Goal: Transaction & Acquisition: Book appointment/travel/reservation

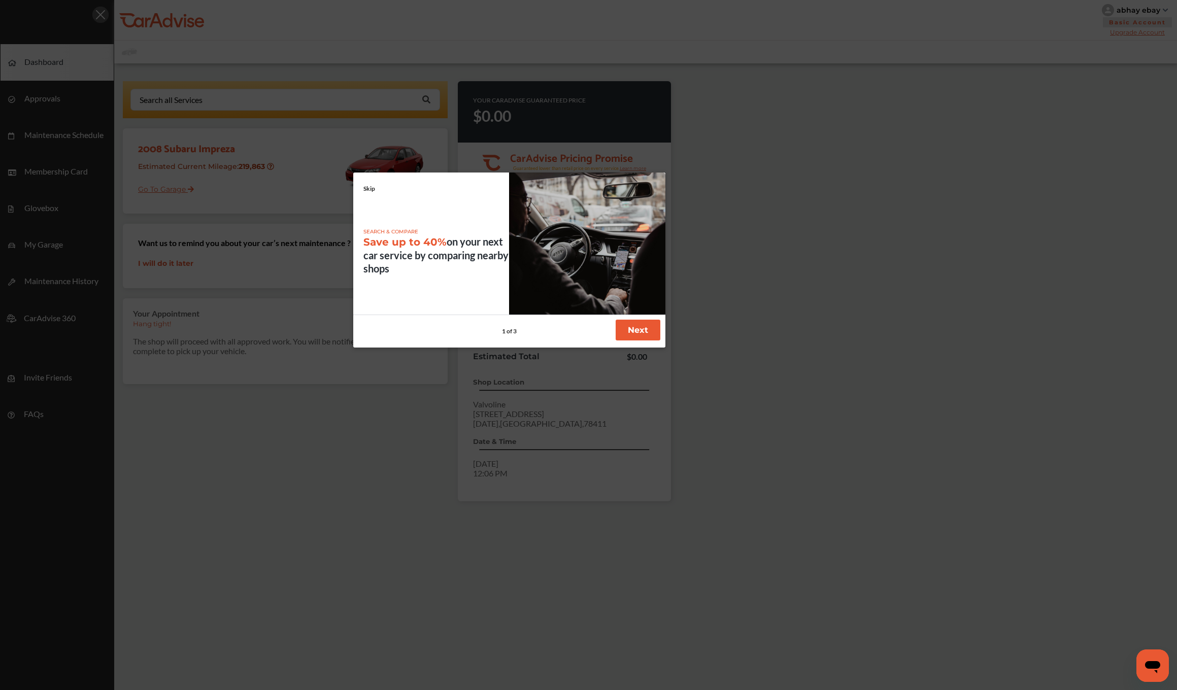
click at [640, 336] on button "Next" at bounding box center [638, 330] width 45 height 21
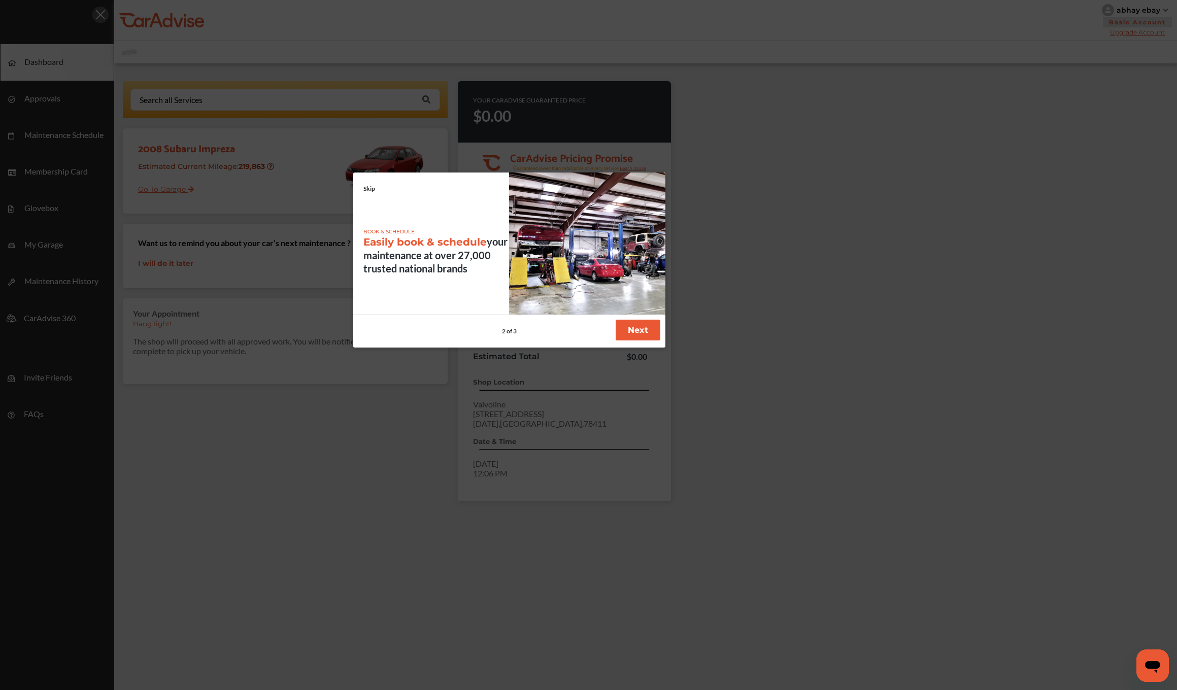
click at [640, 336] on button "Next" at bounding box center [638, 330] width 45 height 21
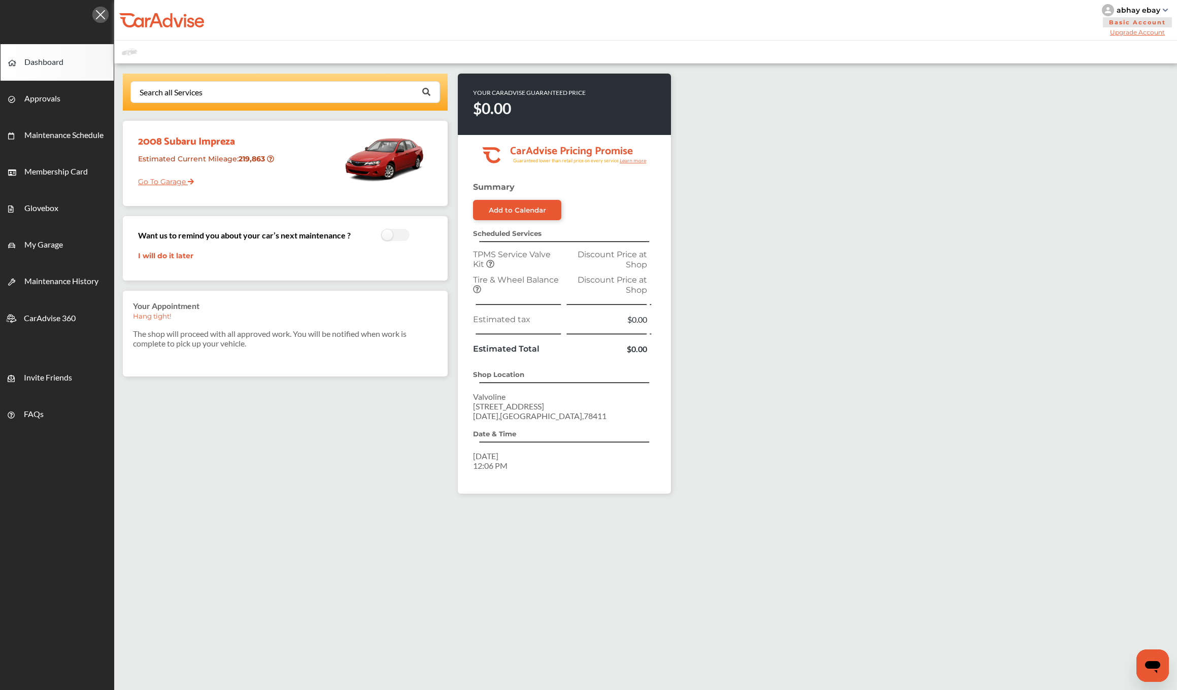
click at [530, 271] on td "TPMS Service Valve Kit" at bounding box center [517, 259] width 93 height 25
drag, startPoint x: 489, startPoint y: 455, endPoint x: 621, endPoint y: 472, distance: 133.6
click at [623, 473] on div "Summary Add to Calendar Scheduled Services TPMS Service Valve Kit Discount Pric…" at bounding box center [564, 338] width 213 height 312
click at [597, 467] on p "Tuesday, Jan 30, 2024 12:06 PM" at bounding box center [564, 460] width 183 height 19
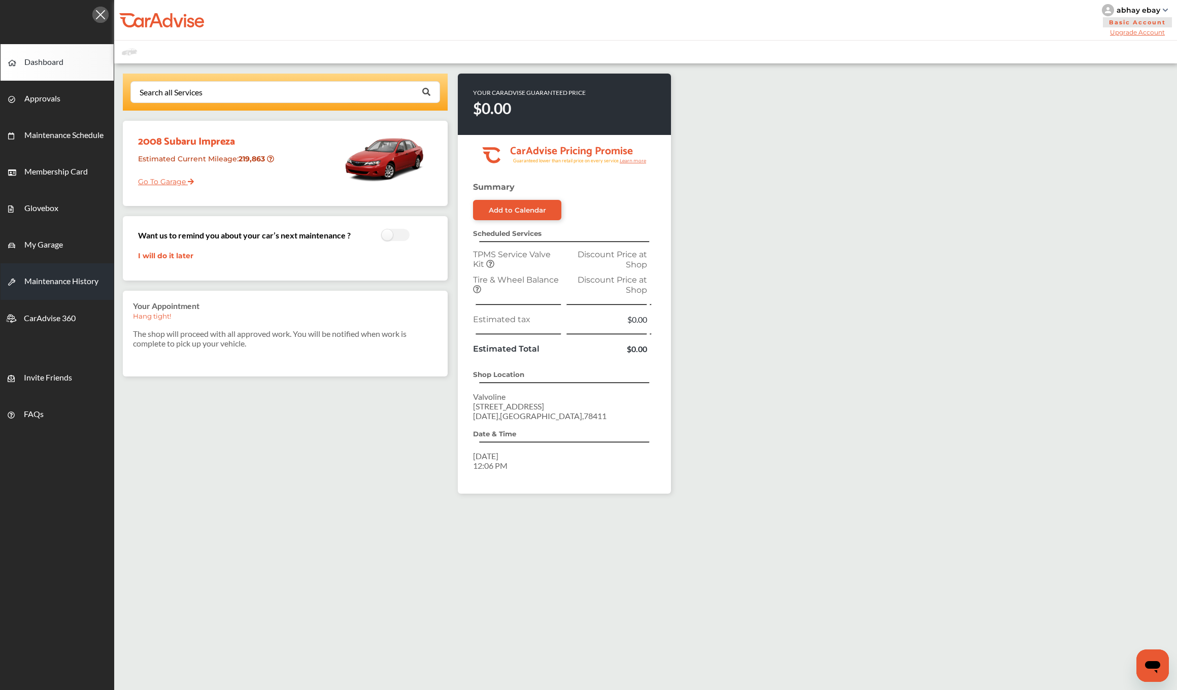
click at [83, 282] on span "Maintenance History" at bounding box center [61, 282] width 74 height 13
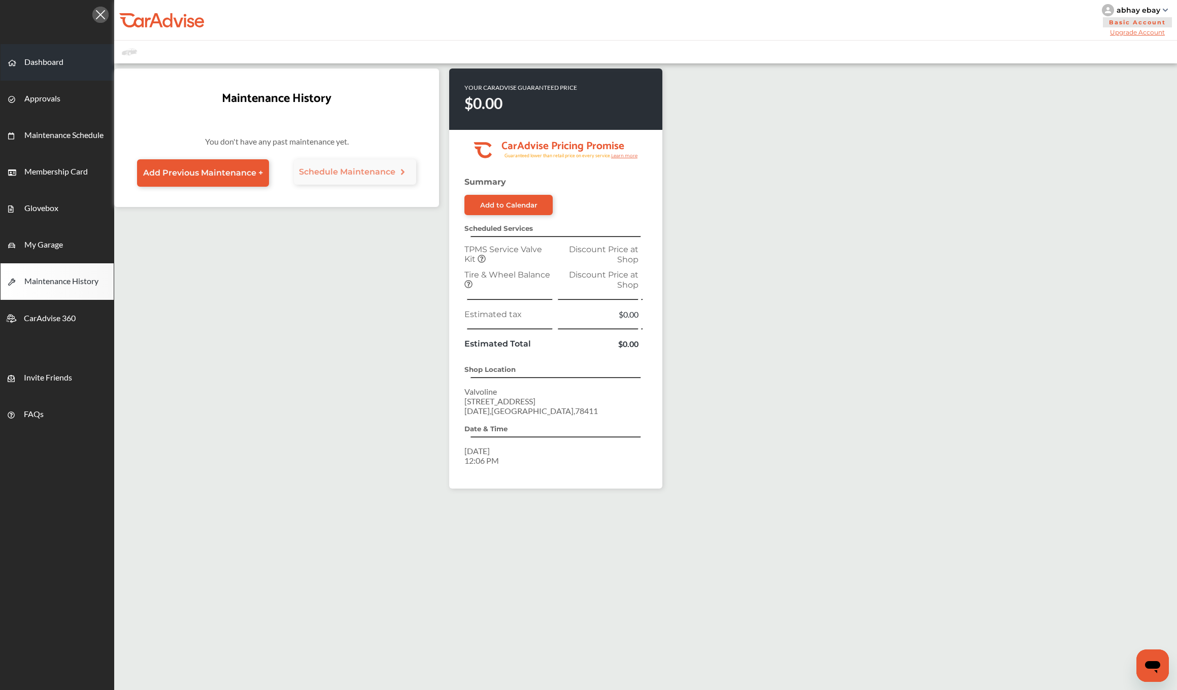
click at [59, 72] on link "Dashboard" at bounding box center [57, 62] width 113 height 37
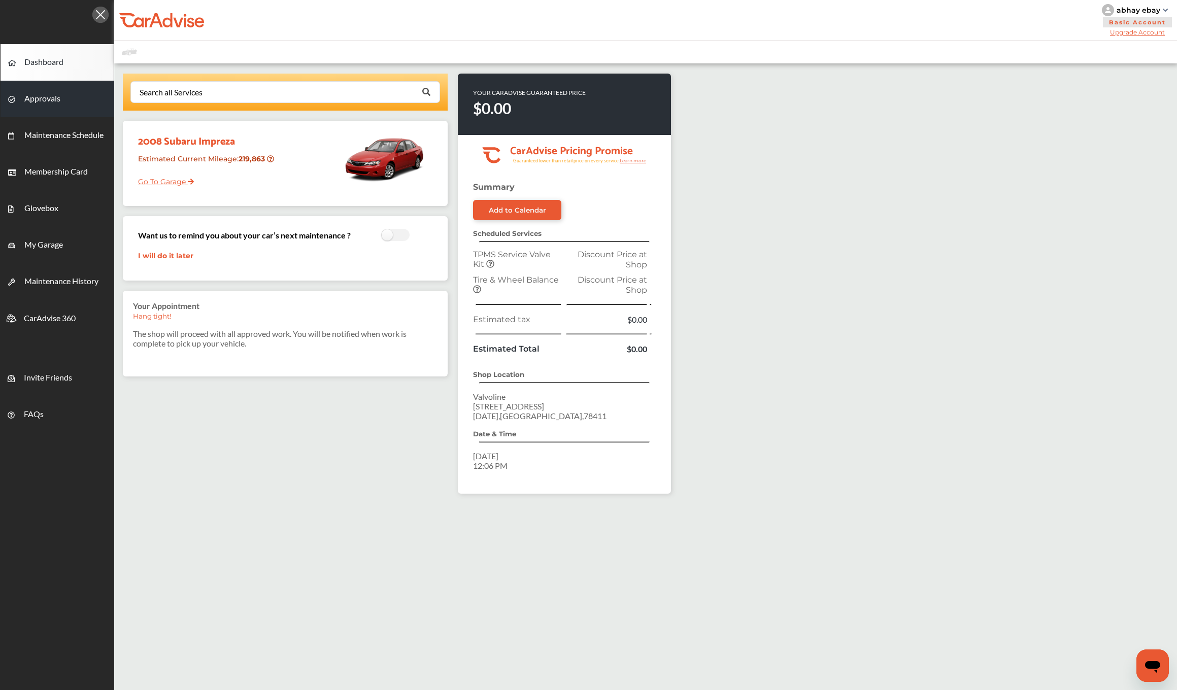
click at [62, 99] on link "Approvals" at bounding box center [57, 99] width 113 height 37
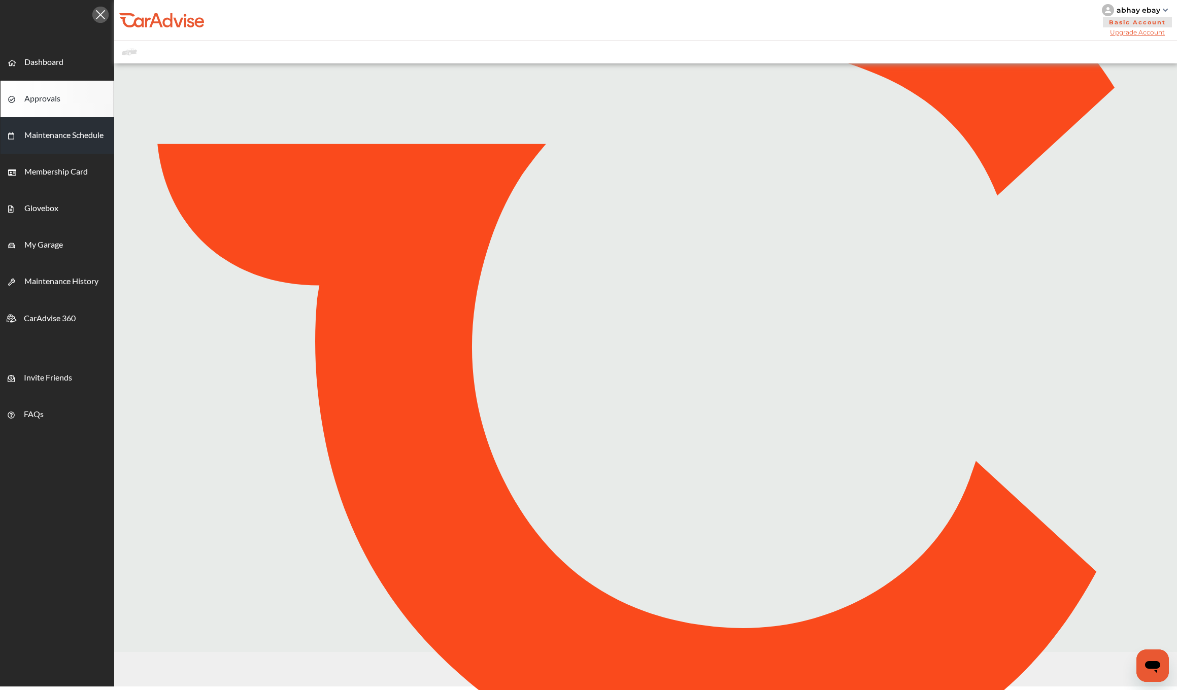
click at [59, 138] on span "Maintenance Schedule" at bounding box center [63, 136] width 79 height 13
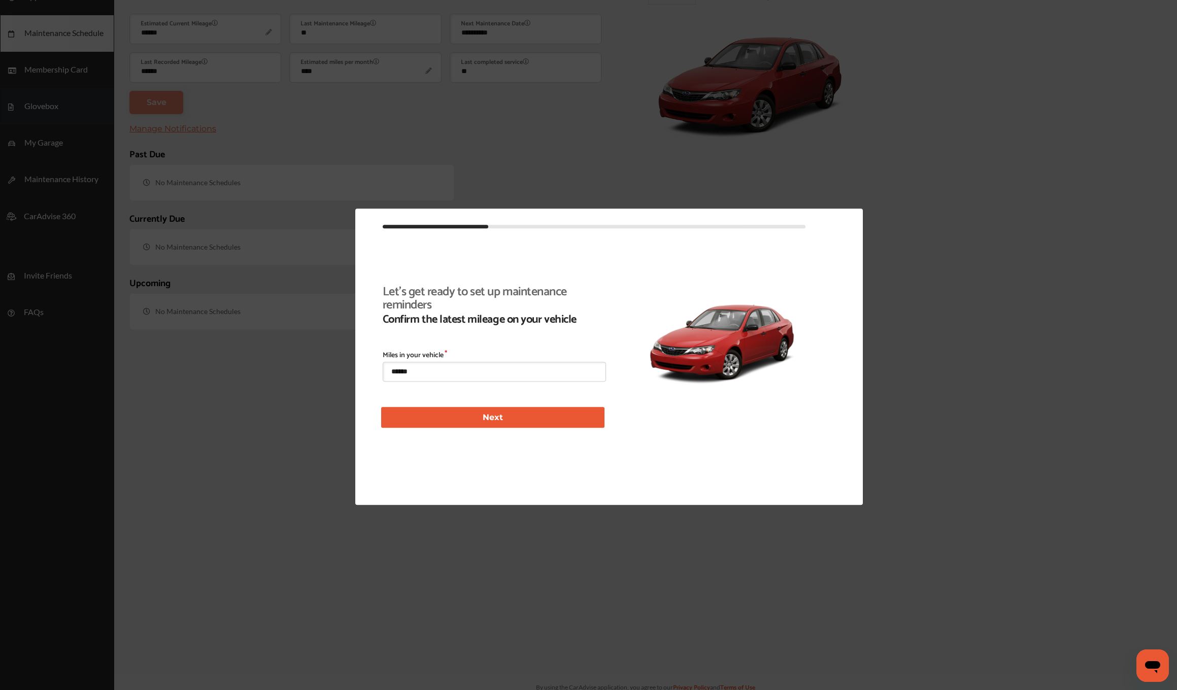
scroll to position [121, 0]
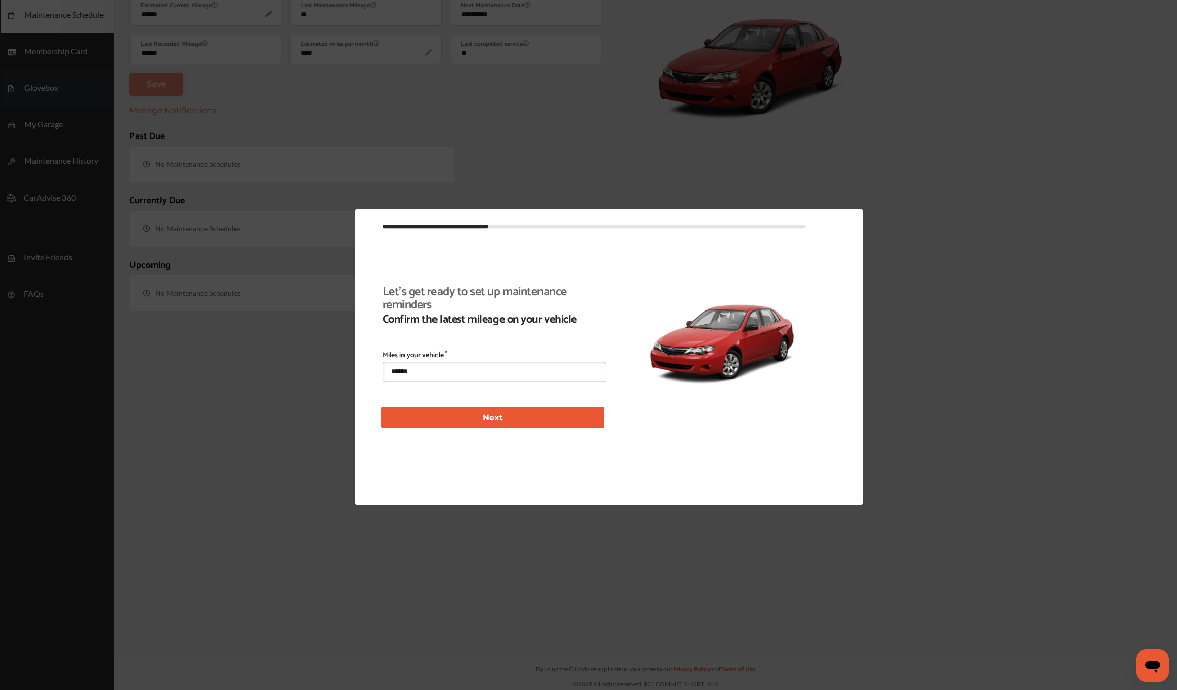
click at [45, 214] on div at bounding box center [588, 345] width 1177 height 690
click at [843, 229] on icon at bounding box center [845, 231] width 6 height 6
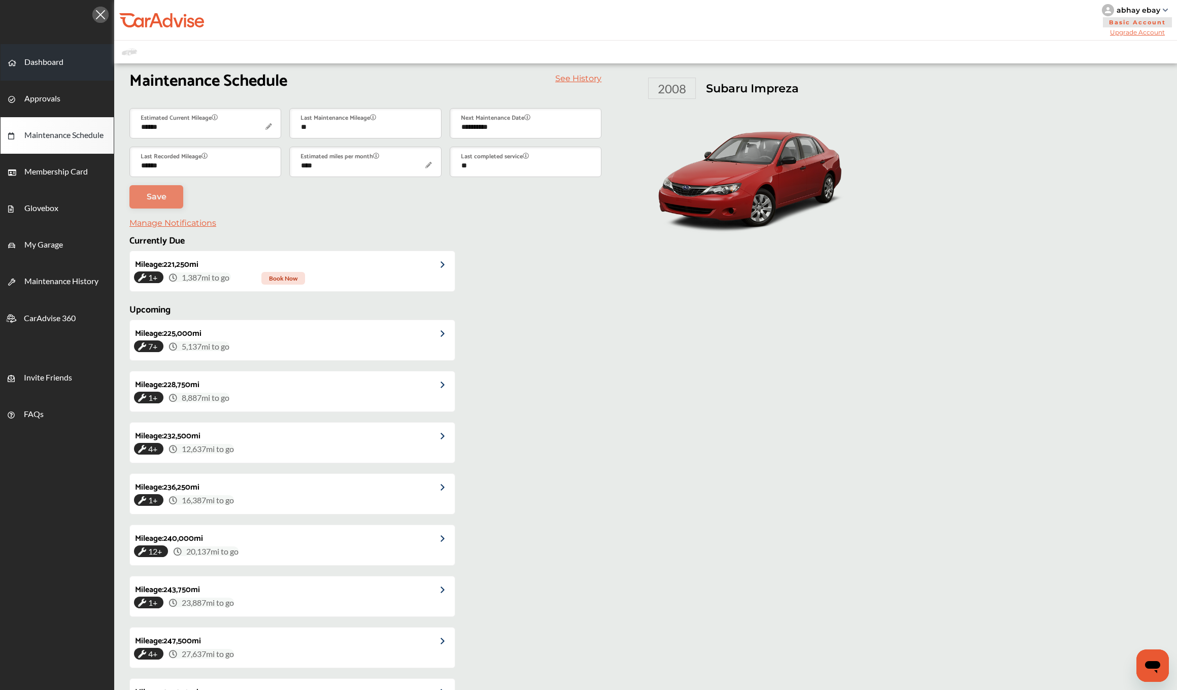
scroll to position [0, 0]
click at [58, 59] on span "Dashboard" at bounding box center [43, 63] width 39 height 13
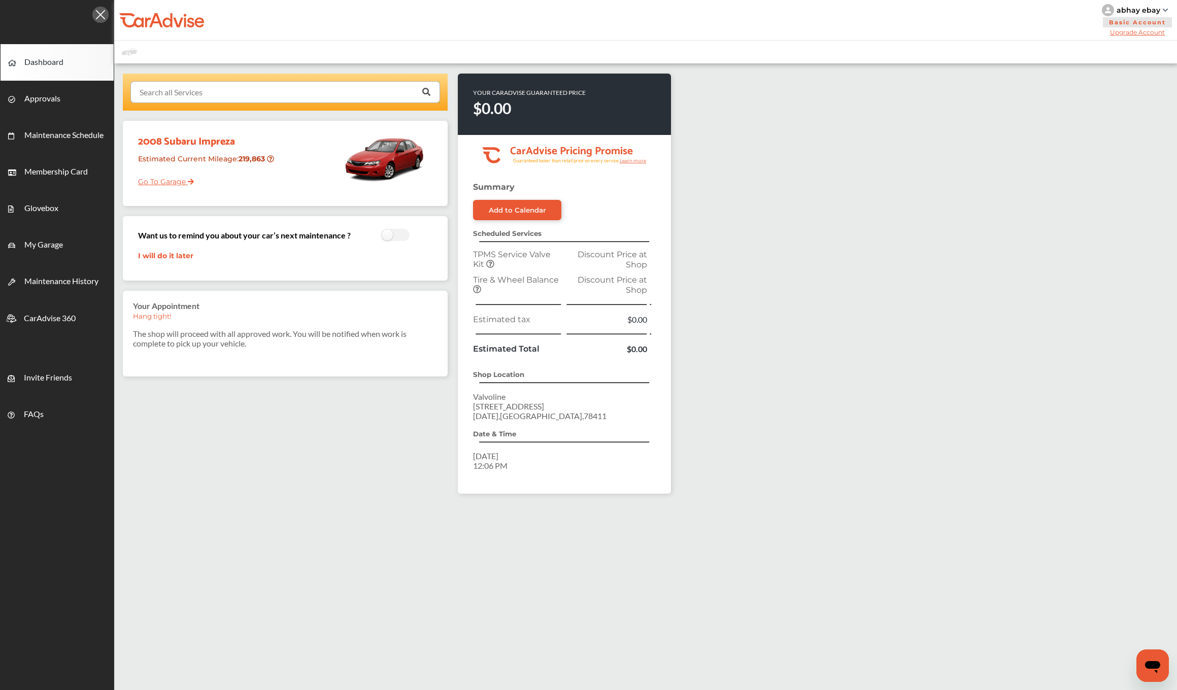
click at [272, 94] on input "text" at bounding box center [282, 92] width 303 height 20
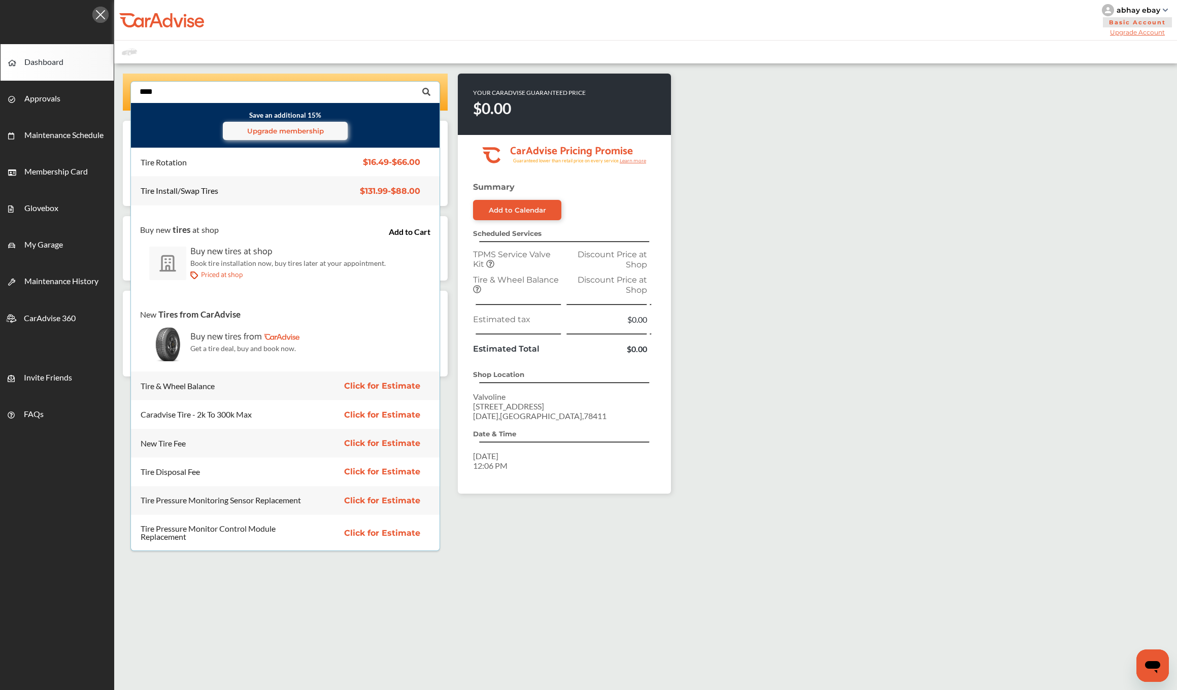
type input "****"
click at [234, 192] on div "Tire Install/Swap Tires" at bounding box center [222, 191] width 162 height 8
click at [406, 194] on span "$131.99 - $88.00" at bounding box center [390, 191] width 60 height 10
click at [382, 183] on div "Tire Install/Swap Tires $131.99 - $88.00 Tire Install/Swap Tires $131.99 - $88.…" at bounding box center [285, 191] width 325 height 28
click at [382, 187] on span "$131.99 - $88.00" at bounding box center [390, 191] width 60 height 10
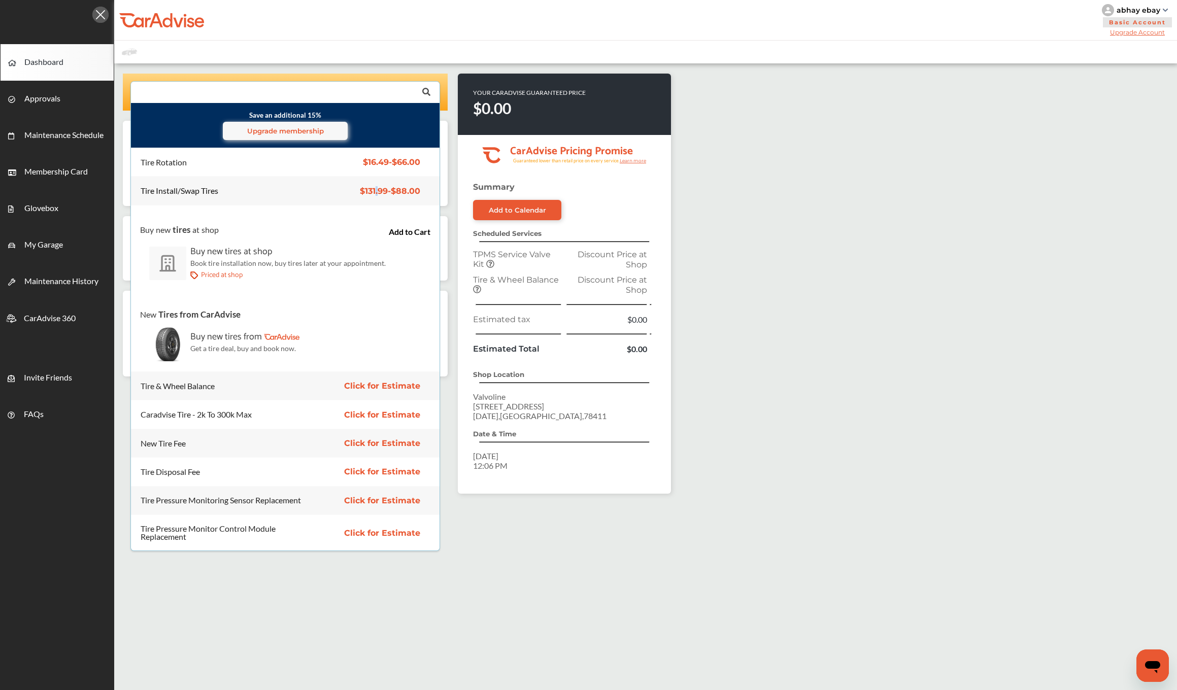
click at [382, 187] on span "$131.99 - $88.00" at bounding box center [390, 191] width 60 height 10
click at [236, 181] on div "Tire Install/Swap Tires $131.99 - $88.00 Tire Install/Swap Tires $131.99 - $88.…" at bounding box center [285, 191] width 325 height 28
click at [209, 193] on div "Tire Install/Swap Tires" at bounding box center [180, 191] width 78 height 8
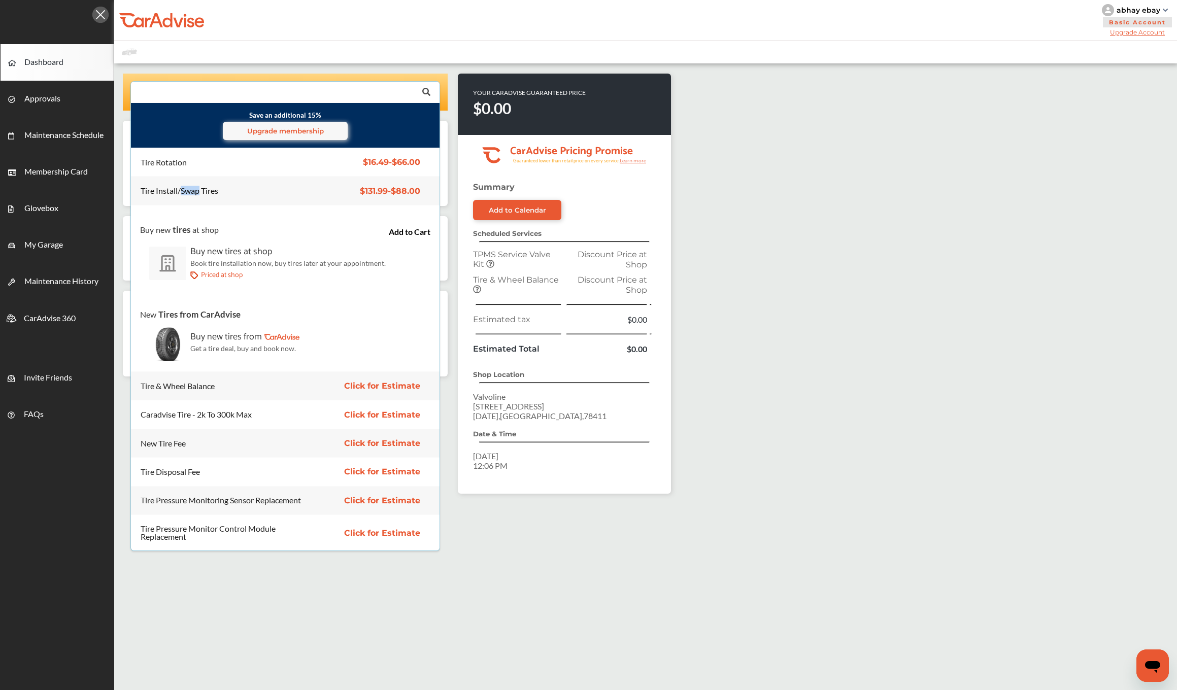
click at [209, 193] on div "Tire Install/Swap Tires" at bounding box center [180, 191] width 78 height 8
click at [377, 191] on span "$131.99 - $88.00" at bounding box center [390, 191] width 60 height 10
click at [252, 162] on div "Tire Rotation" at bounding box center [222, 162] width 162 height 8
click at [402, 156] on div "Tire Rotation $16.49 - $66.00 Tire Rotation $16.49 - $66.00" at bounding box center [285, 162] width 325 height 28
click at [418, 171] on div "Tire Rotation $16.49 - $66.00 Tire Rotation $16.49 - $66.00" at bounding box center [285, 162] width 325 height 28
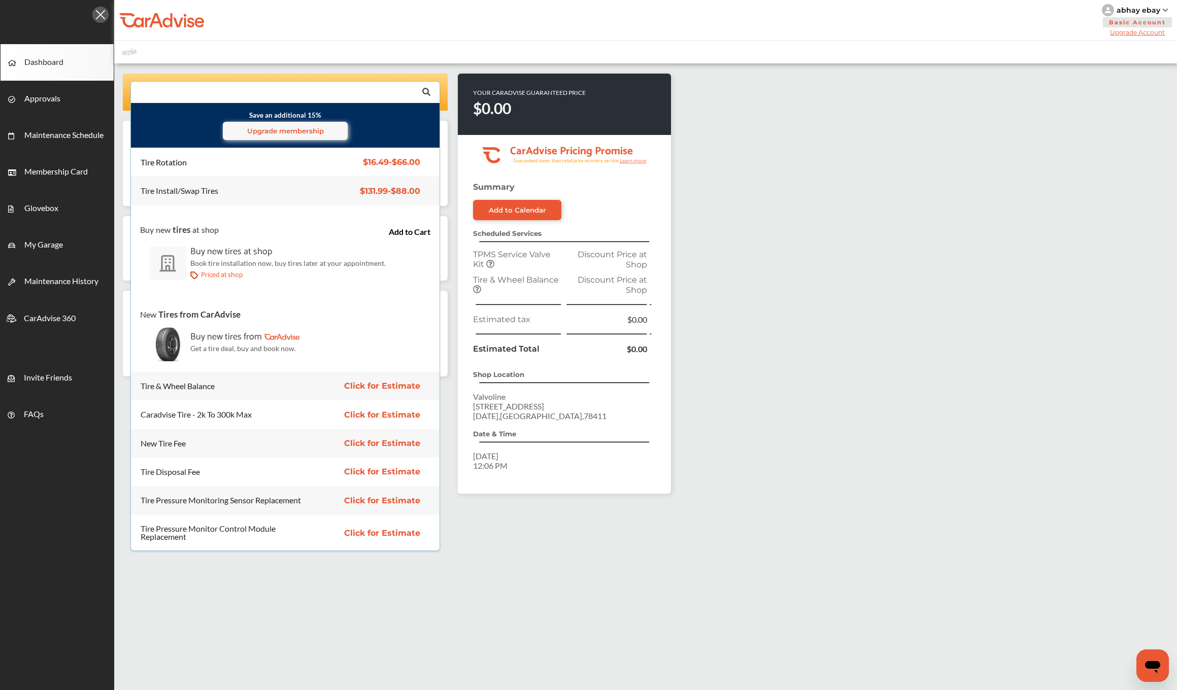
click at [412, 166] on span "$16.49 - $66.00" at bounding box center [391, 162] width 57 height 10
click at [379, 206] on div "Buy new tires at shop Add to Cart Buy new tires at shop Book tire installation …" at bounding box center [294, 249] width 327 height 87
click at [364, 193] on div "$131.99 - $88.00" at bounding box center [379, 191] width 97 height 9
click at [192, 190] on div "Tire Install/Swap Tires" at bounding box center [180, 191] width 78 height 8
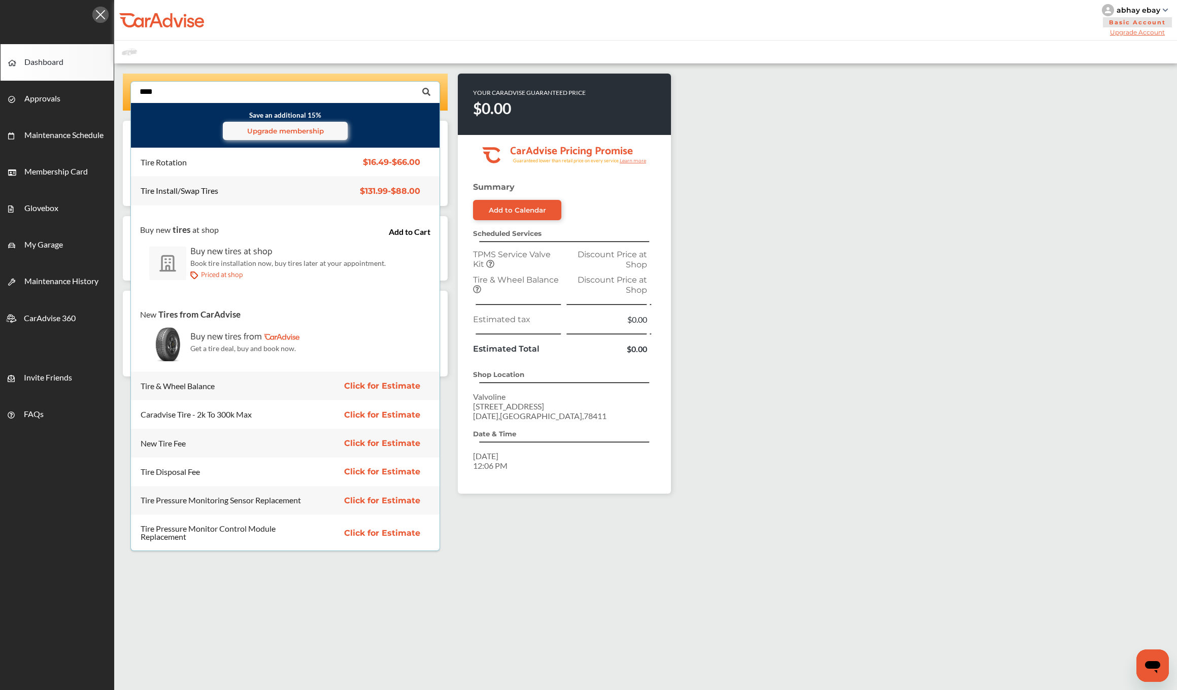
type input "****"
click at [389, 179] on div "Tire Install/Swap Tires $131.99 - $88.00 Tire Install/Swap Tires $131.99 - $88.…" at bounding box center [285, 191] width 325 height 28
click at [387, 204] on div "Tire Install/Swap Tires $131.99 - $88.00 Tire Install/Swap Tires $131.99 - $88.…" at bounding box center [285, 191] width 325 height 28
click at [311, 193] on div "Tire Install/Swap Tires" at bounding box center [222, 191] width 179 height 8
click at [421, 229] on div "Add to Cart" at bounding box center [419, 226] width 60 height 20
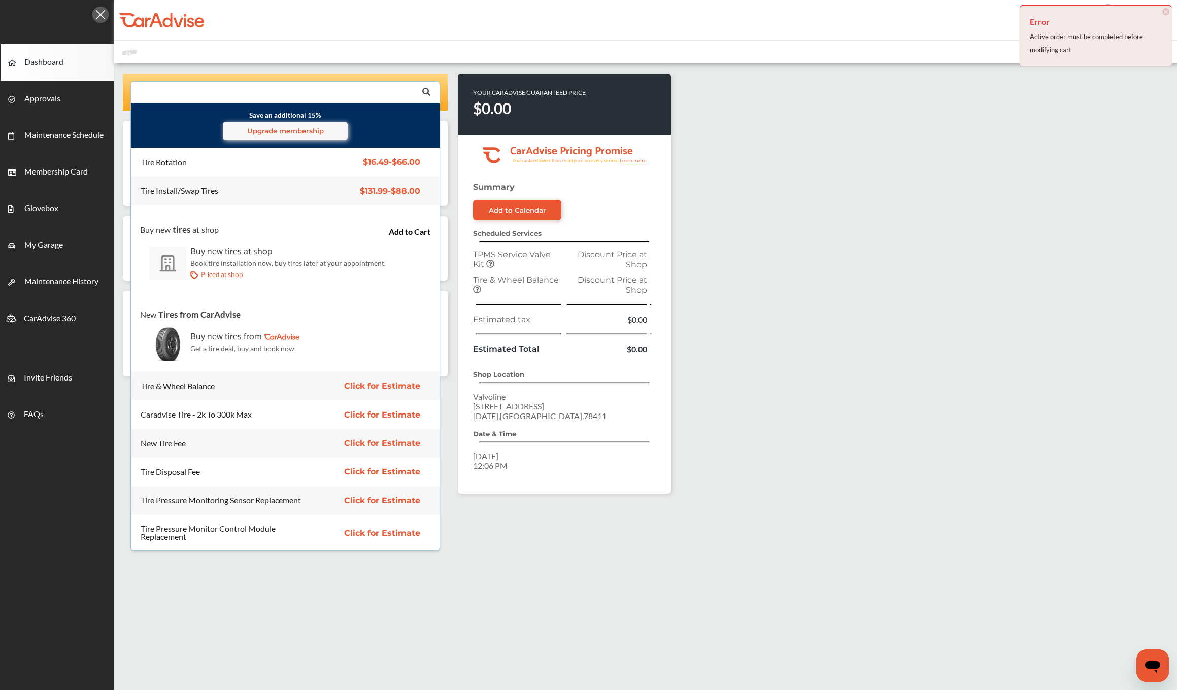
click at [734, 124] on div "Save an additional 15% Upgrade membership Tire Rotation $16.49 - $66.00 Tire Ro…" at bounding box center [645, 435] width 1063 height 745
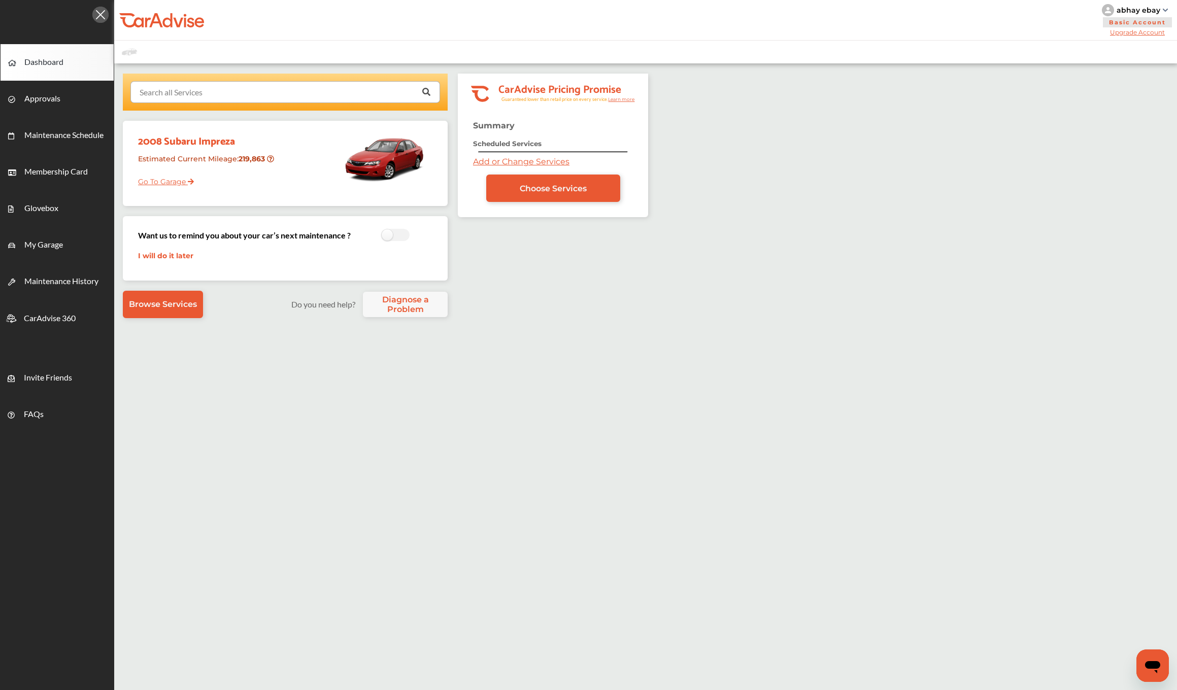
click at [258, 89] on input "text" at bounding box center [282, 92] width 303 height 20
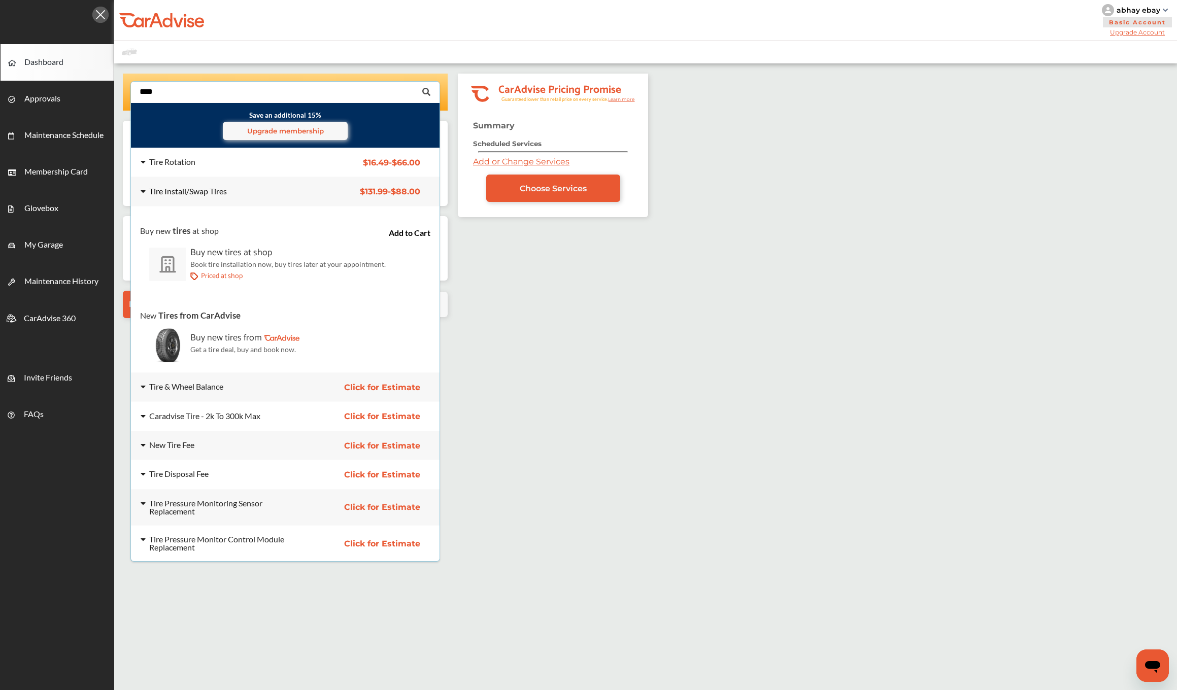
type input "****"
click at [339, 195] on div "Tire Install/Swap Tires $131.99 - $88.00 Tire Install/Swap Tires $131.99 - $88.…" at bounding box center [285, 192] width 325 height 28
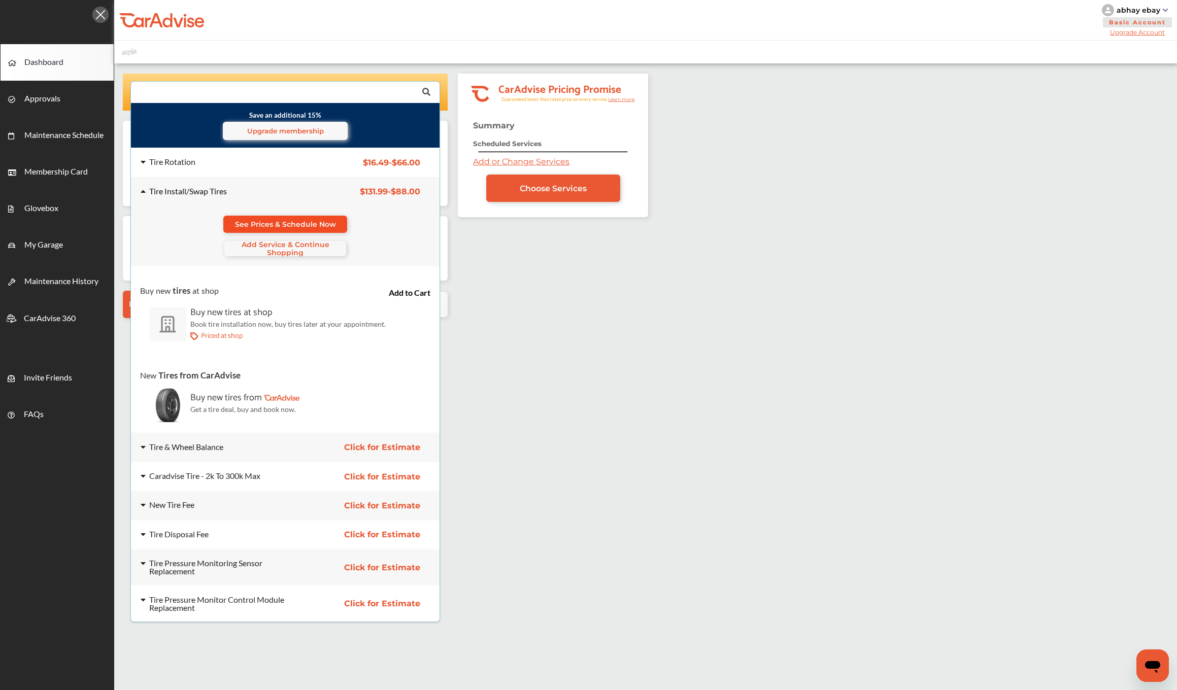
click at [328, 223] on span "See Prices & Schedule Now" at bounding box center [285, 224] width 101 height 8
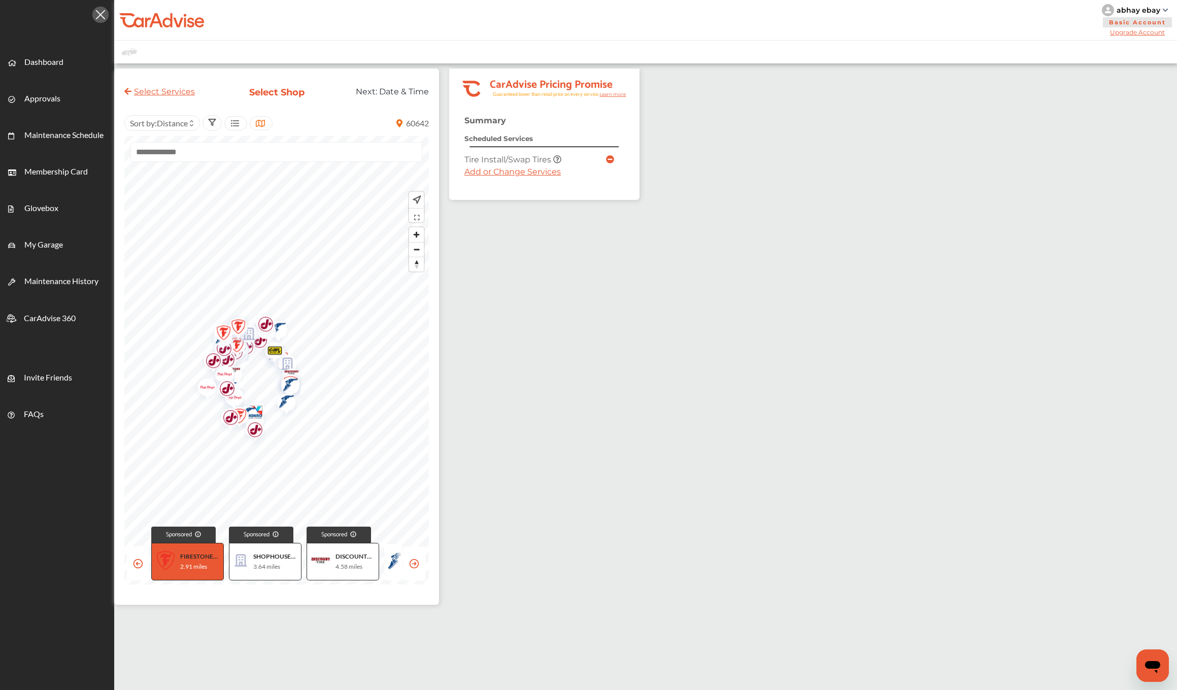
click at [219, 556] on span "FIRESTONE COMPLETE AUTO CARE 26514" at bounding box center [199, 557] width 39 height 10
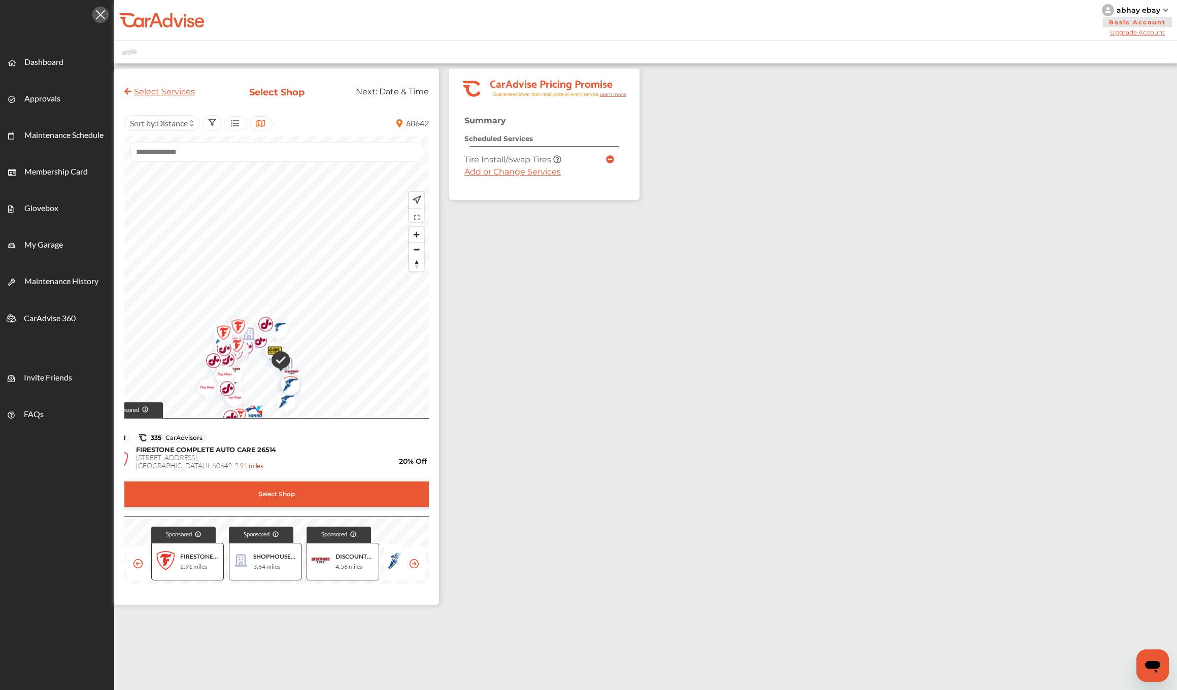
click at [329, 488] on div "Select Shop" at bounding box center [276, 494] width 347 height 25
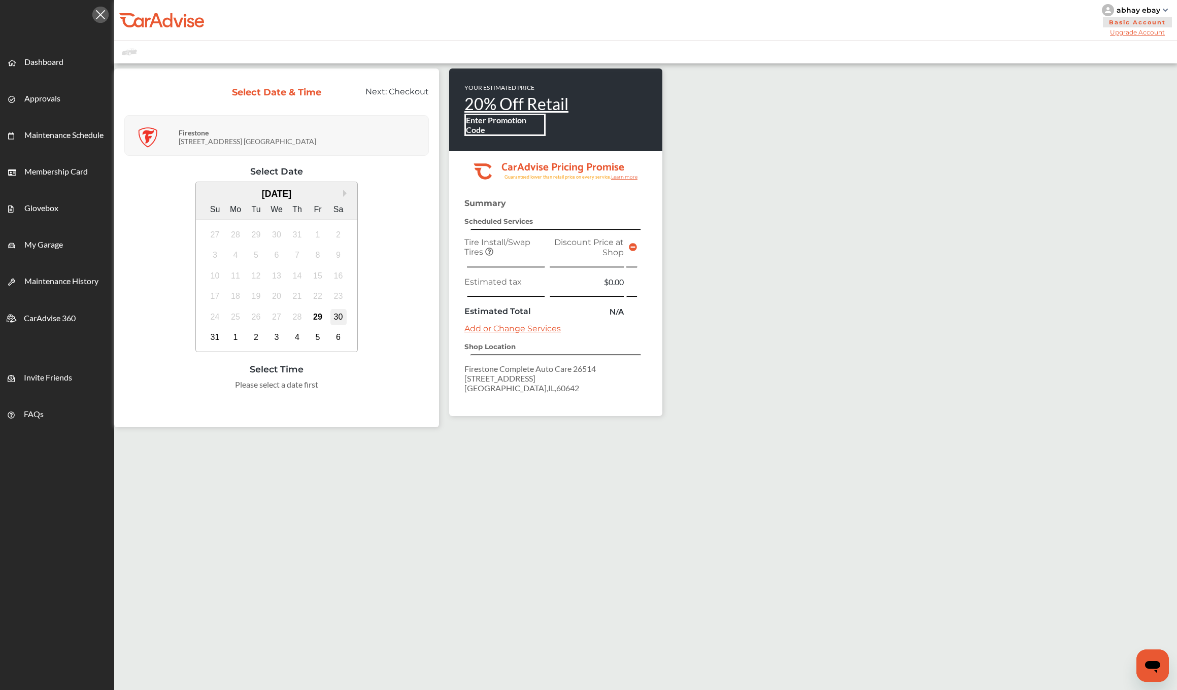
click at [347, 317] on div "30" at bounding box center [339, 317] width 16 height 16
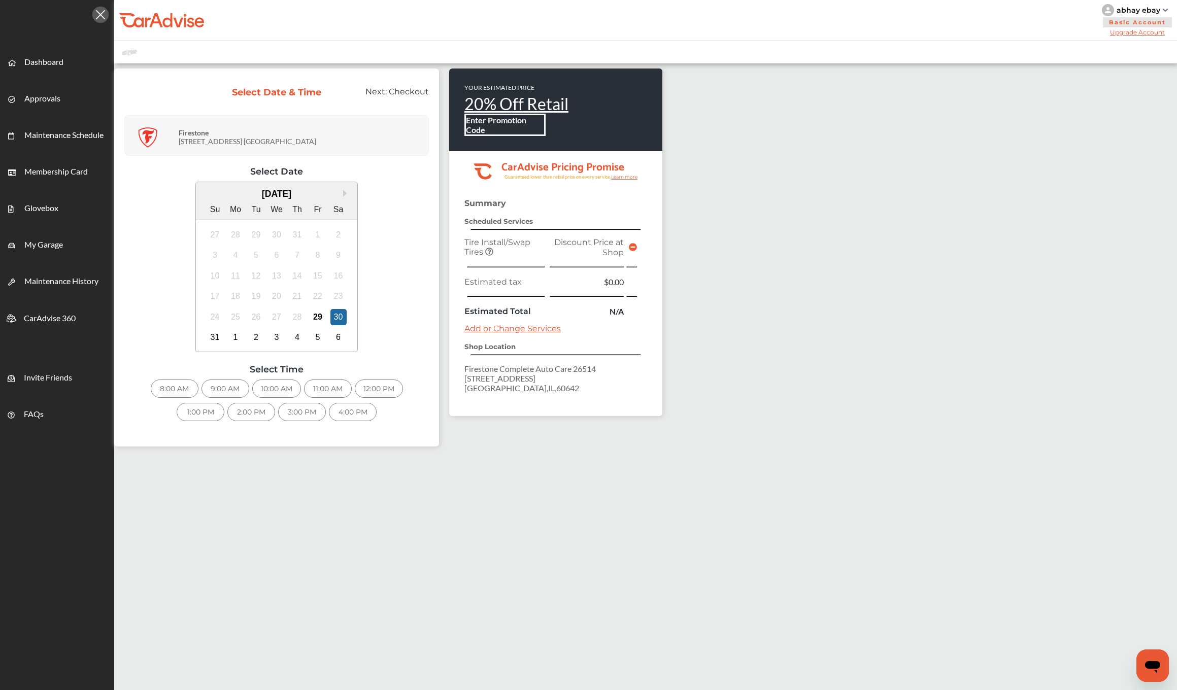
click at [301, 386] on div "10:00 AM" at bounding box center [276, 389] width 49 height 18
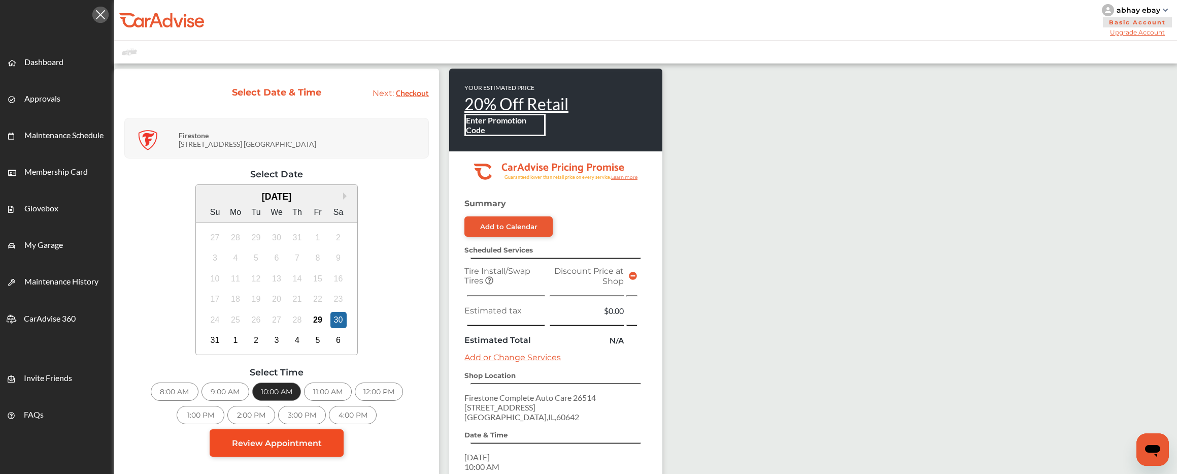
click at [344, 445] on link "Review Appointment" at bounding box center [277, 442] width 134 height 27
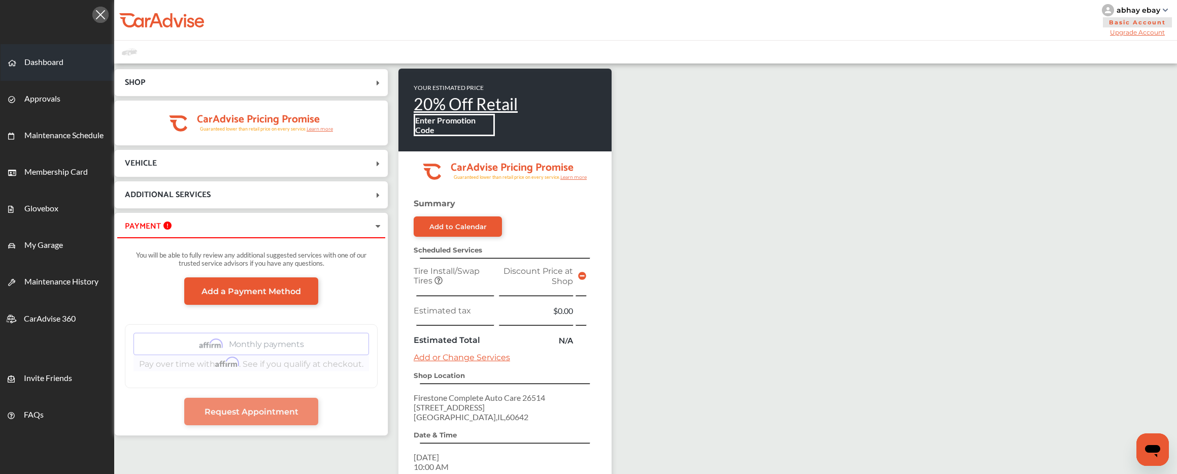
click at [81, 66] on link "Dashboard" at bounding box center [57, 62] width 113 height 37
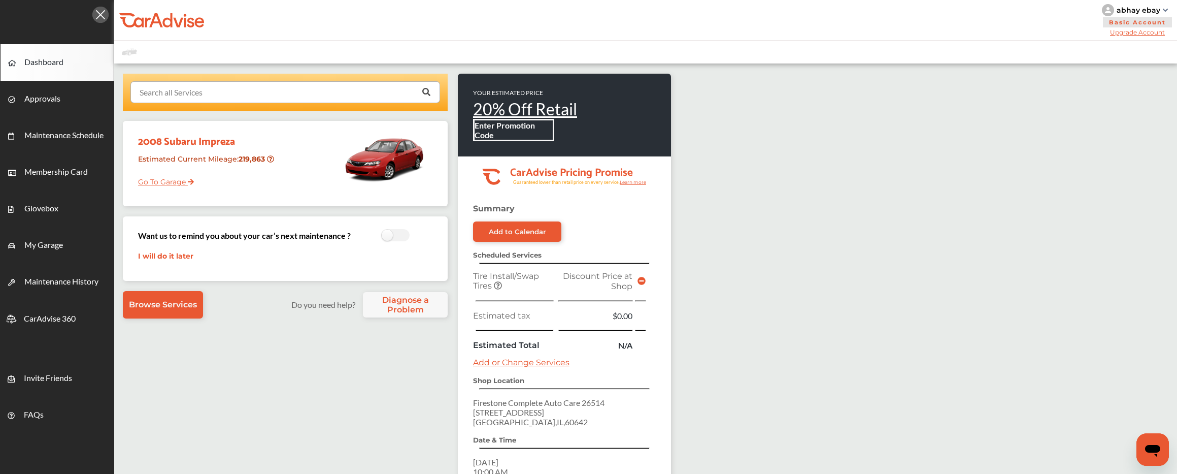
click at [241, 87] on input "text" at bounding box center [282, 92] width 303 height 20
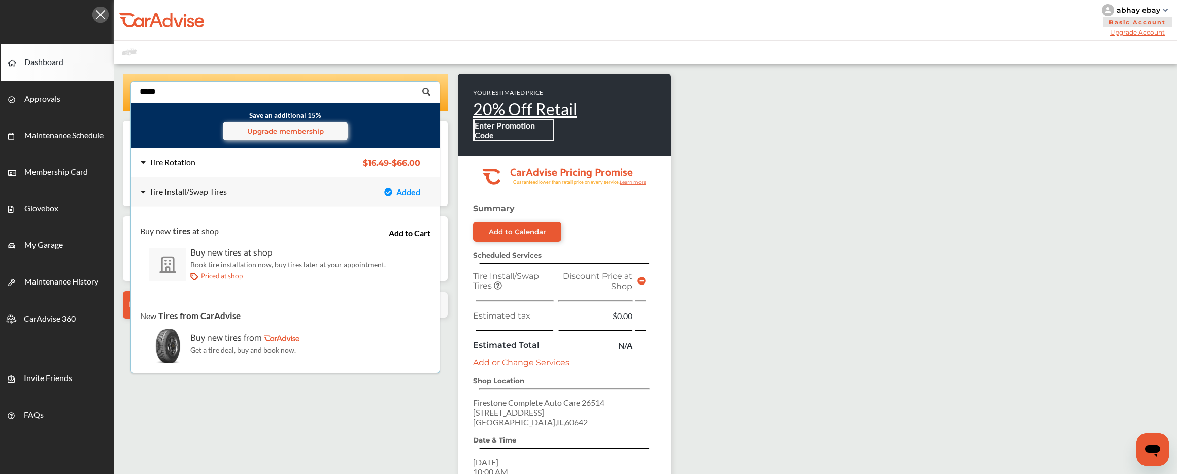
type input "*****"
click at [189, 166] on div "Tire Rotation" at bounding box center [172, 162] width 46 height 8
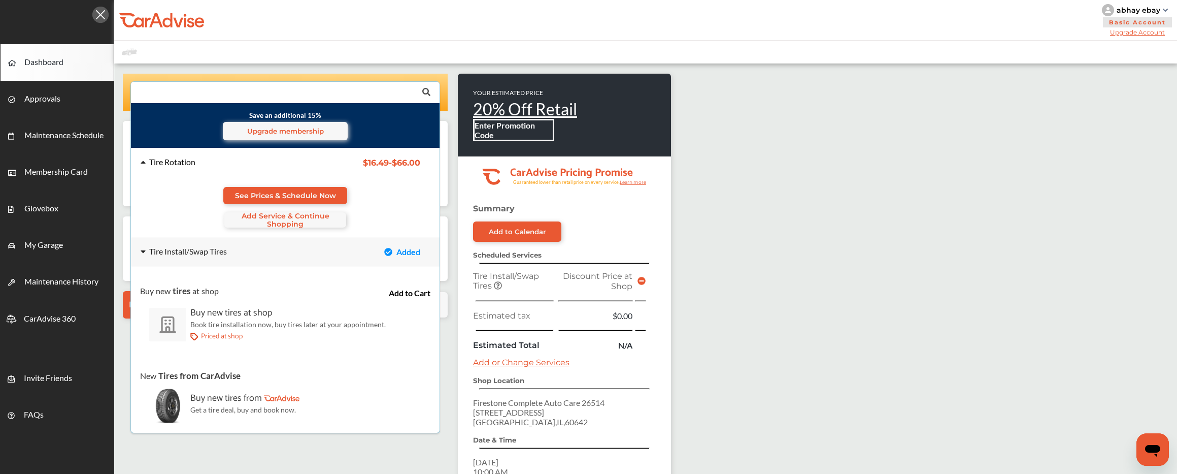
click at [189, 166] on div "Tire Rotation" at bounding box center [172, 162] width 46 height 8
click at [182, 245] on div "Tire Install/Swap Tires Added Tire Install/Swap Tires Added" at bounding box center [285, 252] width 325 height 28
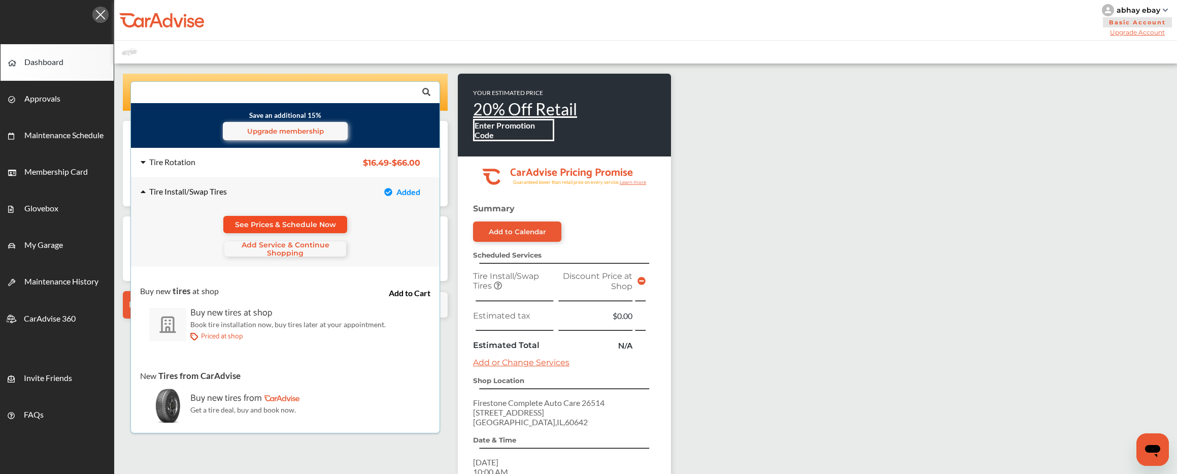
click at [278, 224] on span "See Prices & Schedule Now" at bounding box center [285, 224] width 101 height 8
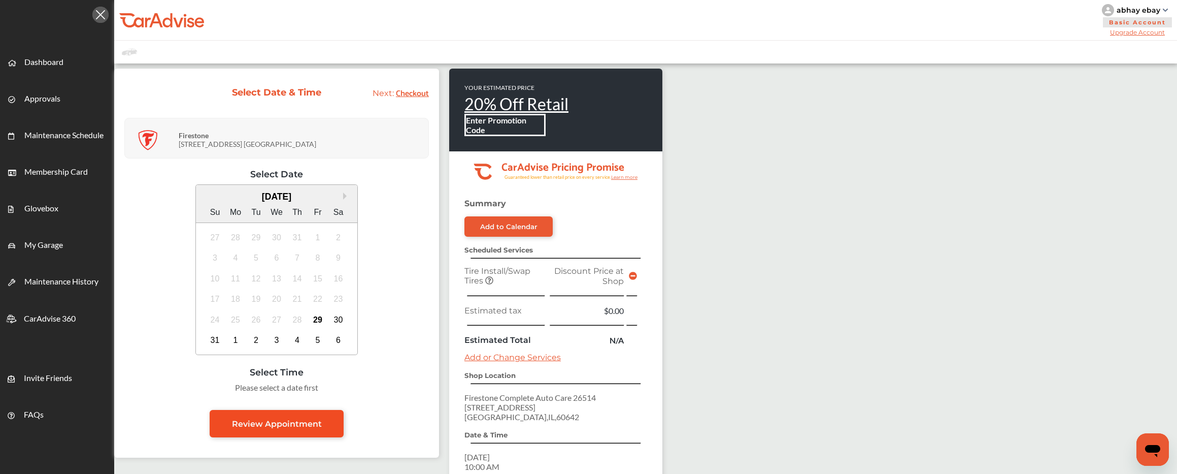
click at [298, 416] on link "Review Appointment" at bounding box center [277, 423] width 134 height 27
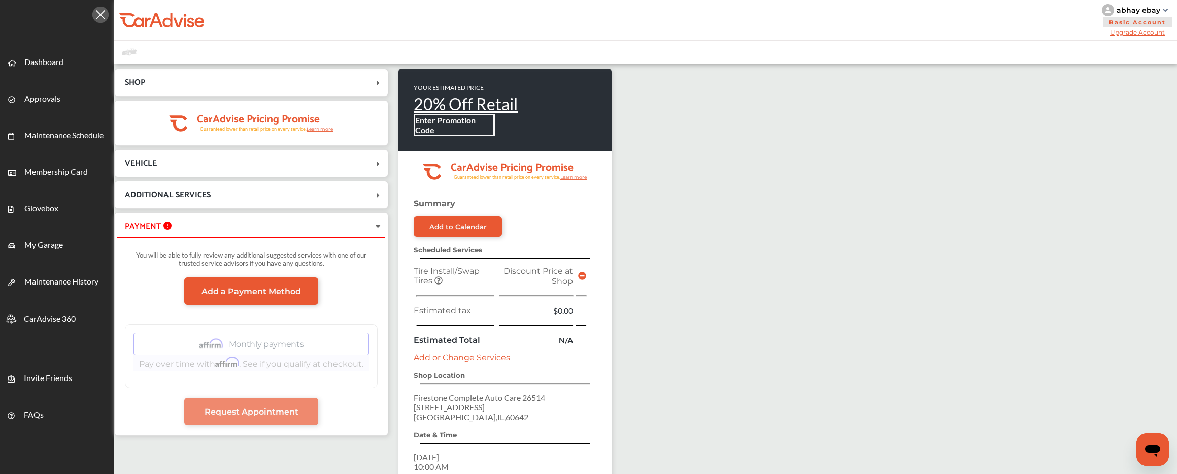
click at [284, 85] on span "SHOP" at bounding box center [245, 83] width 256 height 14
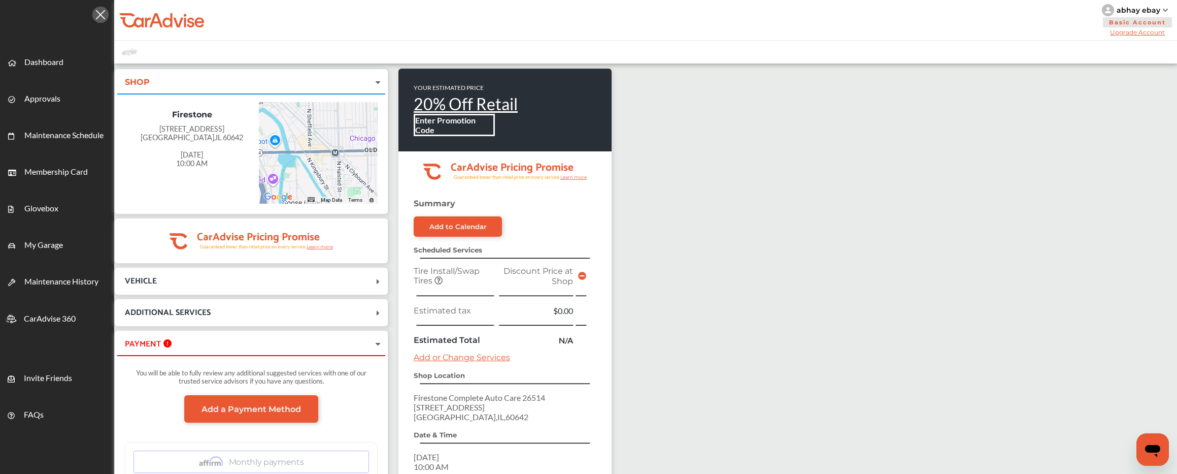
click at [292, 230] on tspan "CarAdvise Pricing Promise" at bounding box center [258, 236] width 123 height 17
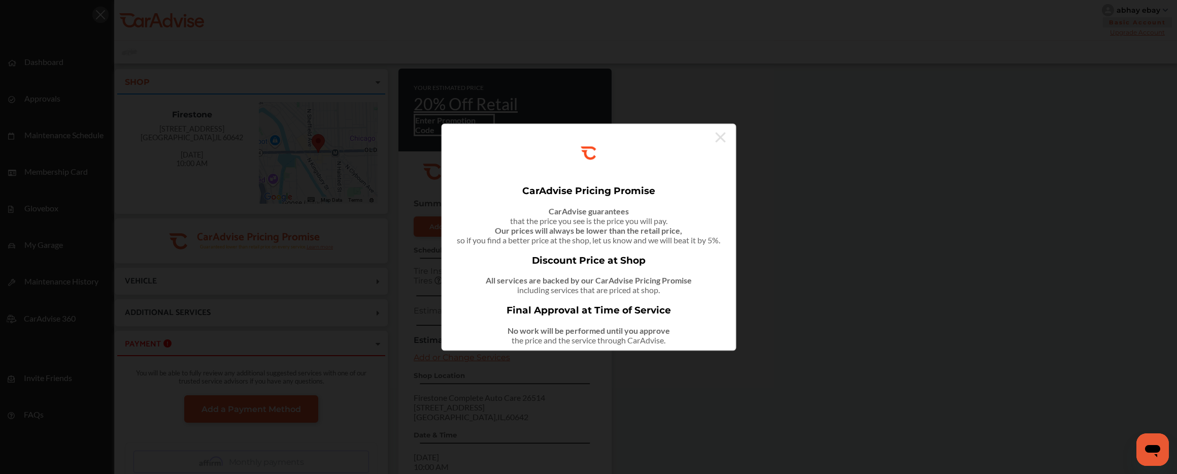
click at [734, 142] on div ".st0{fill:#FA4A1C;} CarAdvise Pricing Promise CarAdvise guarantees that the pri…" at bounding box center [588, 236] width 295 height 227
click at [720, 135] on icon at bounding box center [720, 137] width 10 height 10
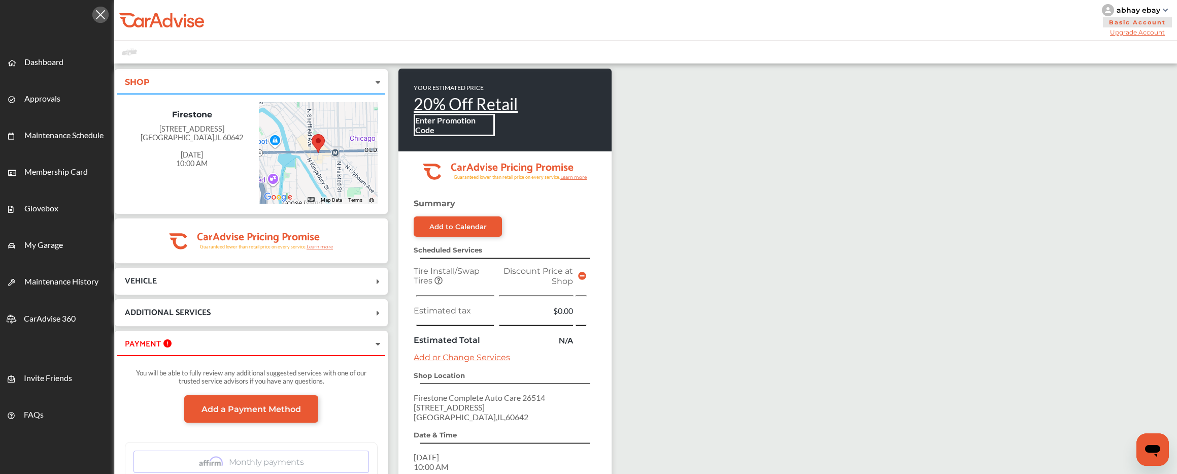
click at [367, 278] on span "VEHICLE" at bounding box center [245, 281] width 256 height 14
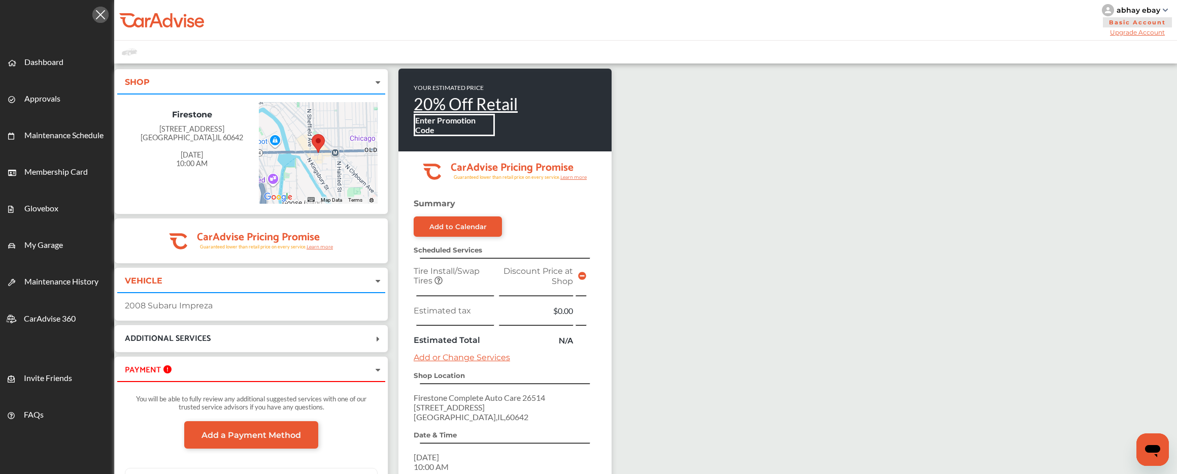
click at [352, 338] on span "ADDITIONAL SERVICES" at bounding box center [245, 339] width 256 height 14
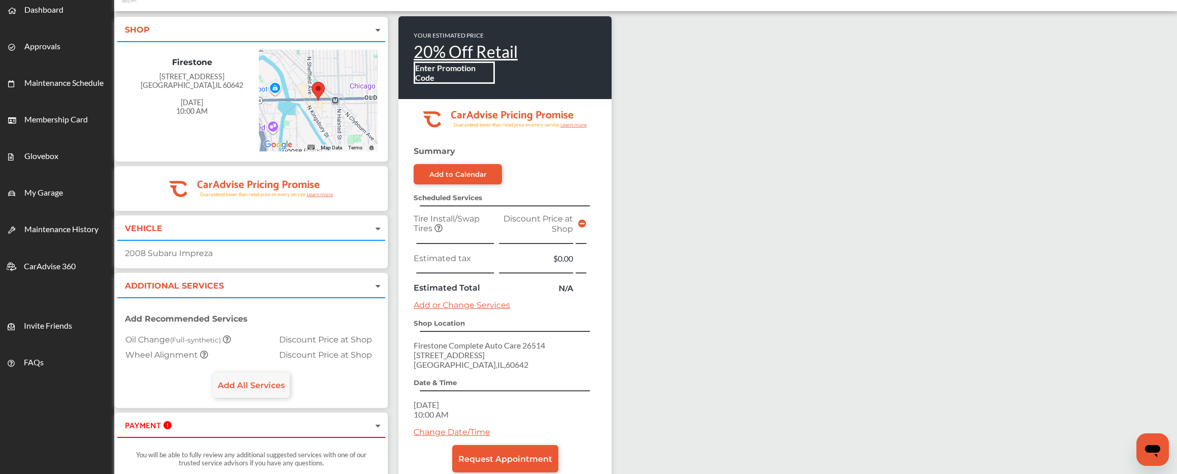
scroll to position [53, 0]
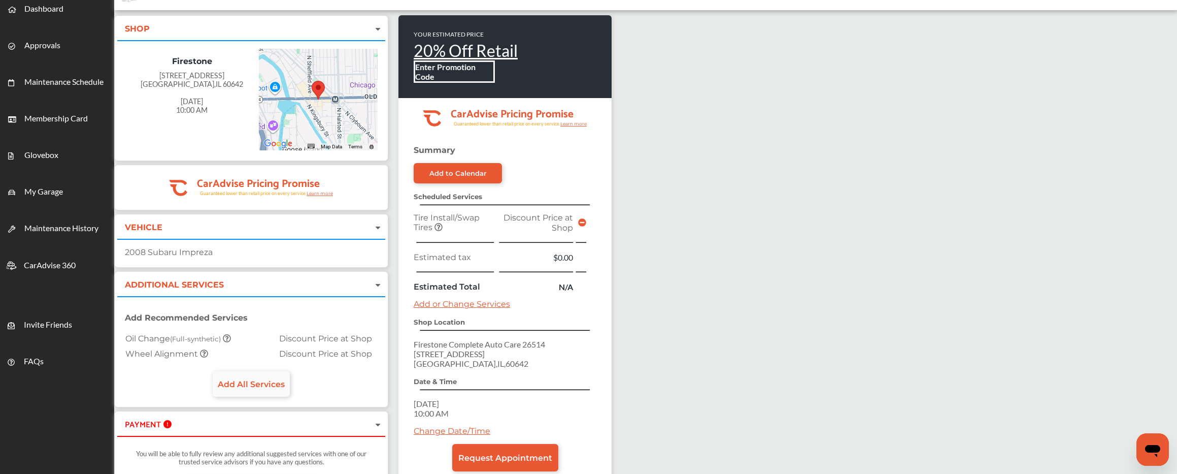
click at [273, 387] on span "Add All Services" at bounding box center [251, 384] width 67 height 10
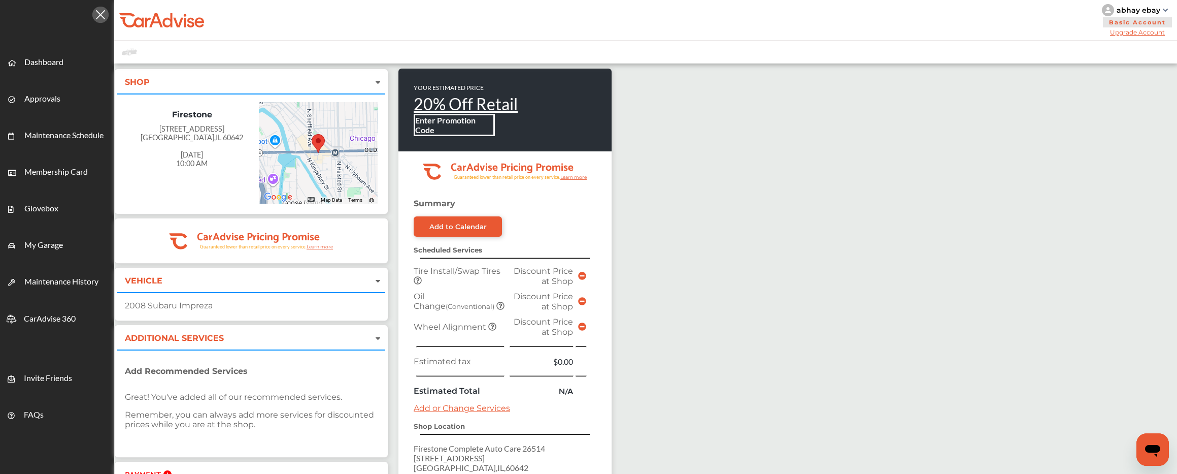
scroll to position [0, 0]
click at [69, 59] on link "Dashboard" at bounding box center [57, 62] width 113 height 37
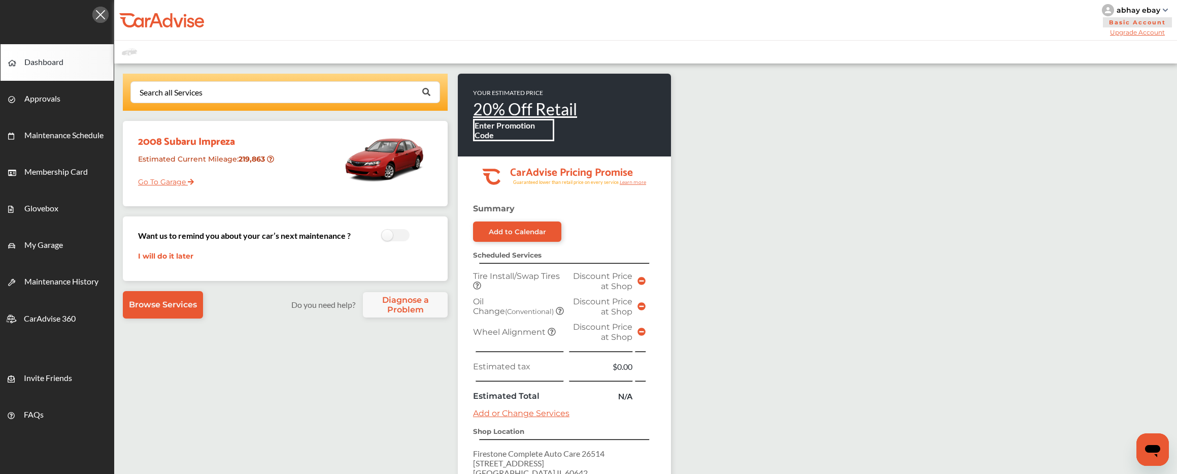
click at [69, 59] on link "Dashboard" at bounding box center [57, 62] width 113 height 37
click at [540, 131] on b "Enter Promotion Code" at bounding box center [514, 129] width 78 height 19
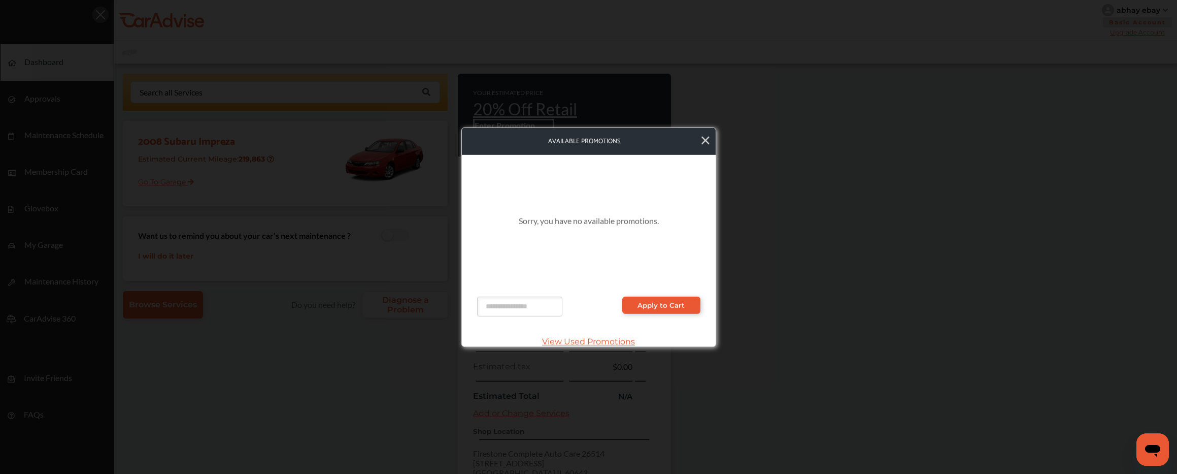
click at [709, 139] on icon at bounding box center [706, 140] width 8 height 13
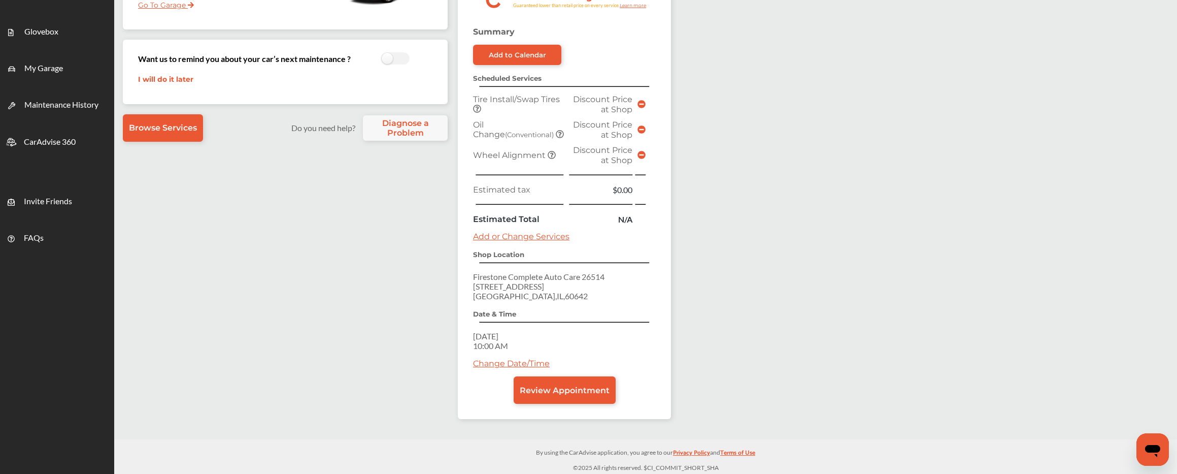
scroll to position [177, 0]
click at [558, 380] on link "Review Appointment" at bounding box center [565, 389] width 102 height 27
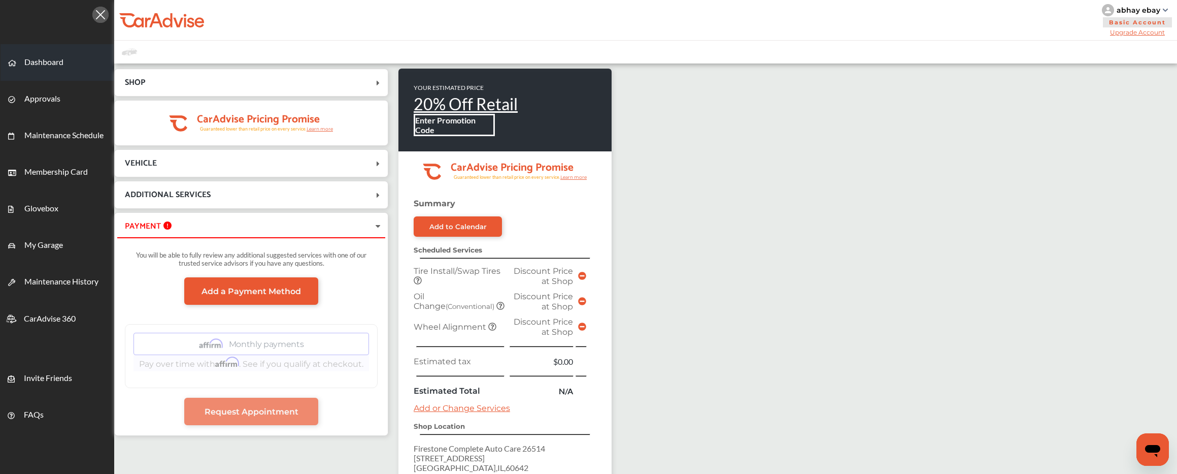
click at [49, 61] on span "Dashboard" at bounding box center [43, 63] width 39 height 13
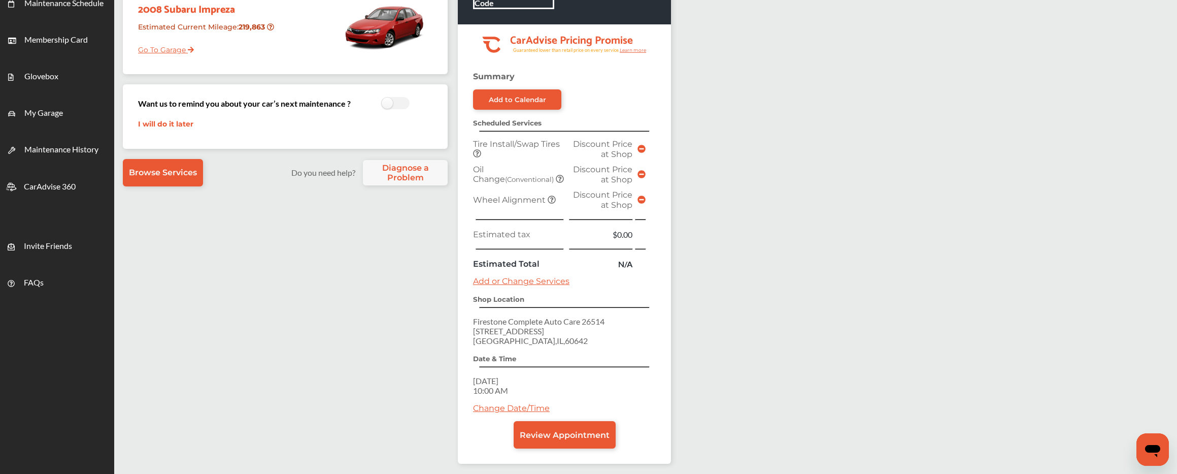
scroll to position [132, 0]
click at [522, 409] on link "Change Date/Time" at bounding box center [511, 408] width 77 height 10
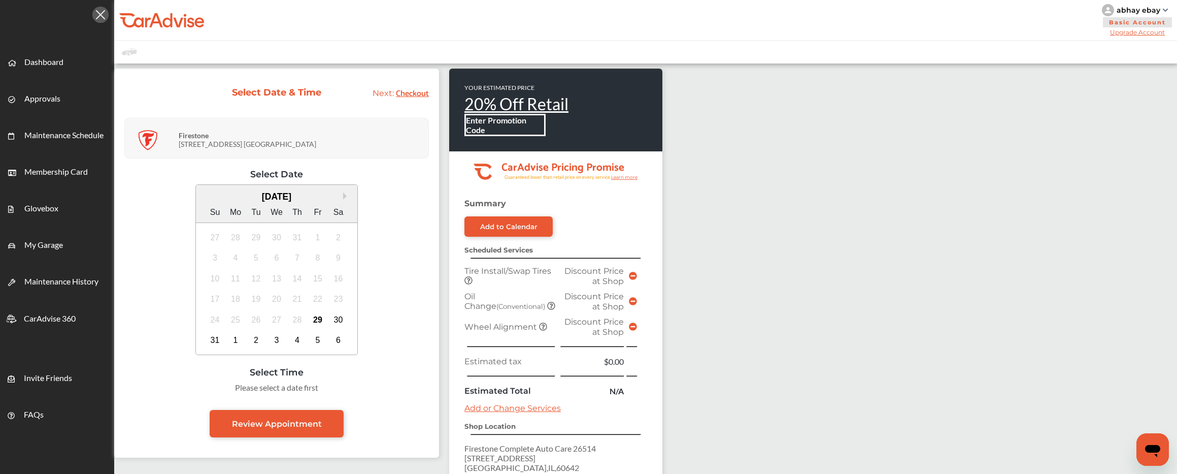
click at [278, 152] on div "Firestone 909 W. NORTH AVE Chicago" at bounding box center [302, 138] width 247 height 30
click at [246, 135] on div "Firestone 909 W. NORTH AVE Chicago" at bounding box center [302, 138] width 247 height 30
click at [1124, 15] on div "abhay ebay" at bounding box center [1137, 10] width 71 height 12
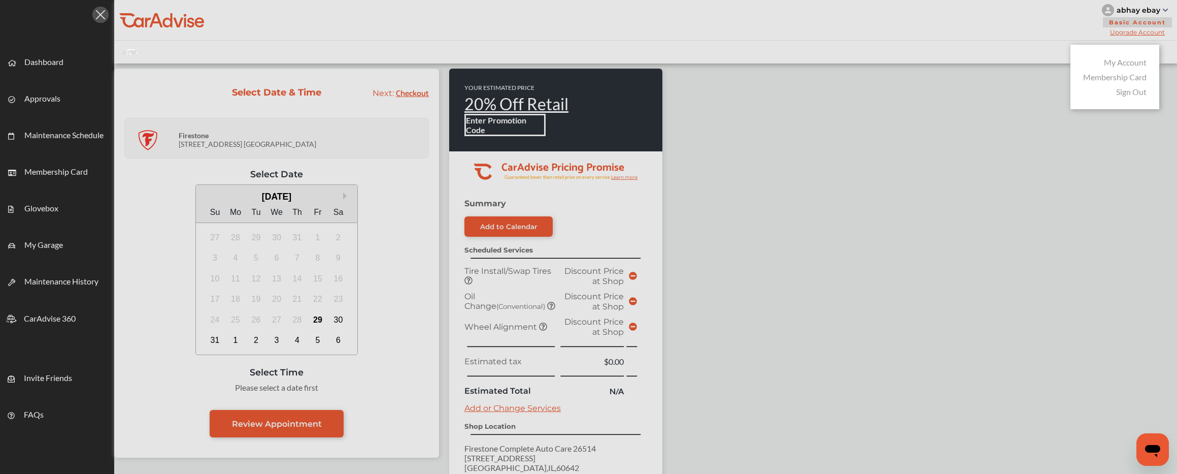
click at [1133, 67] on link "My Account" at bounding box center [1125, 62] width 43 height 10
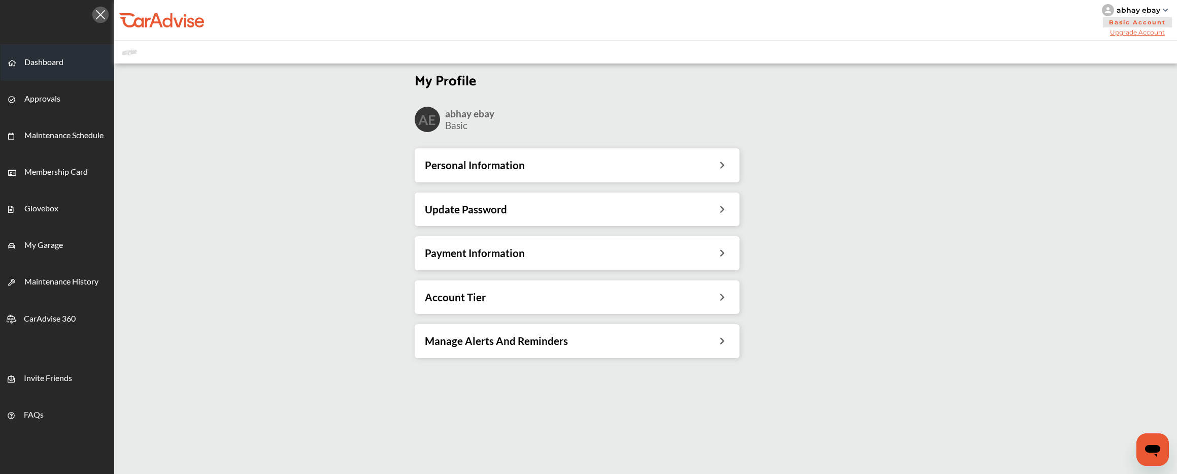
click at [54, 63] on span "Dashboard" at bounding box center [43, 63] width 39 height 13
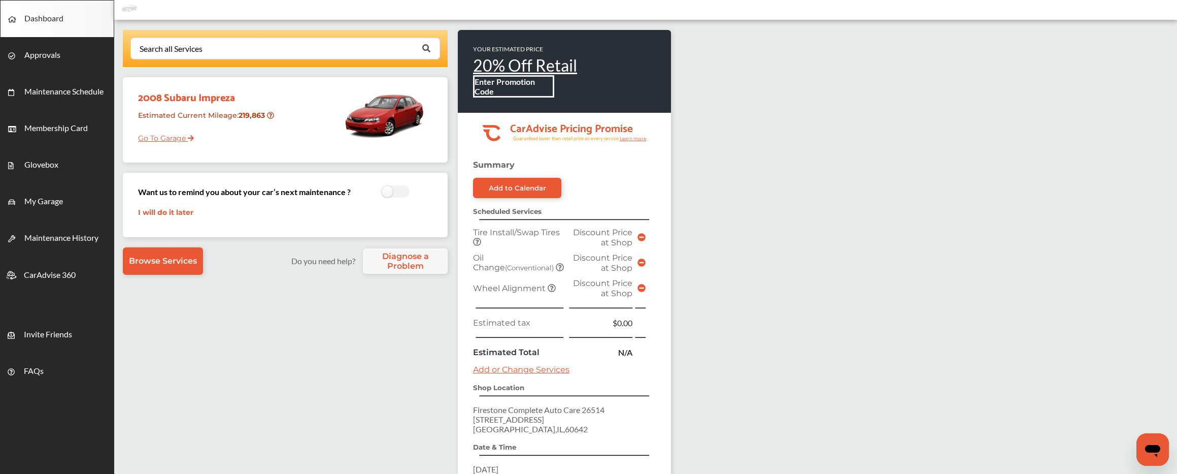
scroll to position [151, 0]
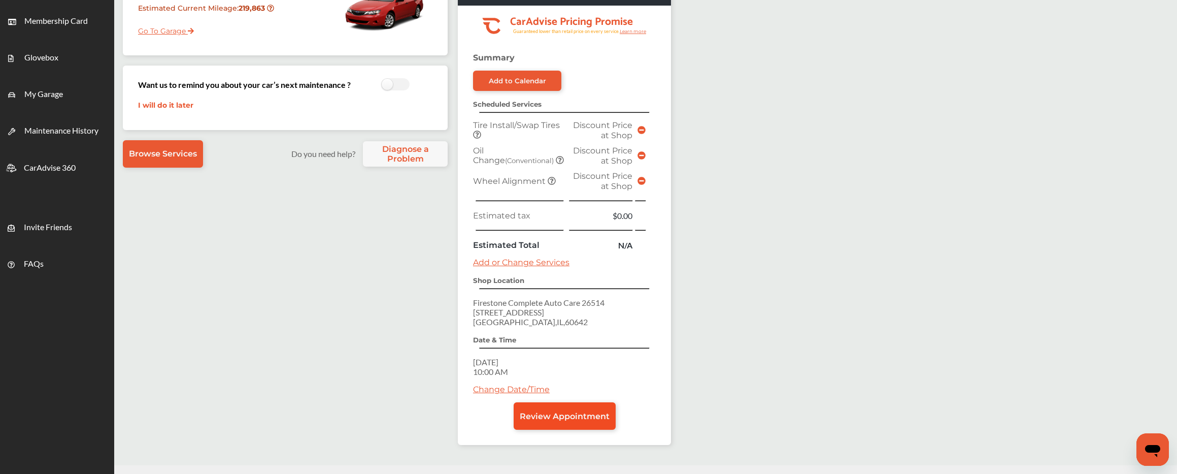
click at [555, 413] on span "Review Appointment" at bounding box center [565, 416] width 90 height 10
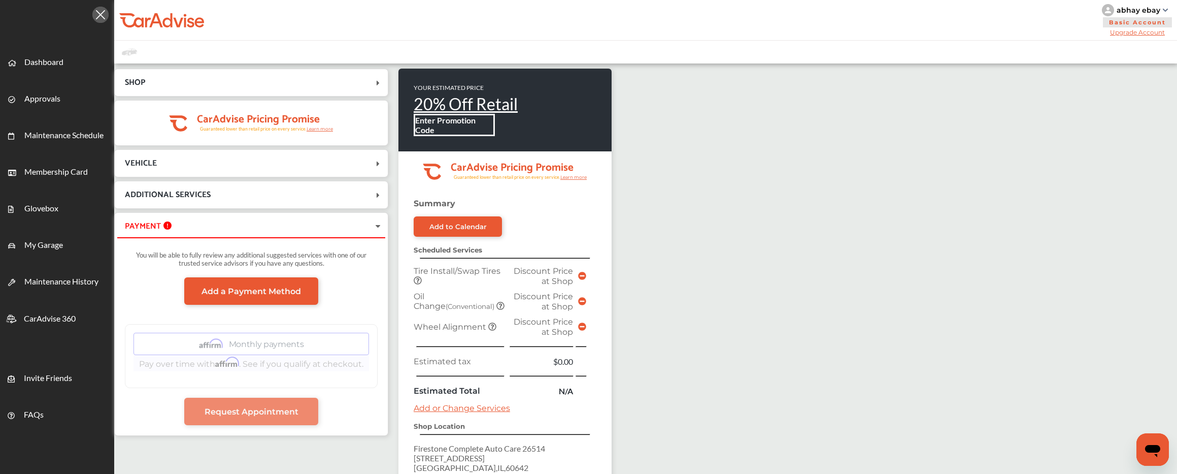
click at [218, 80] on span "SHOP" at bounding box center [245, 83] width 256 height 14
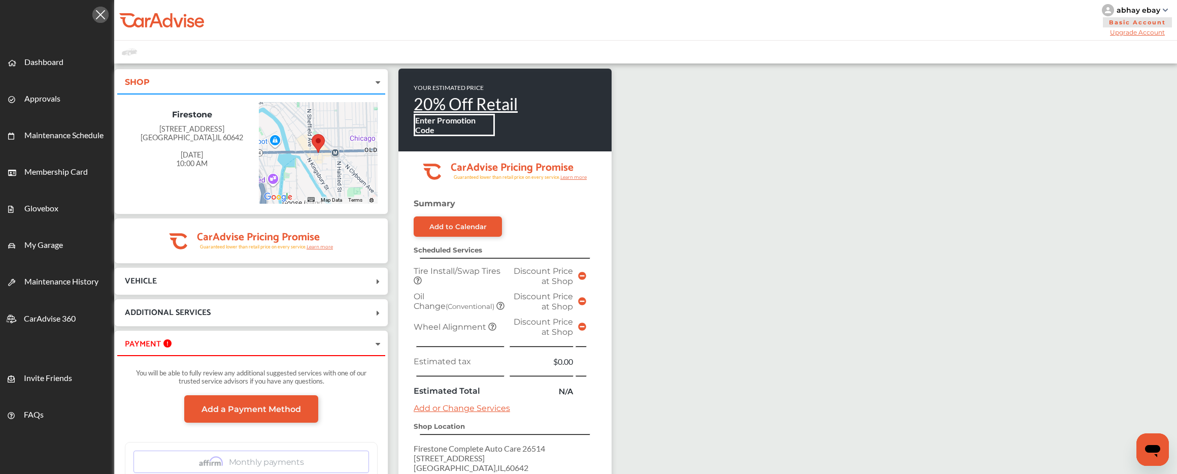
click at [284, 158] on div at bounding box center [318, 153] width 119 height 102
click at [170, 135] on div "Chicago , IL 60642" at bounding box center [192, 137] width 119 height 9
click at [241, 147] on div "909 W. North Ave Chicago , IL 60642 Saturday, Aug 30, 2025 10:00 AM" at bounding box center [192, 143] width 119 height 48
click at [368, 165] on div at bounding box center [318, 153] width 119 height 102
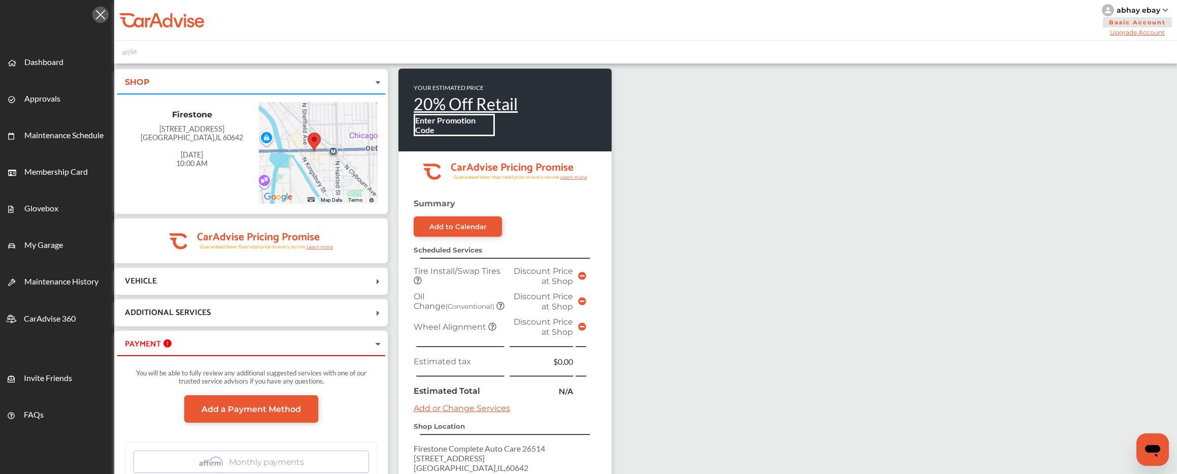
click at [368, 165] on div at bounding box center [318, 153] width 119 height 102
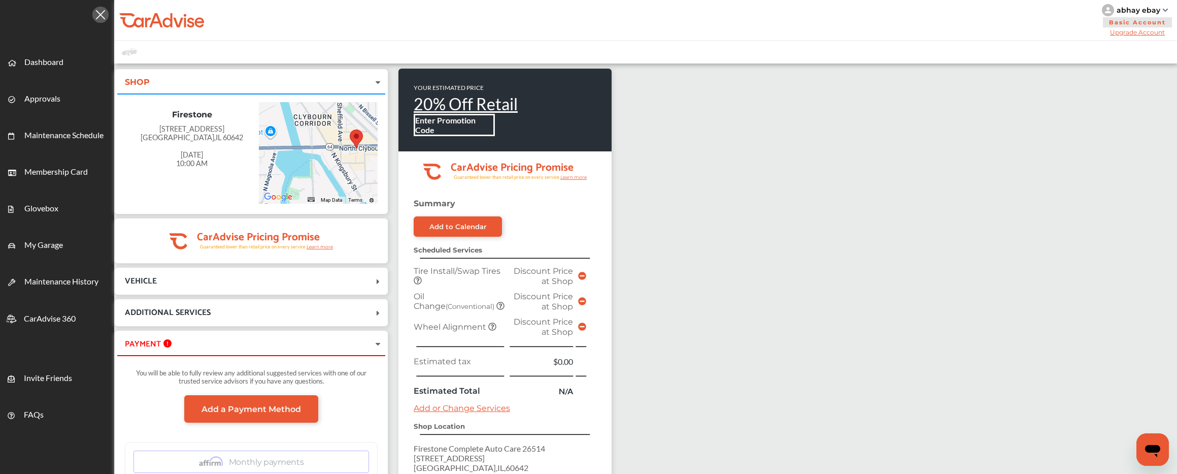
drag, startPoint x: 280, startPoint y: 170, endPoint x: 348, endPoint y: 171, distance: 68.0
click at [349, 172] on div at bounding box center [318, 153] width 119 height 102
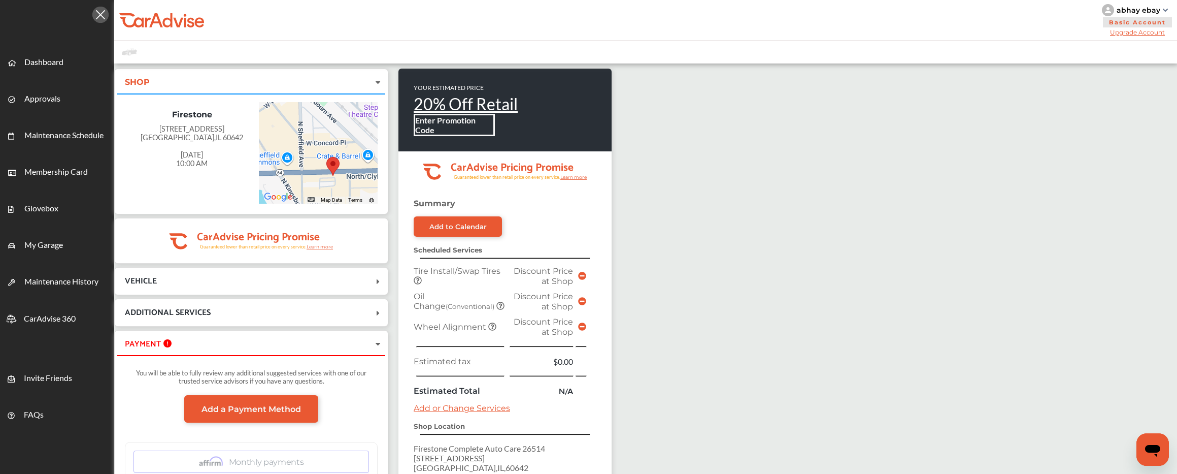
drag, startPoint x: 333, startPoint y: 137, endPoint x: 333, endPoint y: 188, distance: 50.8
click at [333, 188] on div at bounding box center [318, 153] width 119 height 102
click at [45, 95] on span "Approvals" at bounding box center [42, 99] width 36 height 13
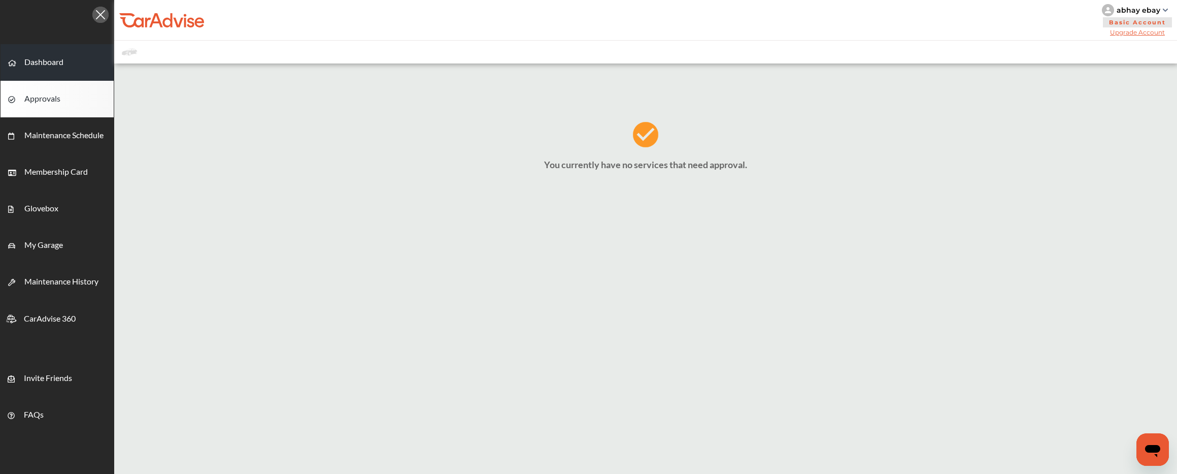
click at [46, 70] on span "Dashboard" at bounding box center [43, 63] width 39 height 13
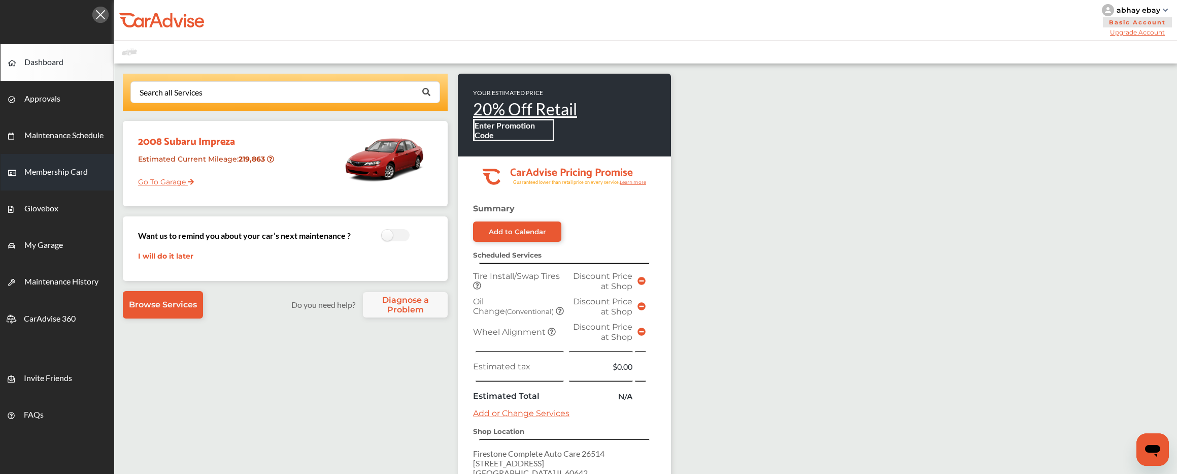
click at [59, 189] on link "Membership Card" at bounding box center [57, 172] width 113 height 37
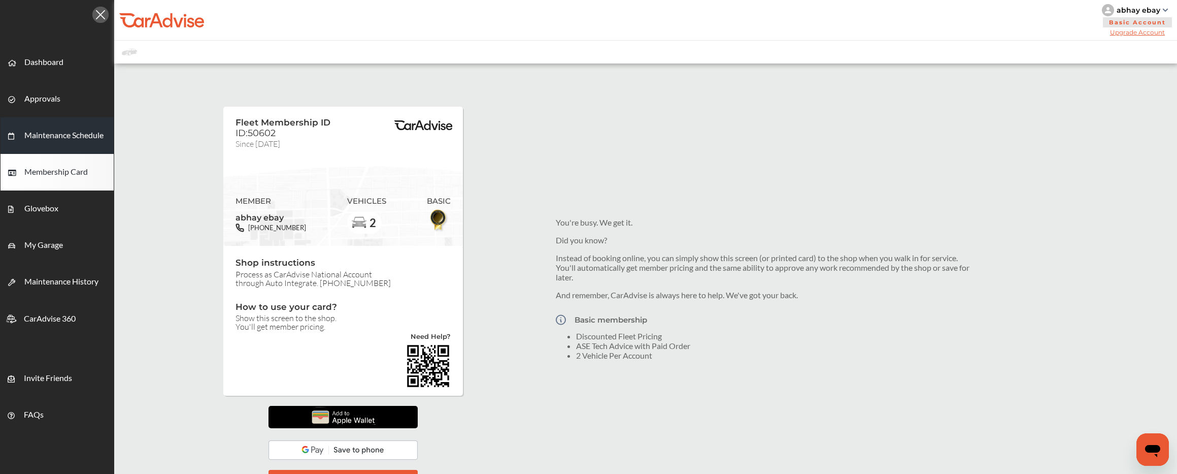
click at [80, 130] on link "Maintenance Schedule" at bounding box center [57, 135] width 113 height 37
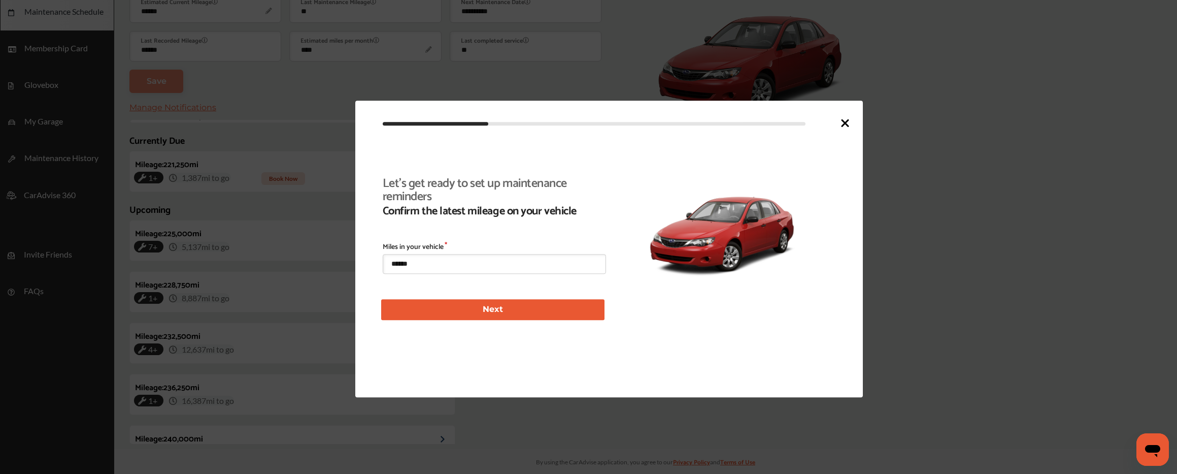
scroll to position [221, 0]
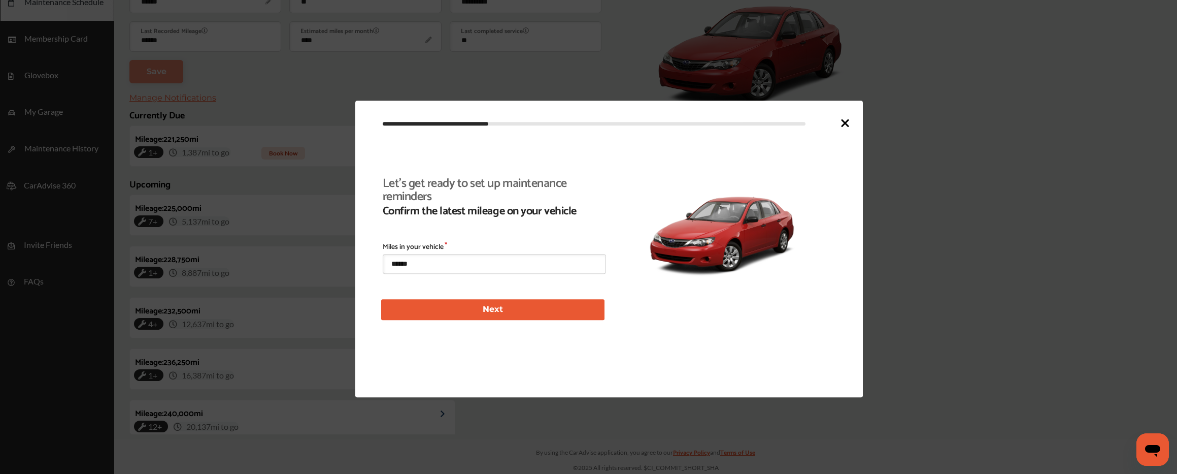
click at [847, 123] on icon at bounding box center [845, 123] width 12 height 12
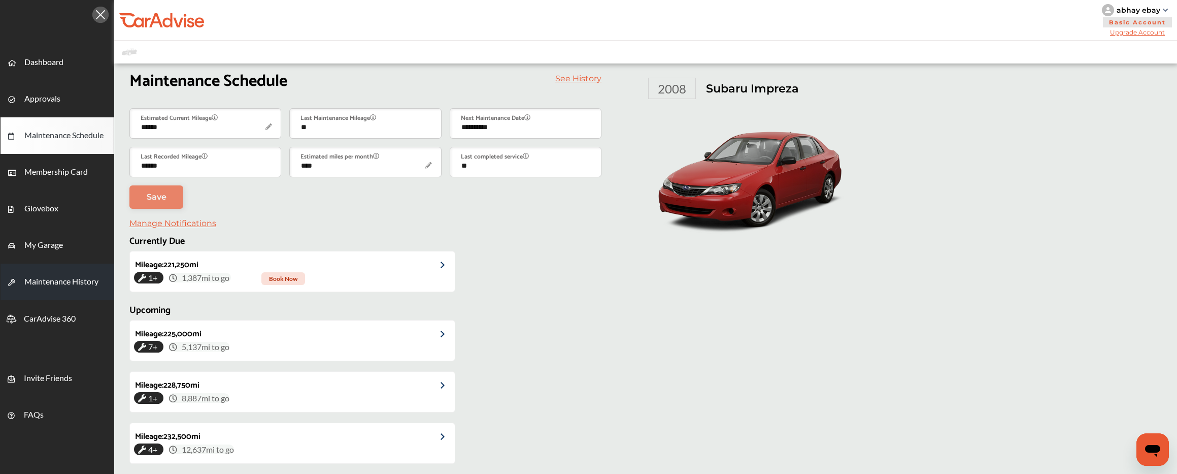
scroll to position [0, 0]
click at [68, 274] on link "Maintenance History" at bounding box center [57, 281] width 113 height 37
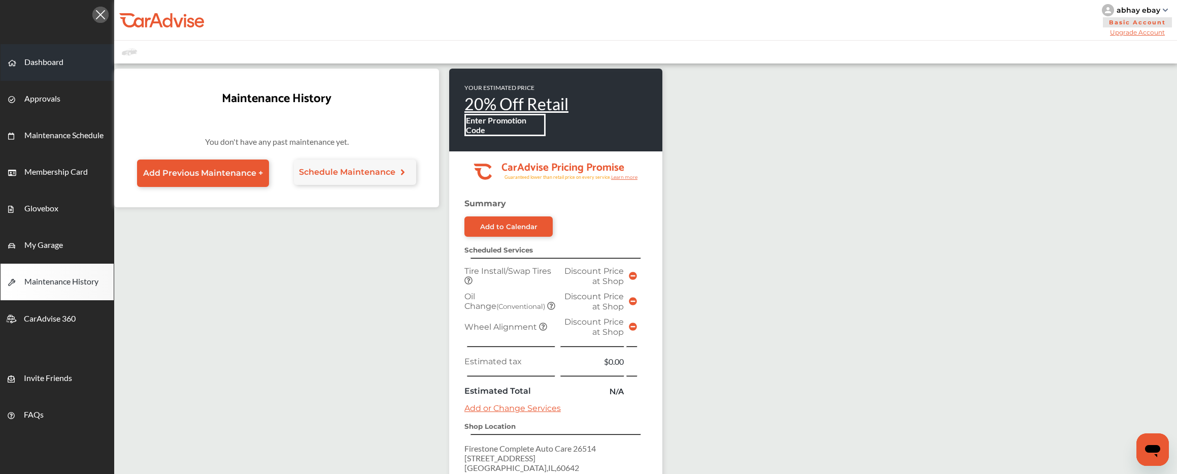
click at [24, 78] on link "Dashboard" at bounding box center [57, 62] width 113 height 37
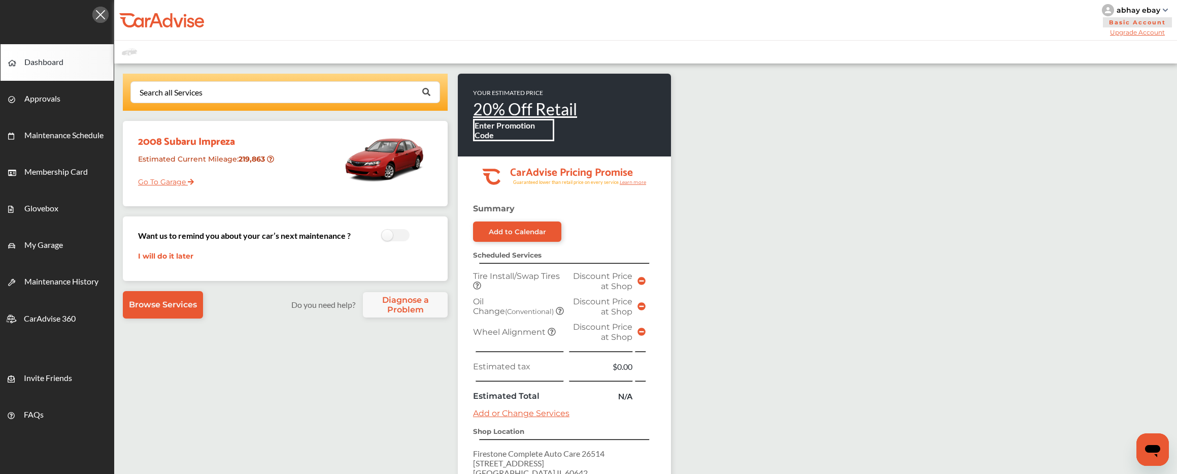
click at [648, 275] on td at bounding box center [641, 280] width 13 height 25
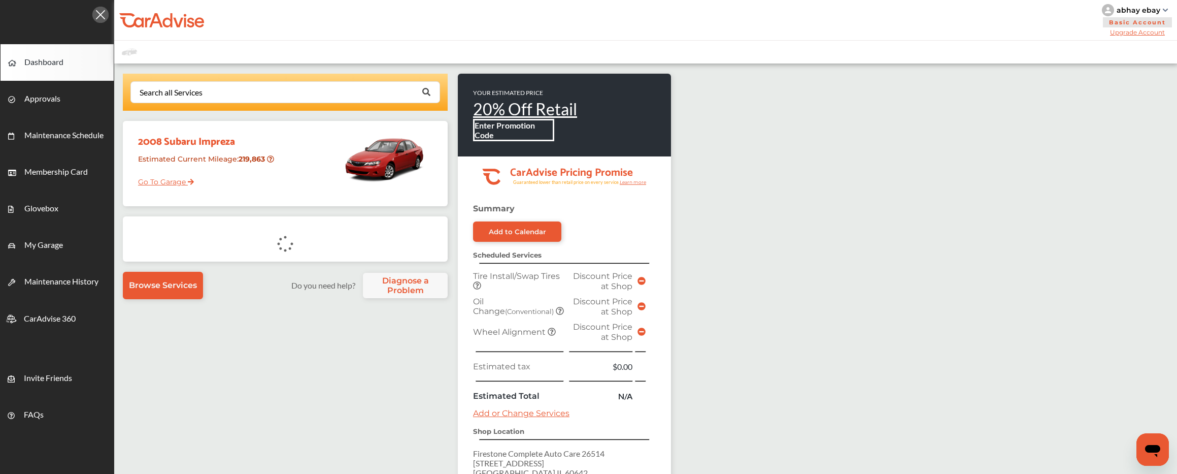
click at [646, 278] on icon at bounding box center [642, 281] width 8 height 8
click at [646, 280] on icon at bounding box center [642, 281] width 8 height 8
click at [648, 299] on td at bounding box center [641, 305] width 13 height 25
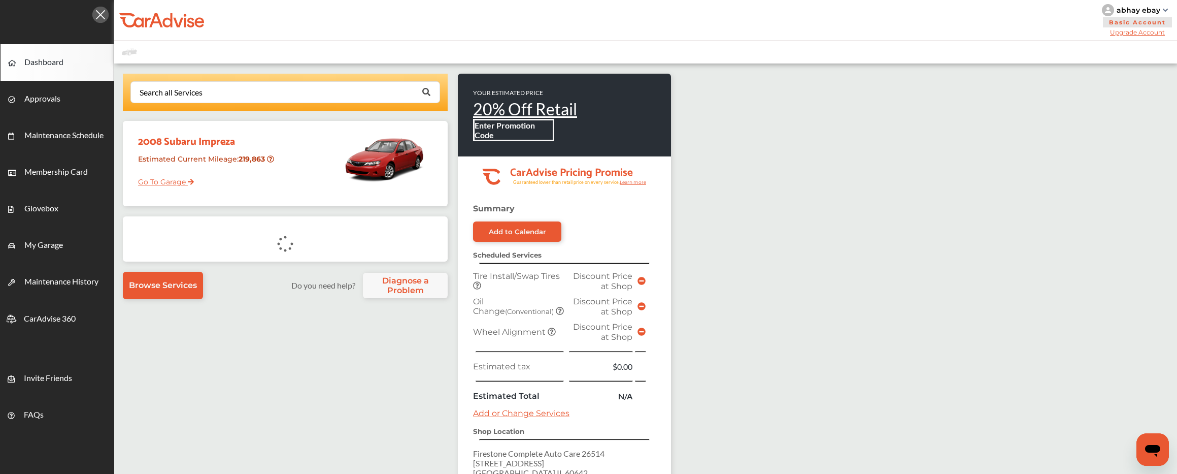
click at [646, 305] on icon at bounding box center [642, 306] width 8 height 8
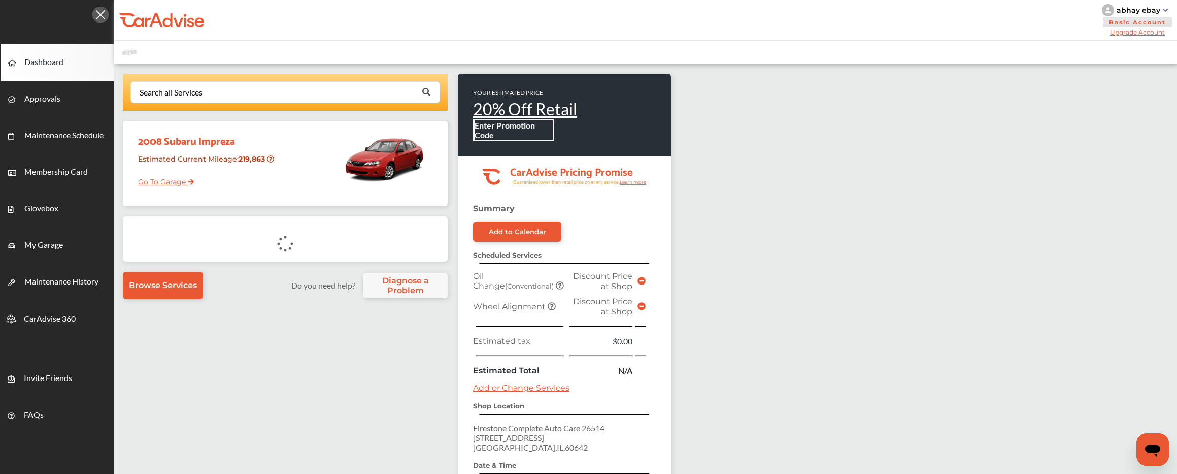
click at [646, 310] on span at bounding box center [642, 307] width 8 height 10
click at [646, 282] on icon at bounding box center [642, 281] width 8 height 8
click at [646, 305] on icon at bounding box center [642, 306] width 8 height 8
click at [646, 278] on icon at bounding box center [642, 281] width 8 height 8
click at [648, 319] on td at bounding box center [641, 326] width 13 height 15
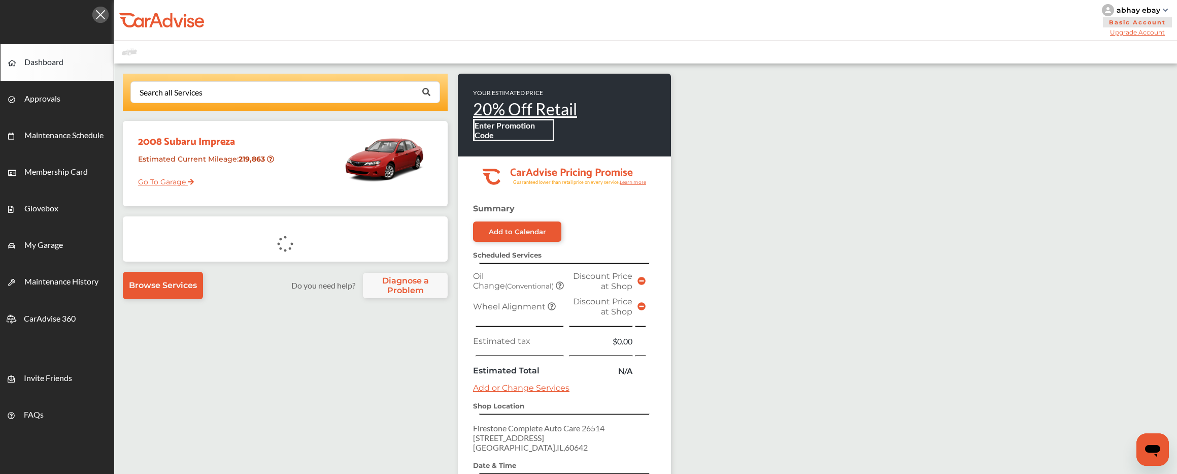
click at [648, 314] on td at bounding box center [641, 305] width 13 height 25
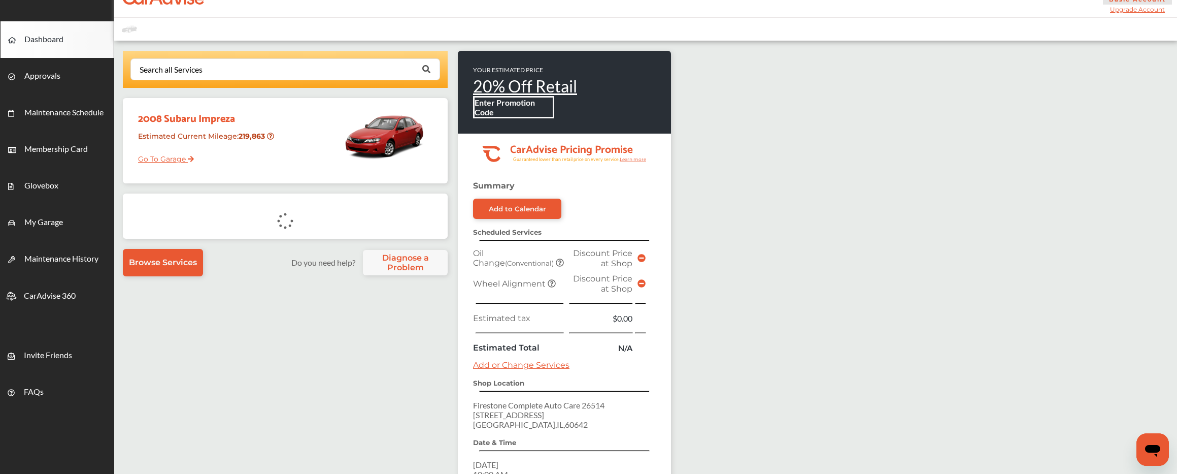
scroll to position [26, 0]
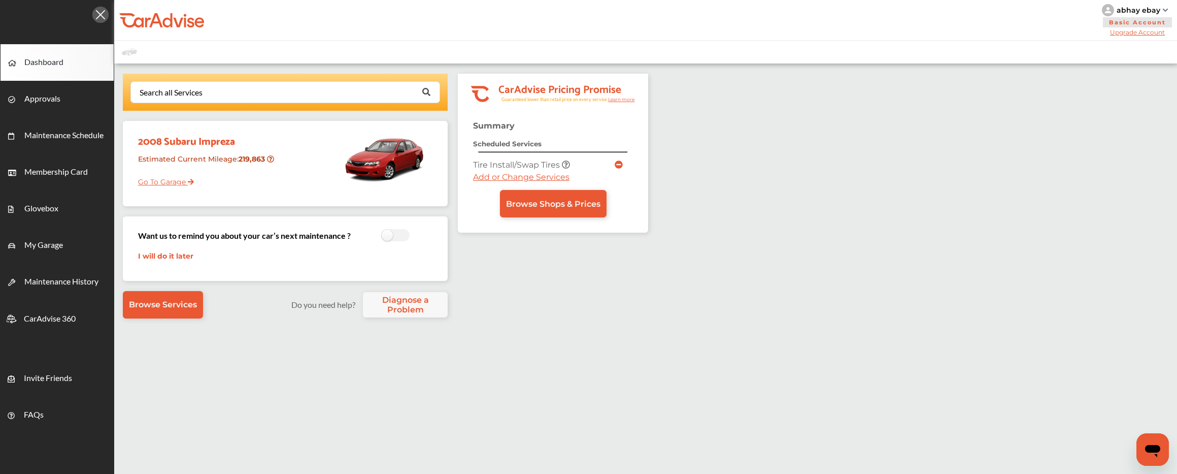
click at [623, 162] on icon at bounding box center [619, 164] width 8 height 8
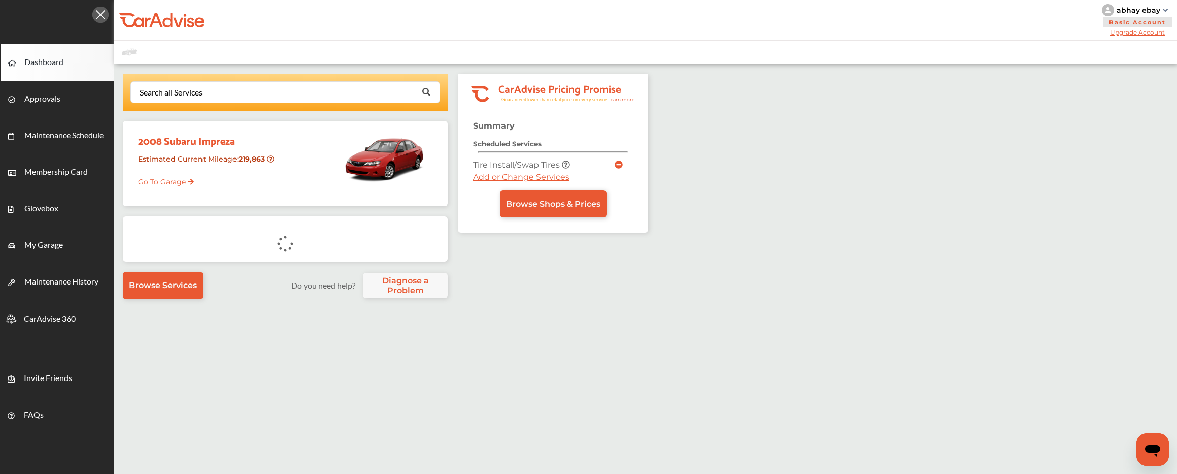
scroll to position [26, 0]
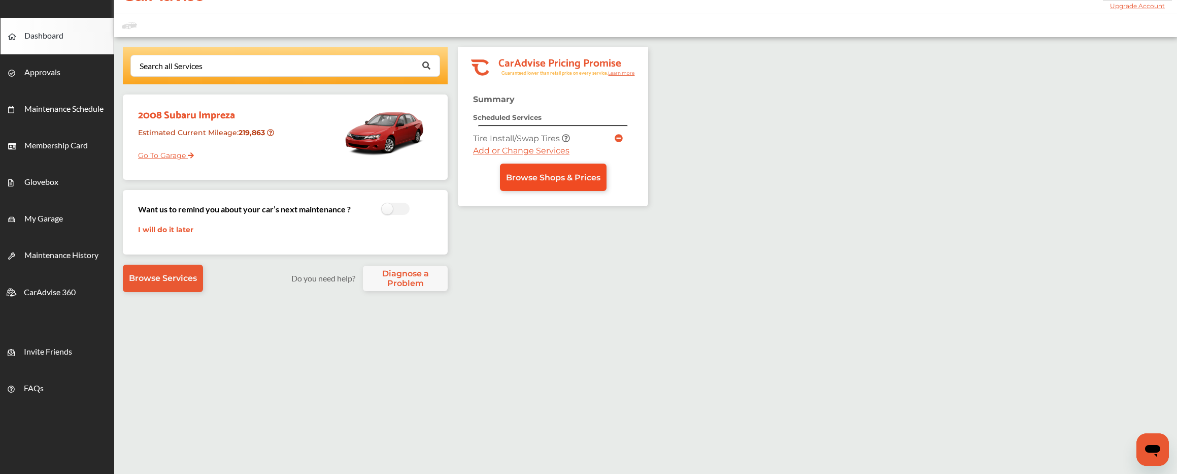
click at [598, 166] on link "Browse Shops & Prices" at bounding box center [553, 176] width 107 height 27
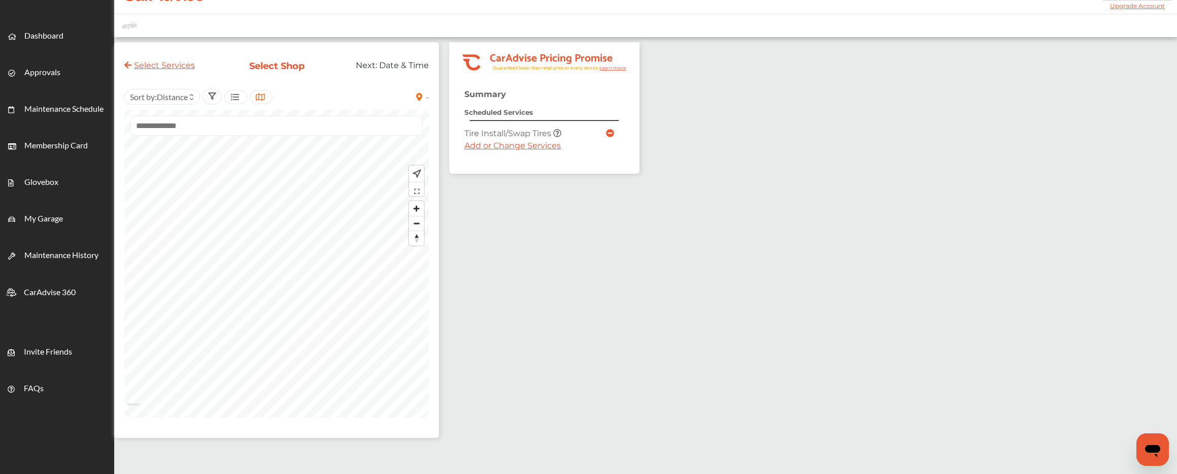
click at [593, 174] on div "Summary Scheduled Services Tire Install/Swap Tires Add or Change Services" at bounding box center [544, 131] width 190 height 84
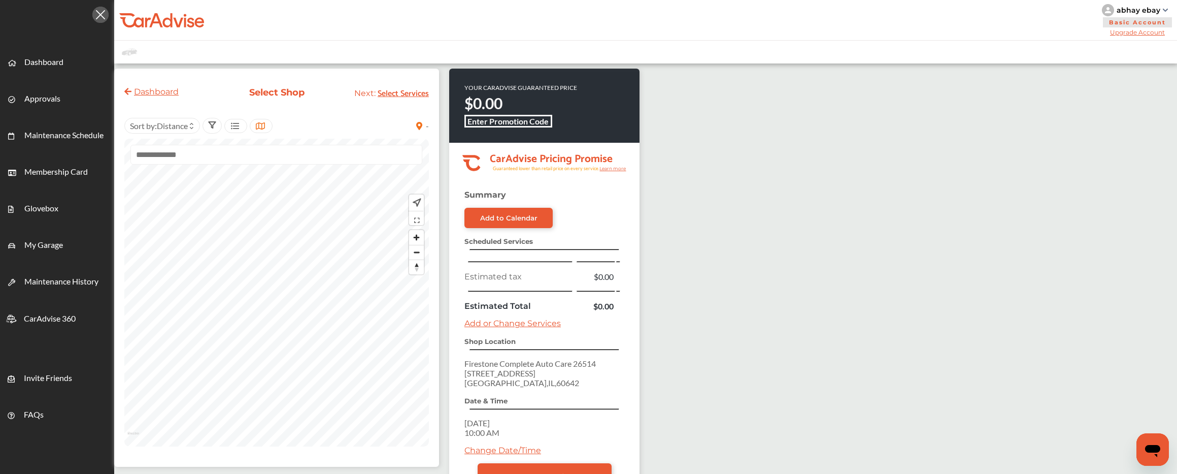
scroll to position [21, 0]
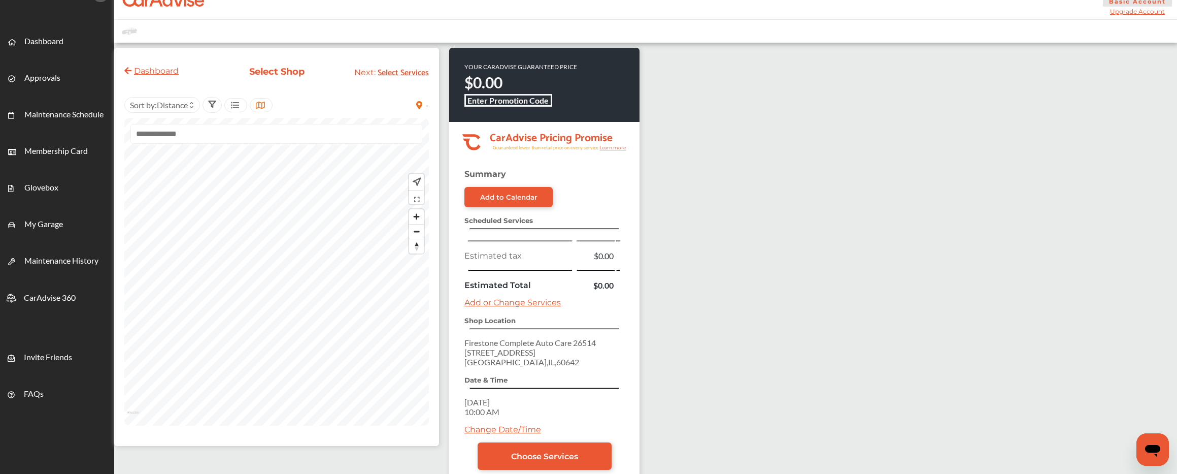
click at [245, 104] on div at bounding box center [235, 105] width 23 height 14
click at [265, 102] on icon at bounding box center [260, 105] width 10 height 8
click at [421, 109] on div "- Sort by : Distance" at bounding box center [276, 105] width 305 height 16
click at [429, 105] on div "-" at bounding box center [421, 105] width 15 height 16
click at [429, 103] on span "-" at bounding box center [427, 105] width 3 height 10
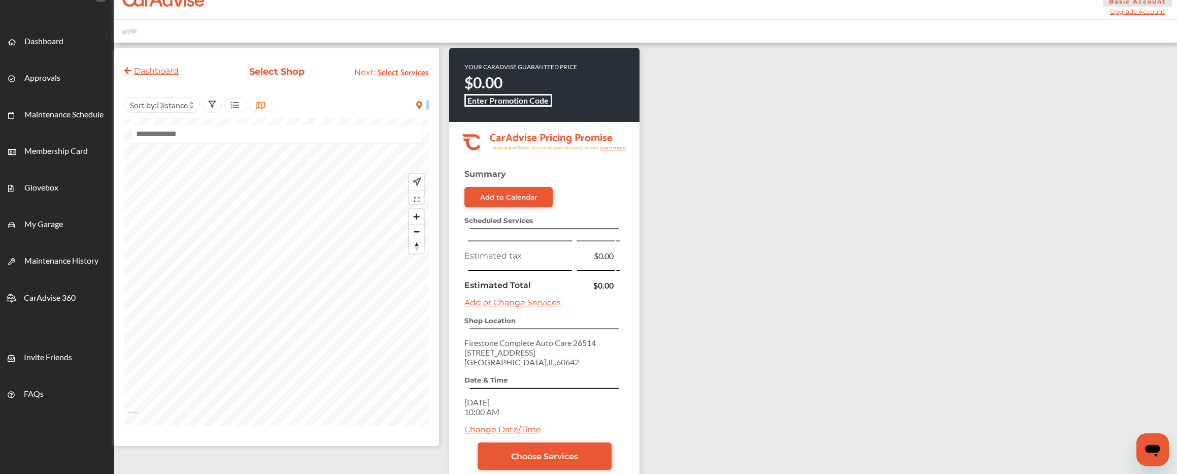
click at [429, 103] on span "-" at bounding box center [427, 105] width 3 height 10
click at [439, 108] on div "Dashboard Select Shop Next: Select Services - Sort by : Distance" at bounding box center [276, 247] width 325 height 398
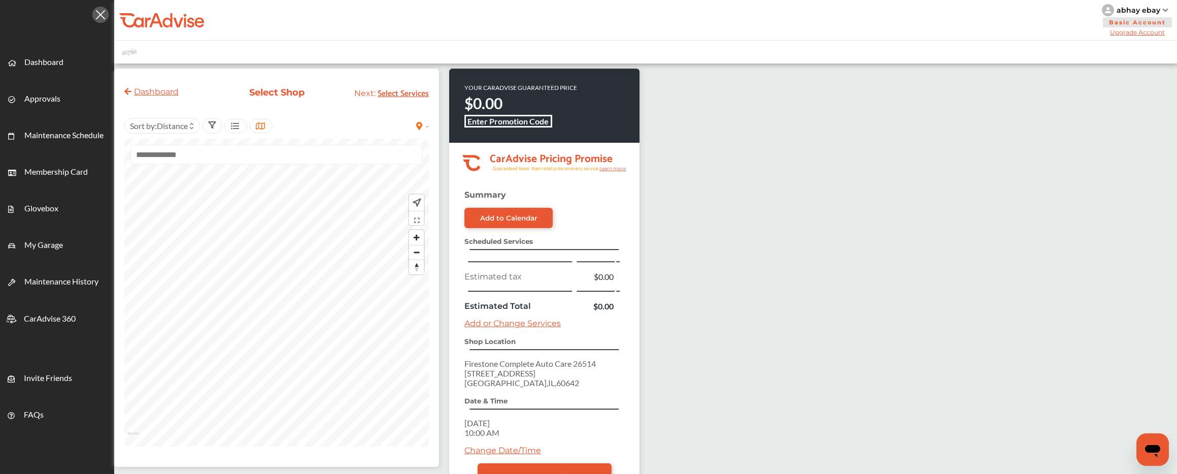
scroll to position [0, 0]
click at [429, 133] on div "-" at bounding box center [421, 126] width 15 height 16
click at [429, 130] on div "-" at bounding box center [421, 126] width 15 height 16
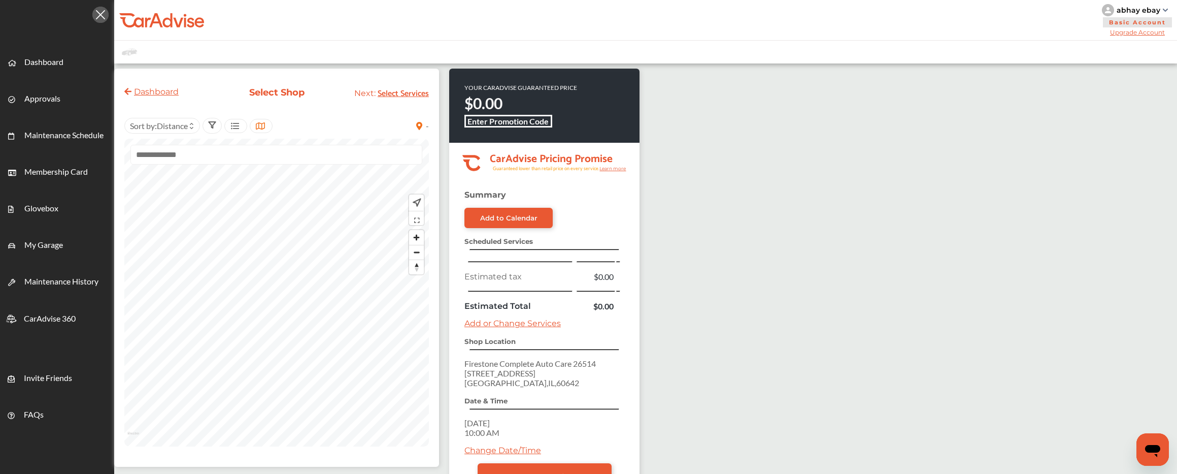
click at [424, 129] on icon at bounding box center [419, 126] width 10 height 8
click at [42, 48] on link "Dashboard" at bounding box center [57, 62] width 113 height 37
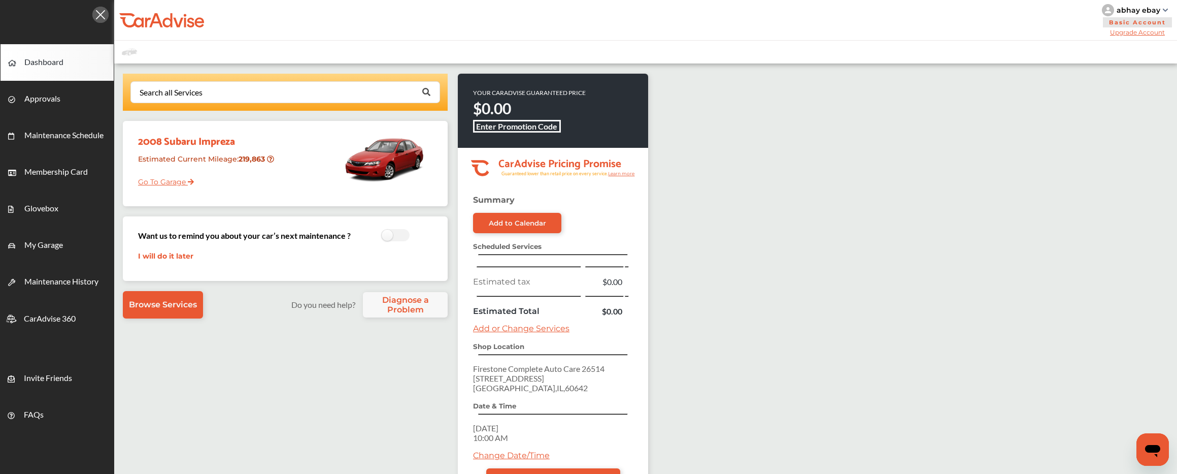
click at [43, 70] on span "Dashboard" at bounding box center [43, 63] width 39 height 13
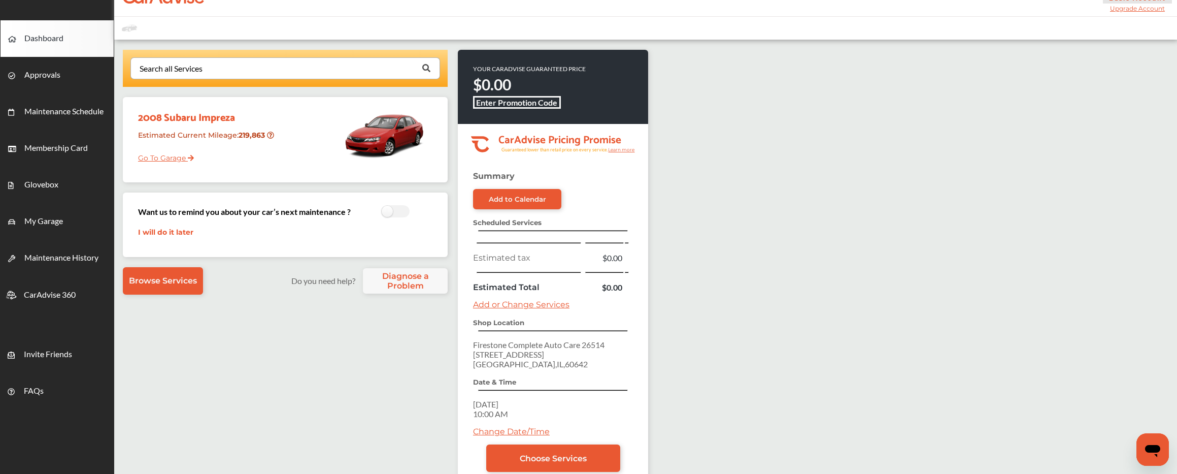
scroll to position [20, 0]
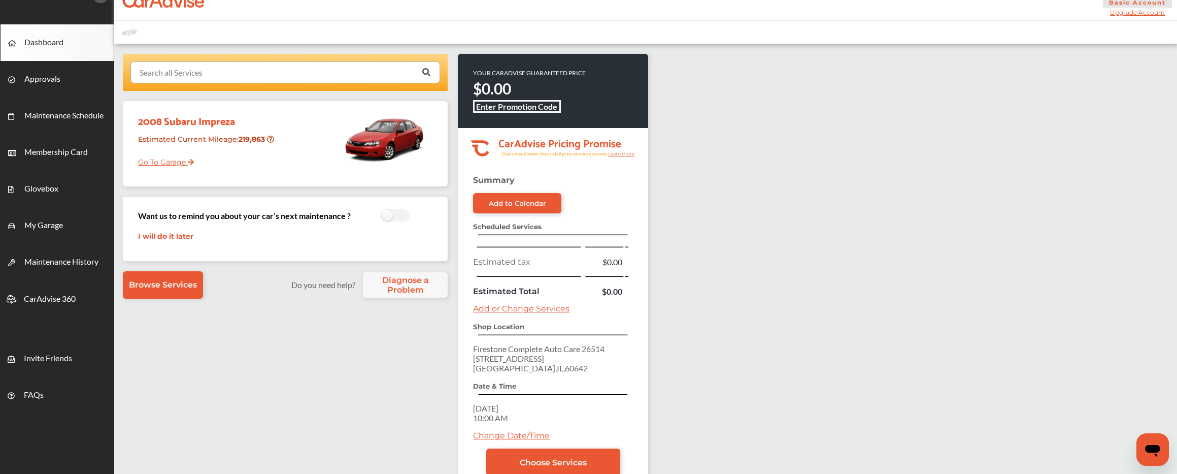
click at [226, 69] on input "text" at bounding box center [282, 72] width 303 height 20
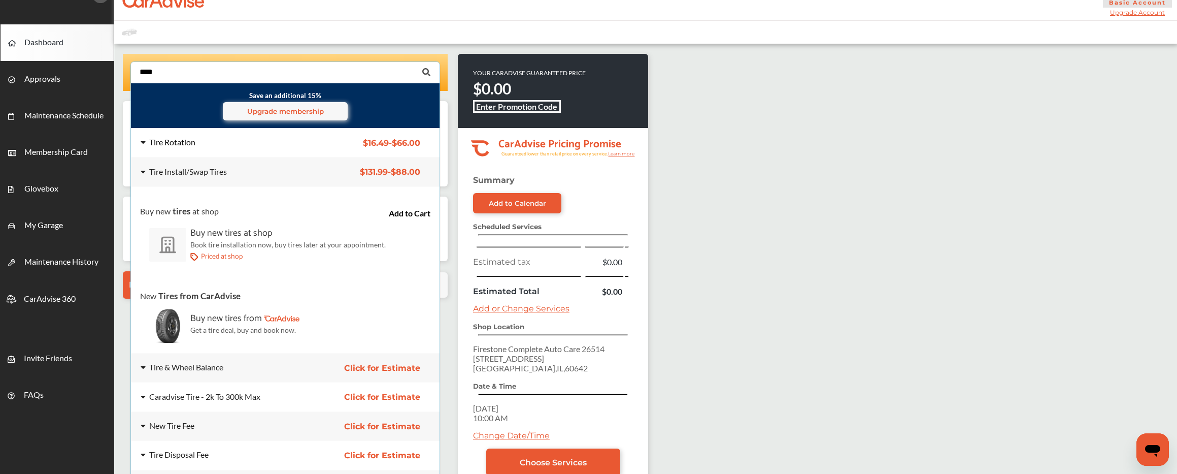
type input "****"
click at [194, 147] on div "Tire Rotation" at bounding box center [222, 142] width 179 height 9
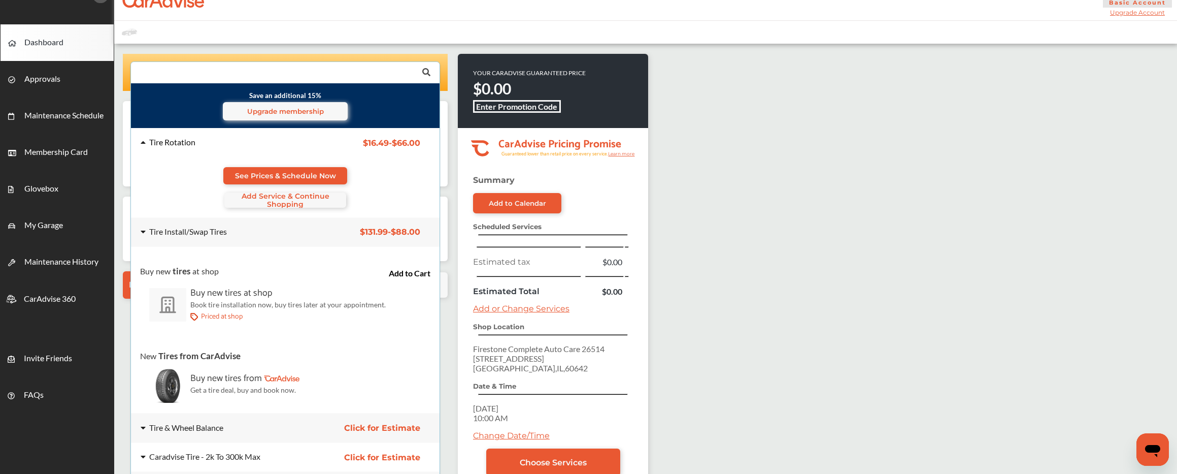
click at [194, 147] on div "Tire Rotation" at bounding box center [222, 142] width 179 height 9
click at [205, 227] on div "Tire Install/Swap Tires" at bounding box center [188, 231] width 78 height 8
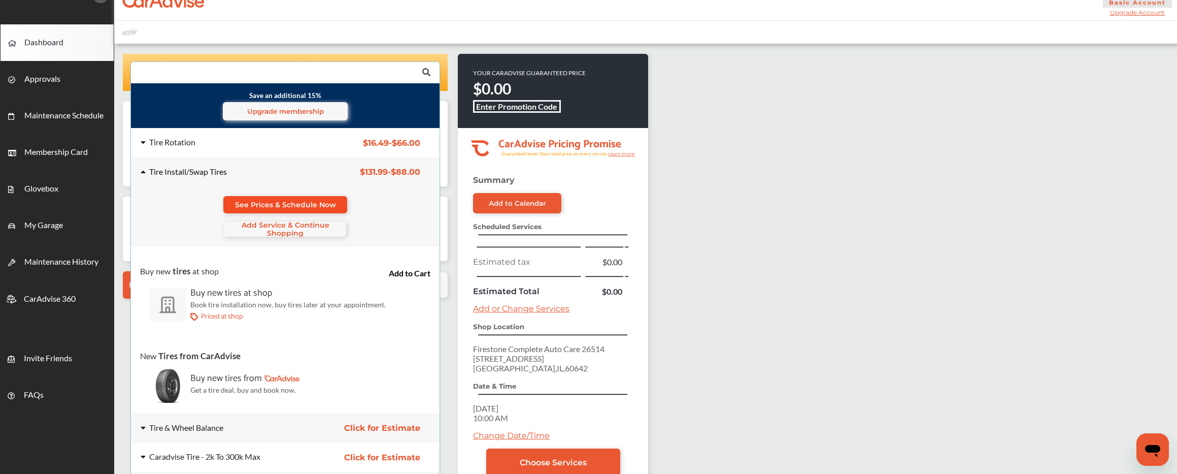
click at [262, 201] on span "See Prices & Schedule Now" at bounding box center [285, 205] width 101 height 8
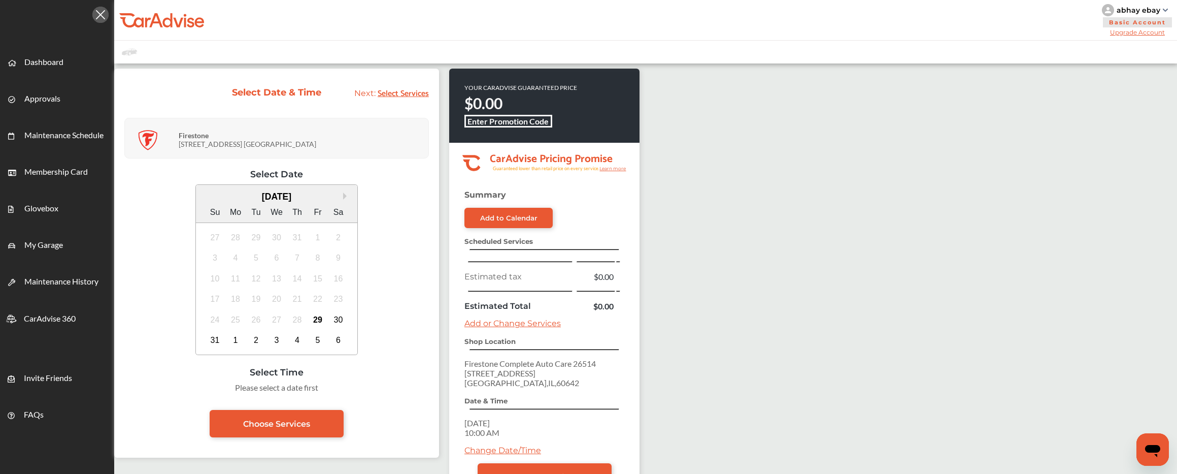
click at [349, 313] on div "24 25 26 27 28 29 30" at bounding box center [277, 319] width 144 height 21
click at [347, 327] on div "30" at bounding box center [339, 320] width 16 height 16
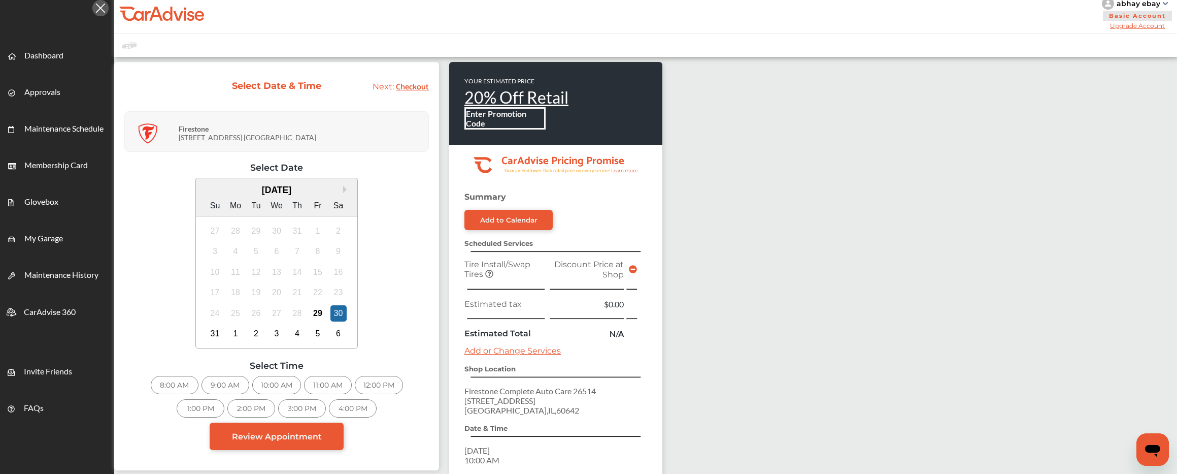
scroll to position [7, 0]
click at [352, 382] on div "11:00 AM" at bounding box center [328, 384] width 48 height 18
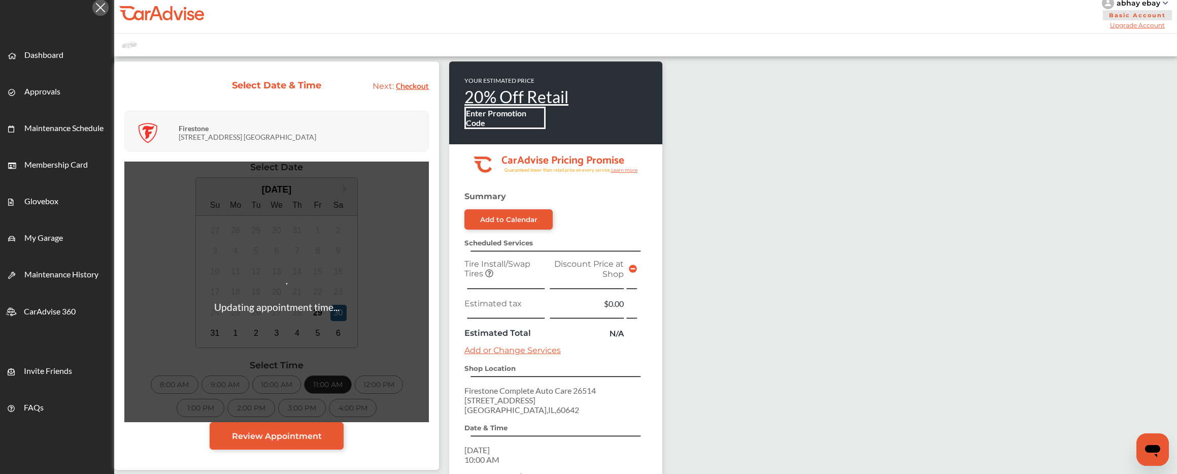
click at [385, 138] on div "Firestone 909 W. NORTH AVE Chicago" at bounding box center [302, 131] width 247 height 30
click at [394, 138] on div "Firestone 909 W. NORTH AVE Chicago" at bounding box center [302, 131] width 247 height 30
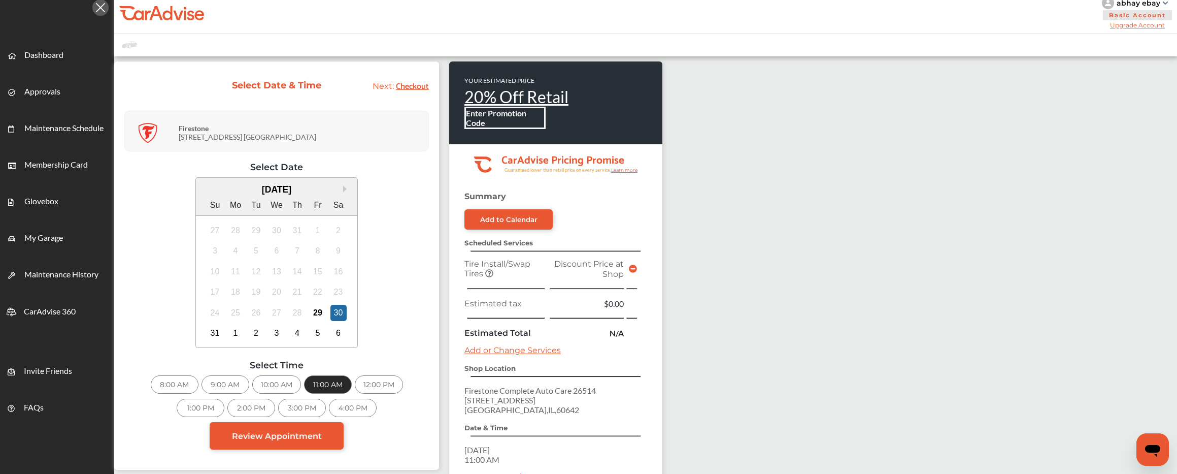
click at [246, 139] on div "Firestone 909 W. NORTH AVE Chicago" at bounding box center [302, 131] width 247 height 30
click at [176, 133] on div at bounding box center [152, 133] width 51 height 30
click at [151, 130] on img at bounding box center [148, 133] width 20 height 20
click at [74, 37] on ul "Dashboard Approvals Maintenance Schedule Membership Card Glovebox My Garage Mai…" at bounding box center [45, 313] width 140 height 569
click at [74, 52] on link "Dashboard" at bounding box center [57, 55] width 113 height 37
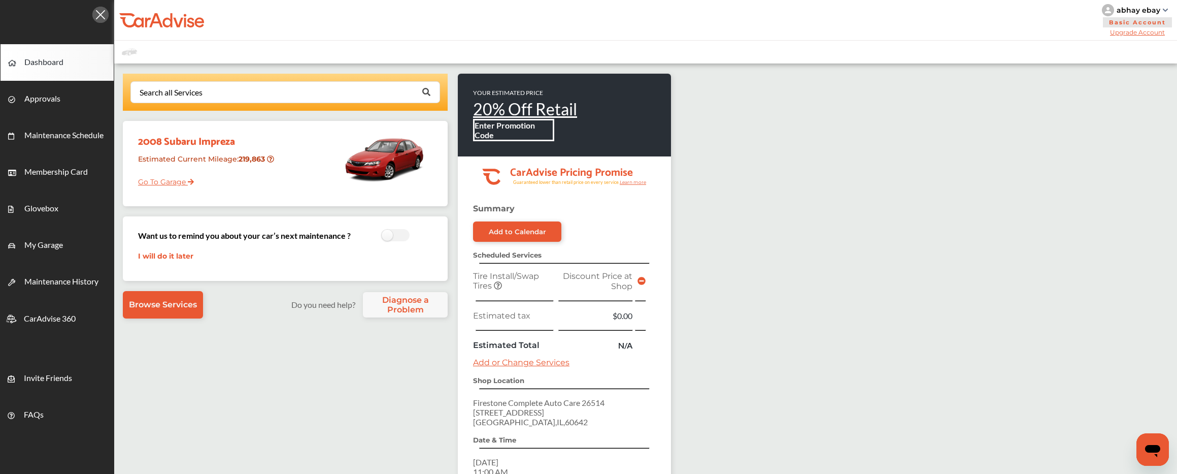
click at [646, 283] on icon at bounding box center [642, 281] width 8 height 8
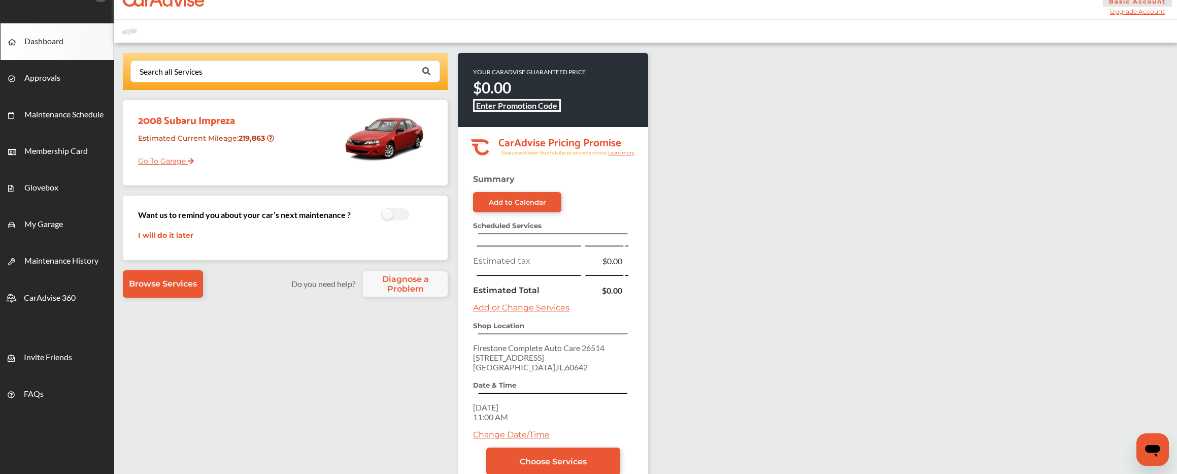
scroll to position [30, 0]
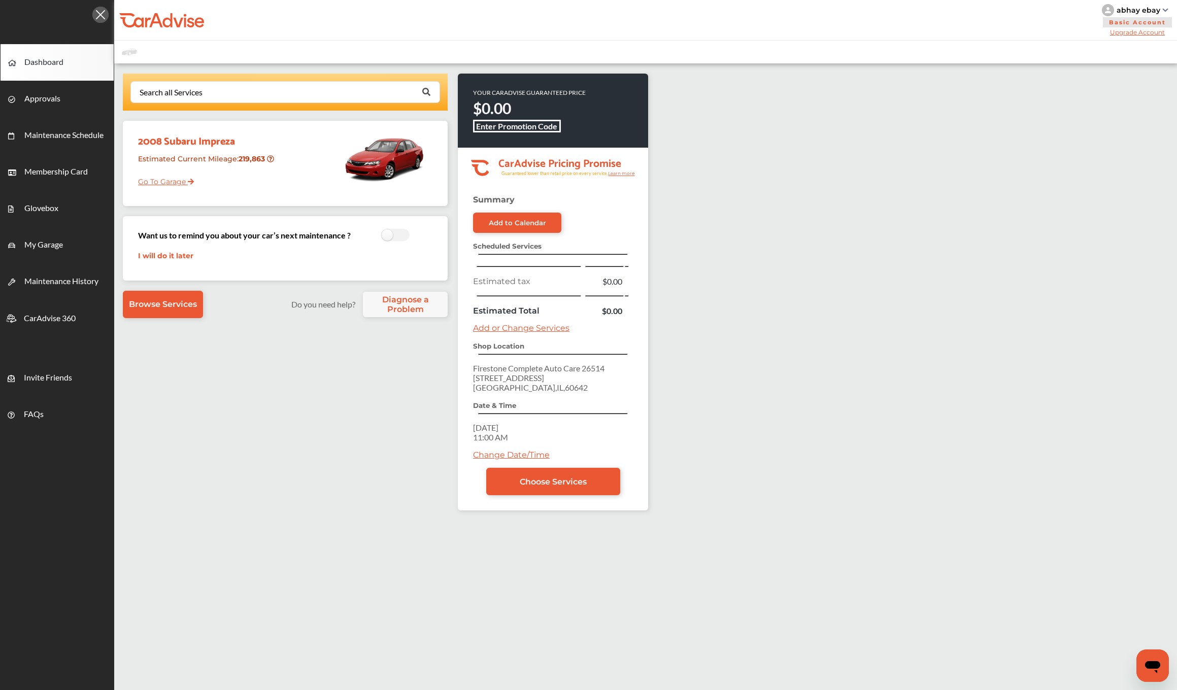
click at [1150, 15] on div "abhay ebay" at bounding box center [1137, 10] width 71 height 12
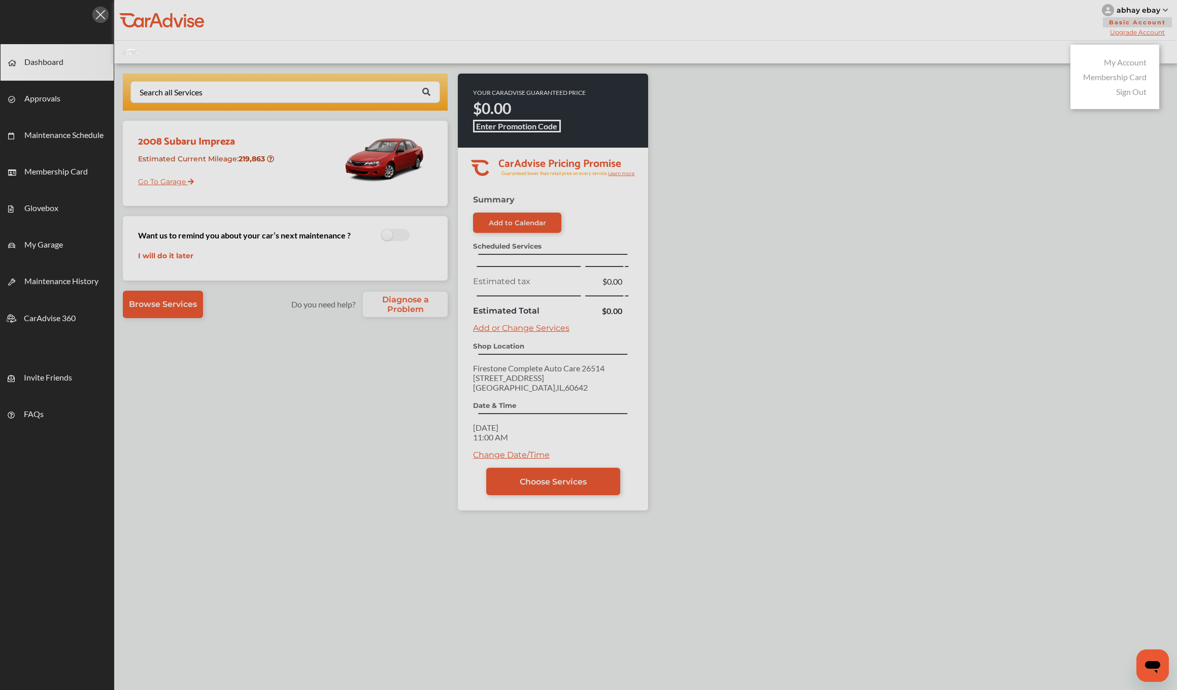
click at [285, 187] on div at bounding box center [588, 370] width 1177 height 741
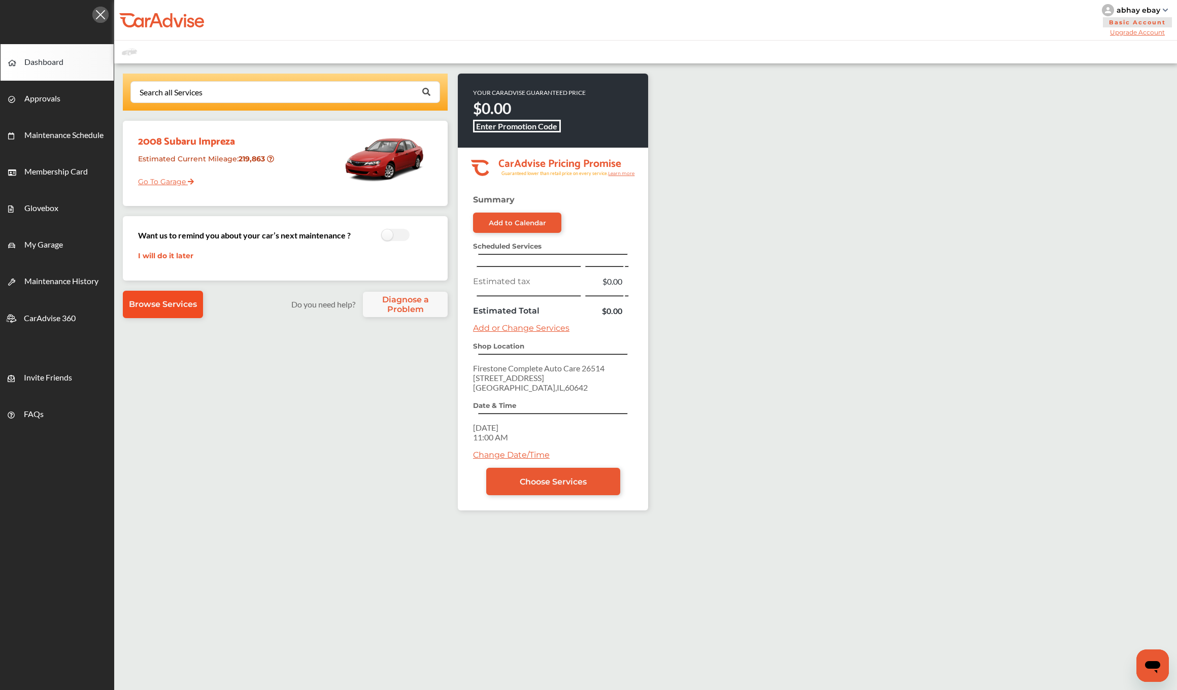
click at [201, 295] on link "Browse Services" at bounding box center [163, 304] width 80 height 27
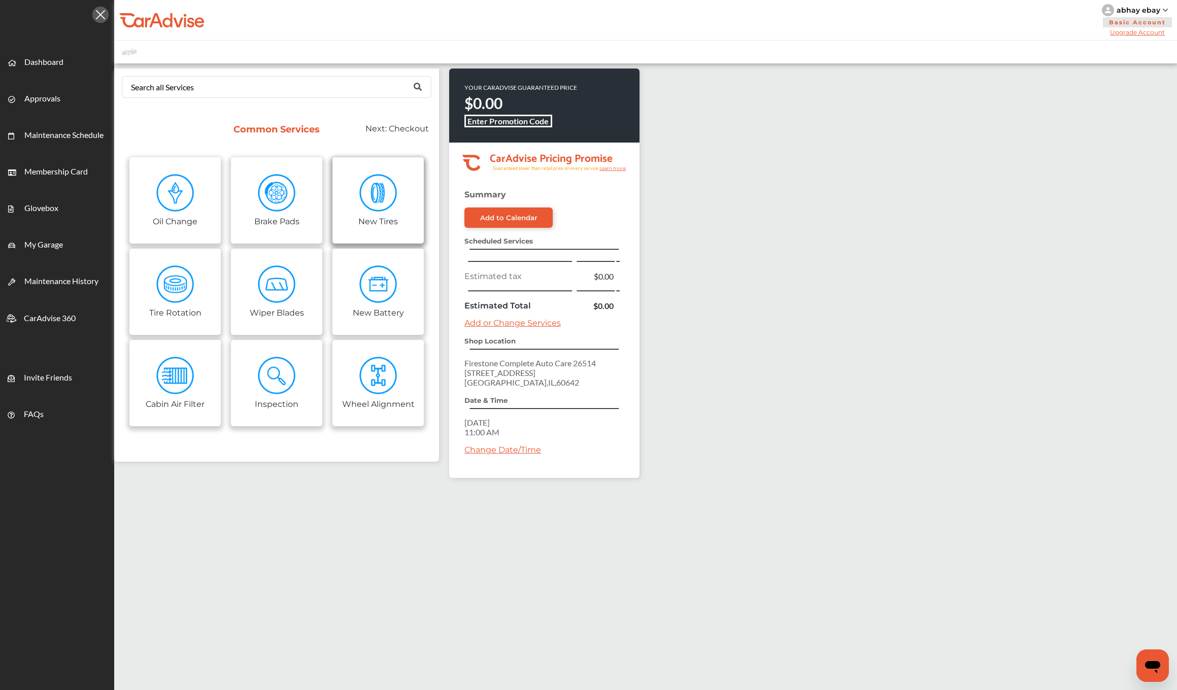
click at [368, 225] on link "New Tires" at bounding box center [378, 200] width 91 height 86
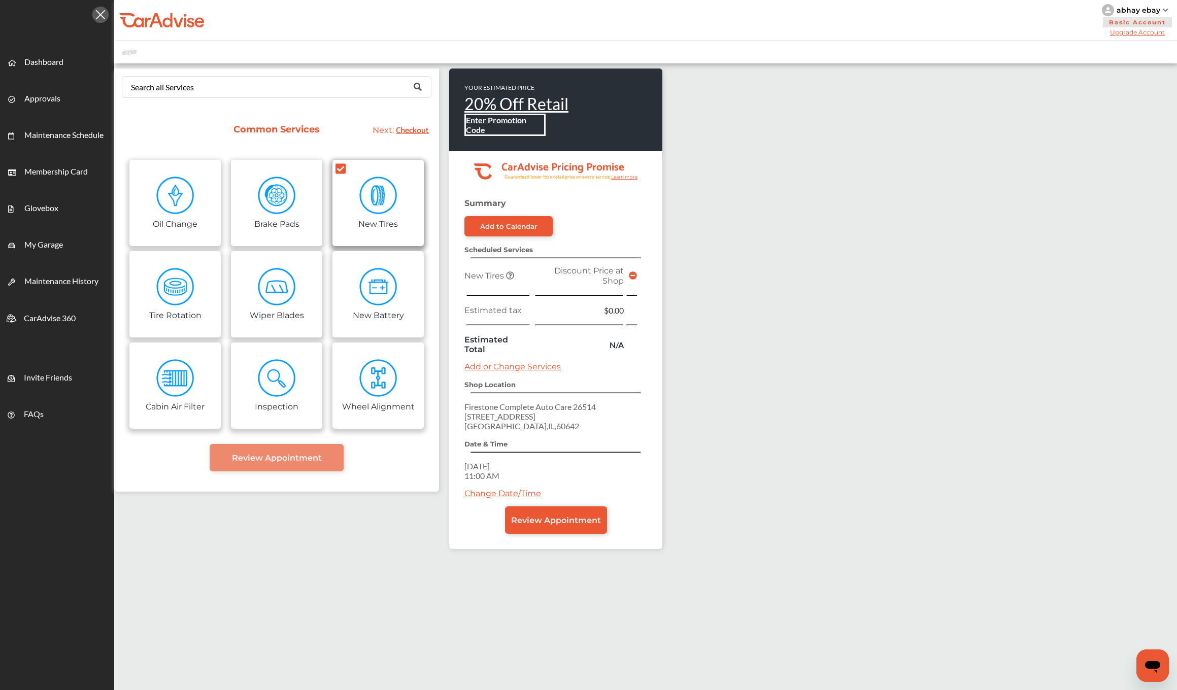
click at [368, 225] on link "New Tires" at bounding box center [378, 203] width 91 height 86
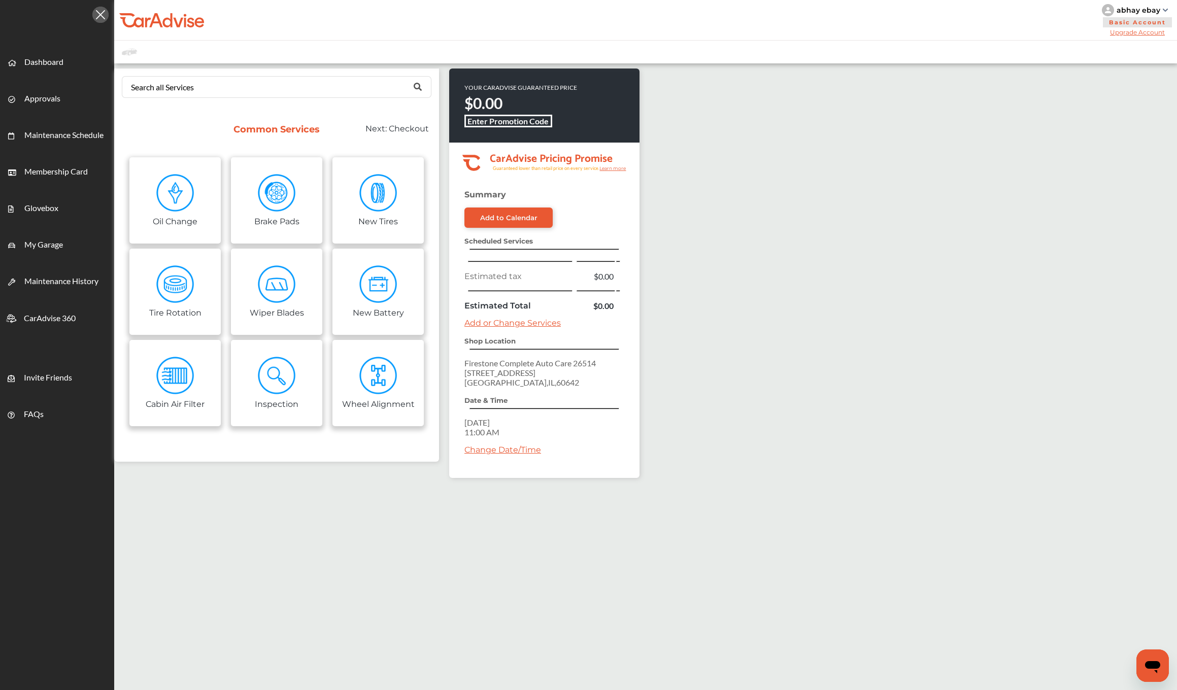
click at [224, 102] on div "Search all Services Looking for something we don’t seem to have? Contact us." at bounding box center [276, 87] width 325 height 37
click at [224, 98] on div "Search all Services Looking for something we don’t seem to have? Contact us." at bounding box center [277, 87] width 310 height 22
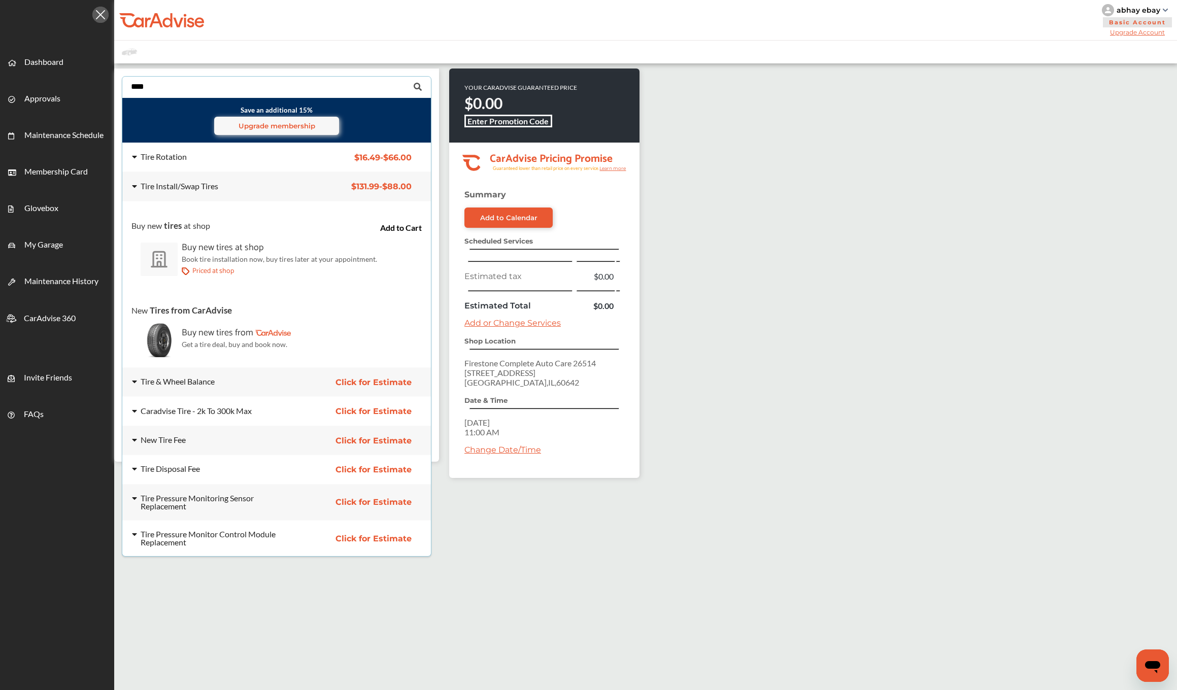
type input "****"
click at [1157, 13] on div "abhay ebay" at bounding box center [1139, 10] width 44 height 9
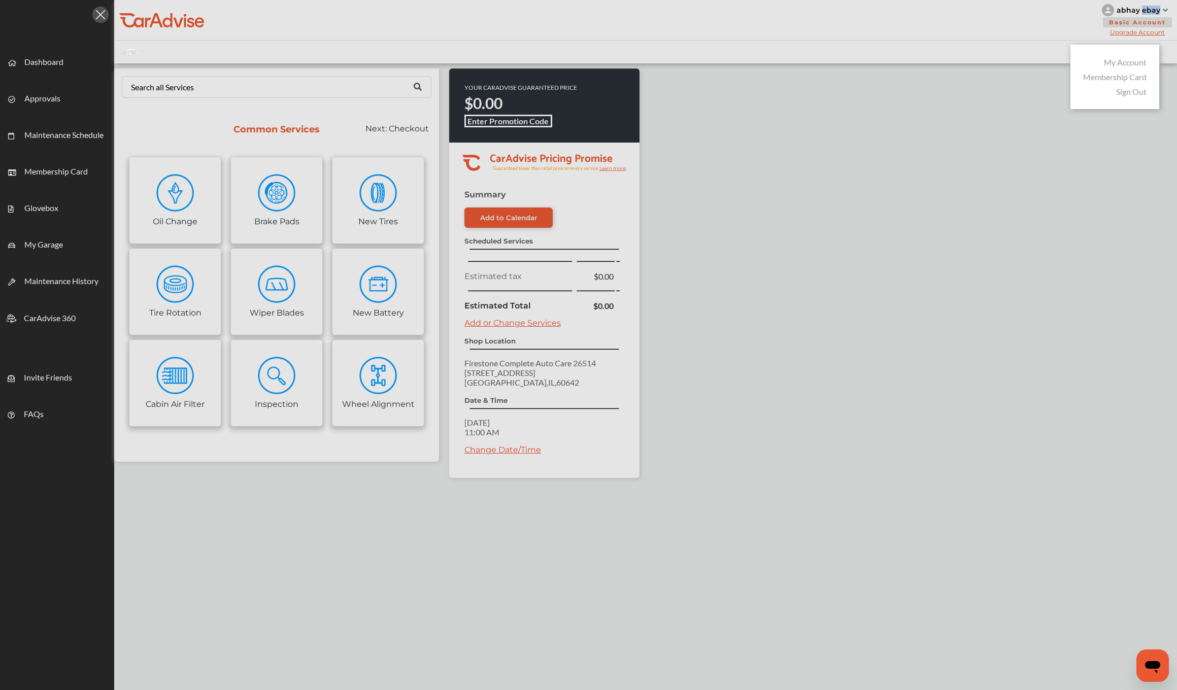
click at [1139, 90] on link "Sign Out" at bounding box center [1131, 92] width 30 height 10
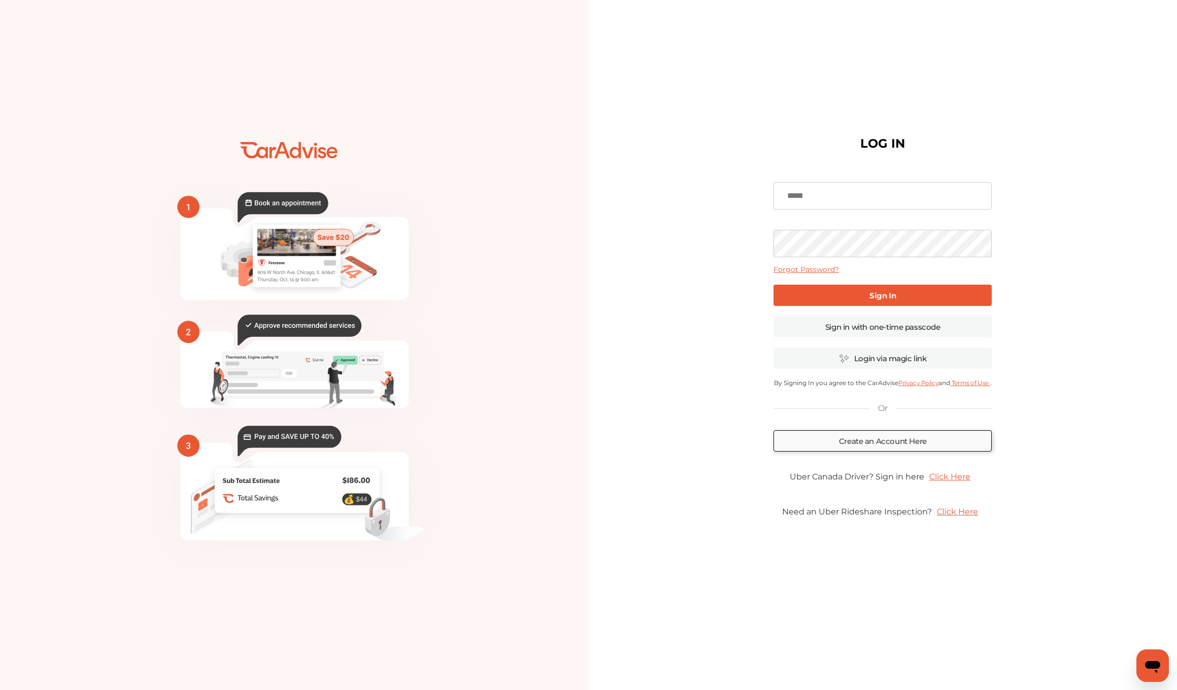
click at [904, 443] on link "Create an Account Here" at bounding box center [883, 441] width 218 height 21
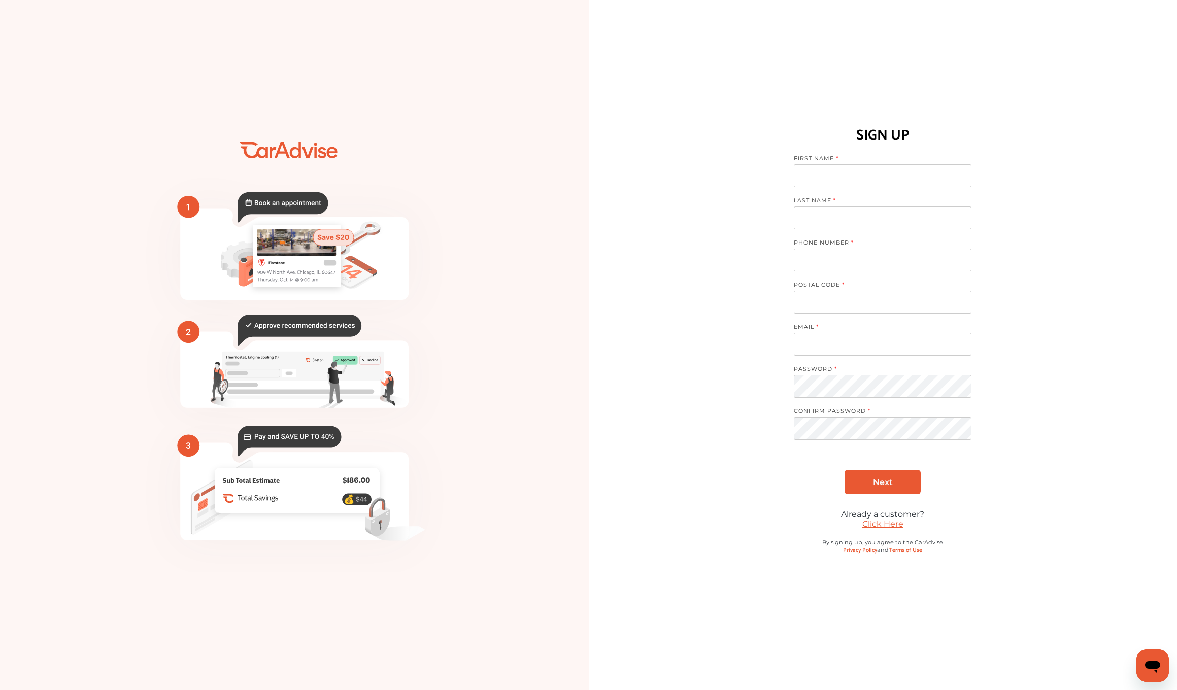
click at [904, 443] on div "SIGN UP FIRST NAME LAST NAME PHONE NUMBER POSTAL CODE EMAIL PASSWORD CONFIRM PA…" at bounding box center [883, 312] width 178 height 395
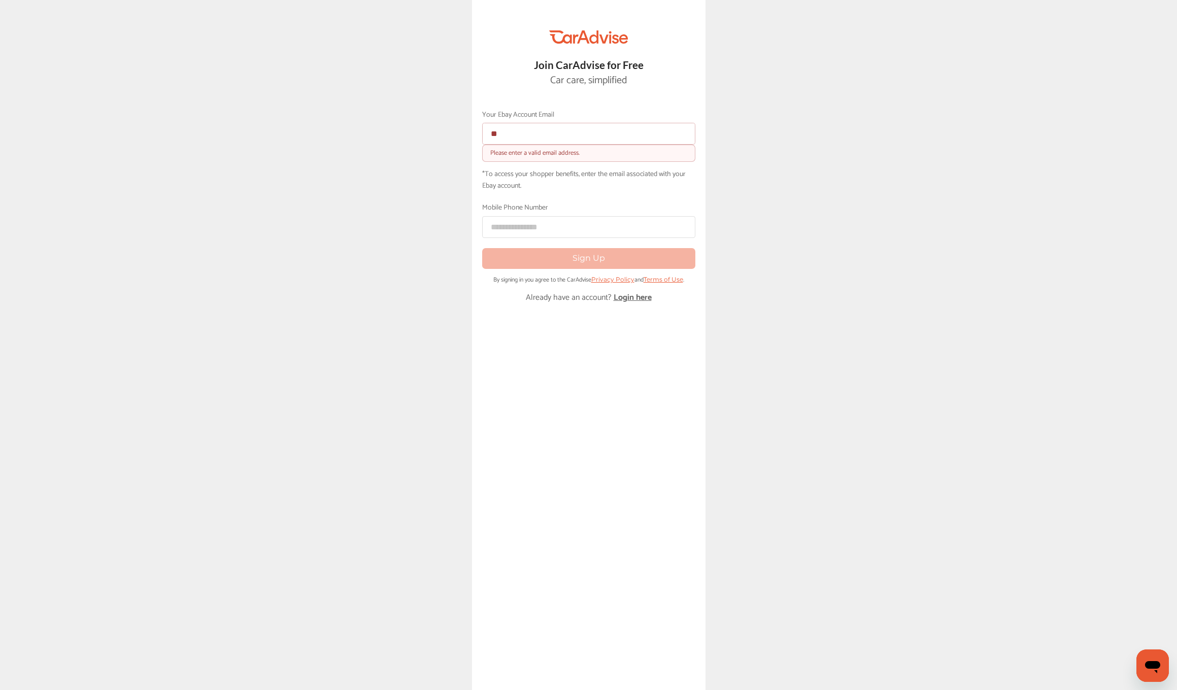
type input "*"
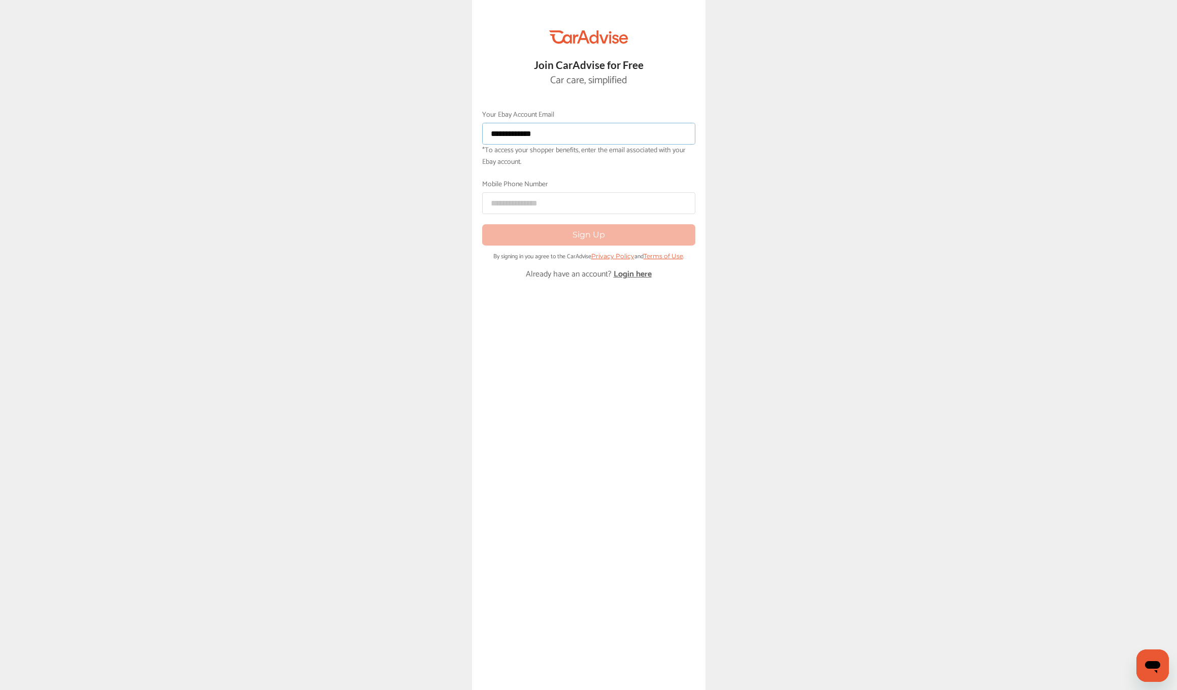
type input "**********"
click at [552, 234] on button "Sign Up" at bounding box center [588, 234] width 213 height 21
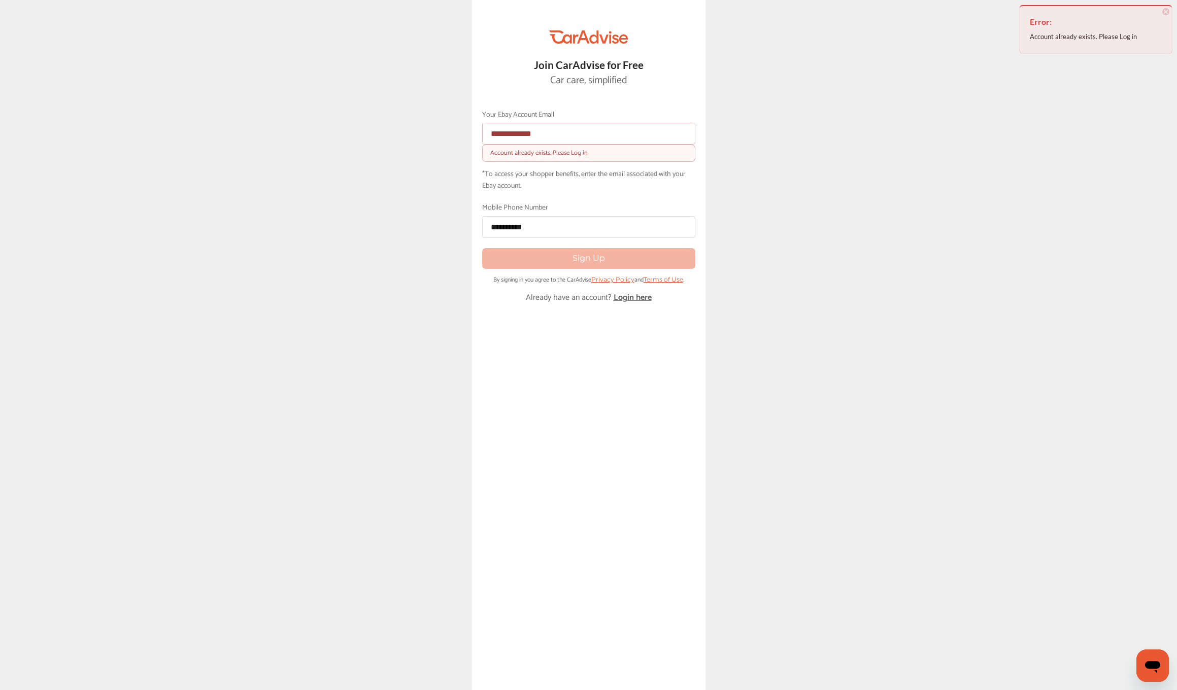
click at [508, 136] on input "**********" at bounding box center [588, 134] width 213 height 22
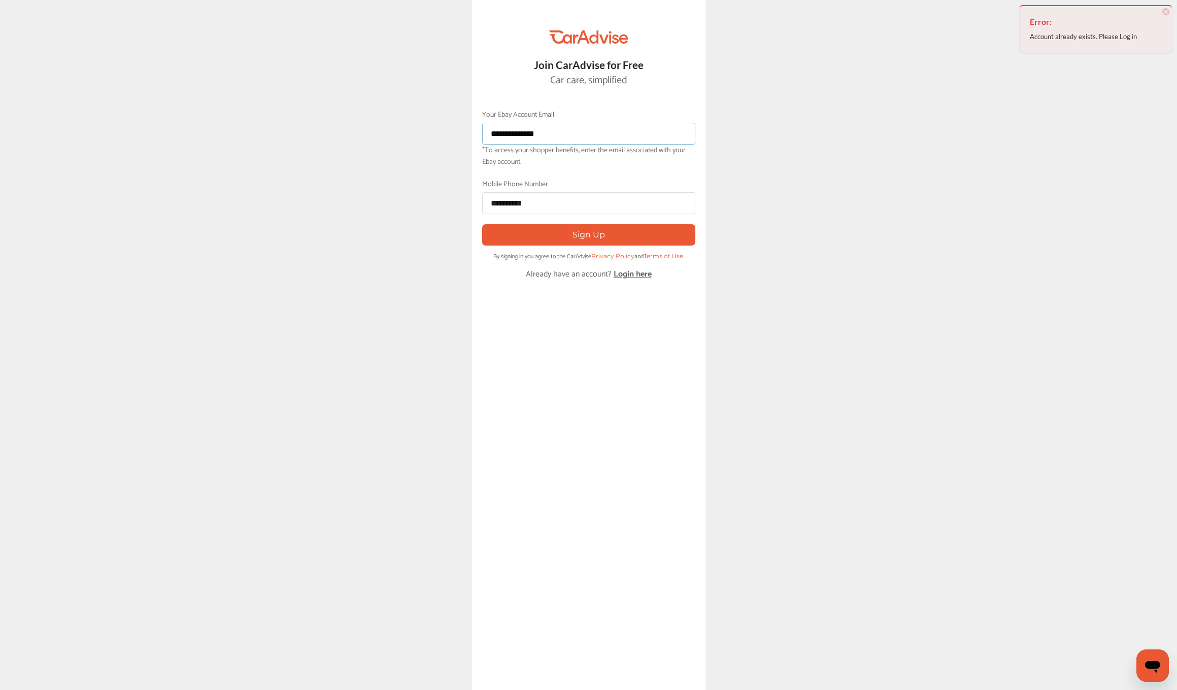
type input "**********"
click at [544, 228] on button "Sign Up" at bounding box center [588, 234] width 213 height 21
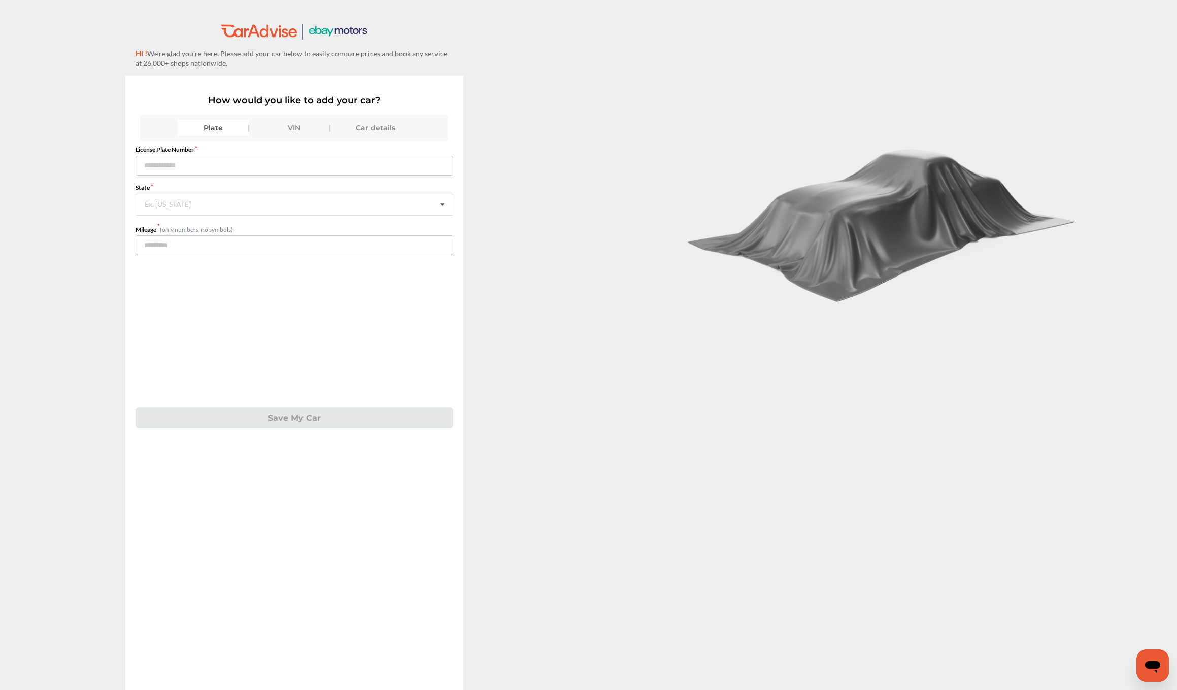
click at [290, 128] on div "VIN" at bounding box center [294, 128] width 71 height 16
click at [237, 163] on input "text" at bounding box center [295, 166] width 318 height 20
paste input "**********"
type input "**********"
click at [282, 206] on input "number" at bounding box center [295, 206] width 318 height 20
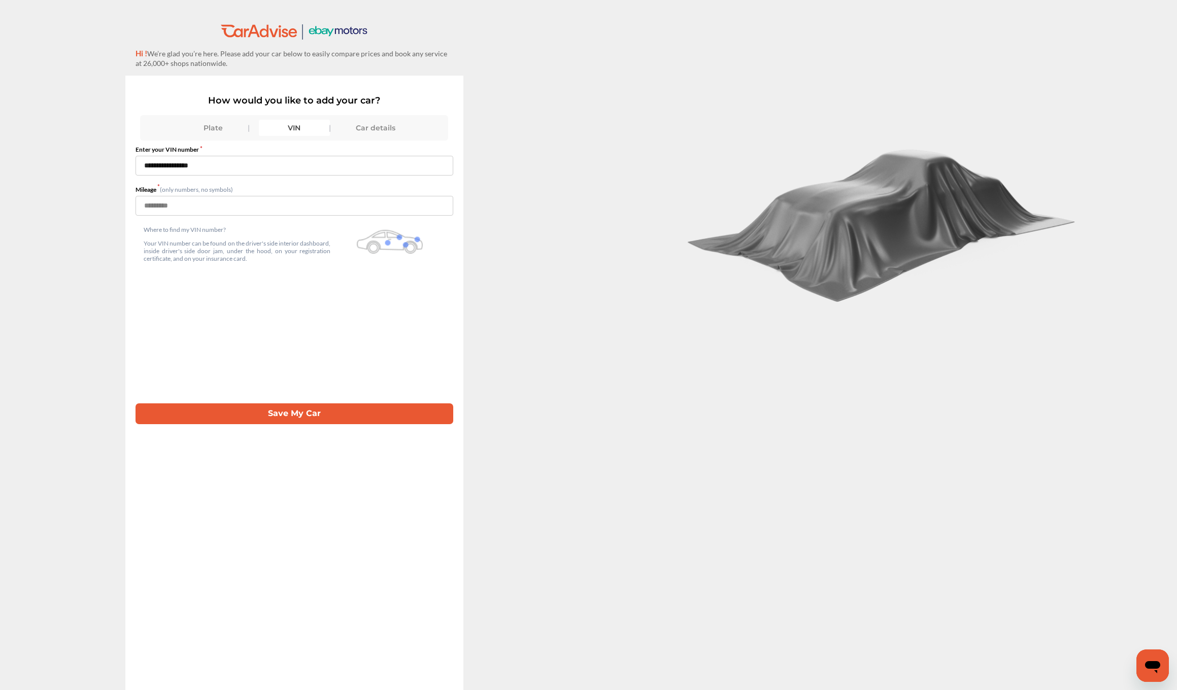
type input "*****"
click at [252, 413] on button "Save My Car" at bounding box center [295, 414] width 318 height 21
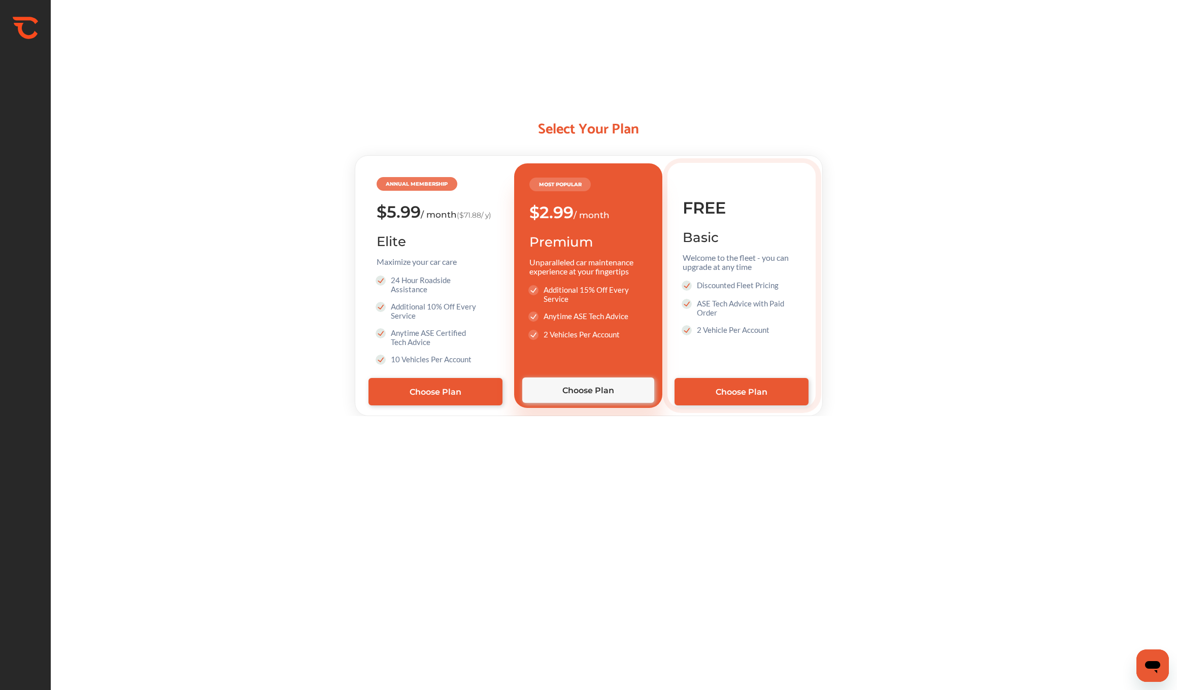
click at [773, 377] on div "Discounted Fleet Pricing ASE Tech Advice with Paid Order 2 Vehicle Per Account" at bounding box center [732, 325] width 128 height 107
click at [772, 385] on link "Choose Plan" at bounding box center [742, 391] width 134 height 27
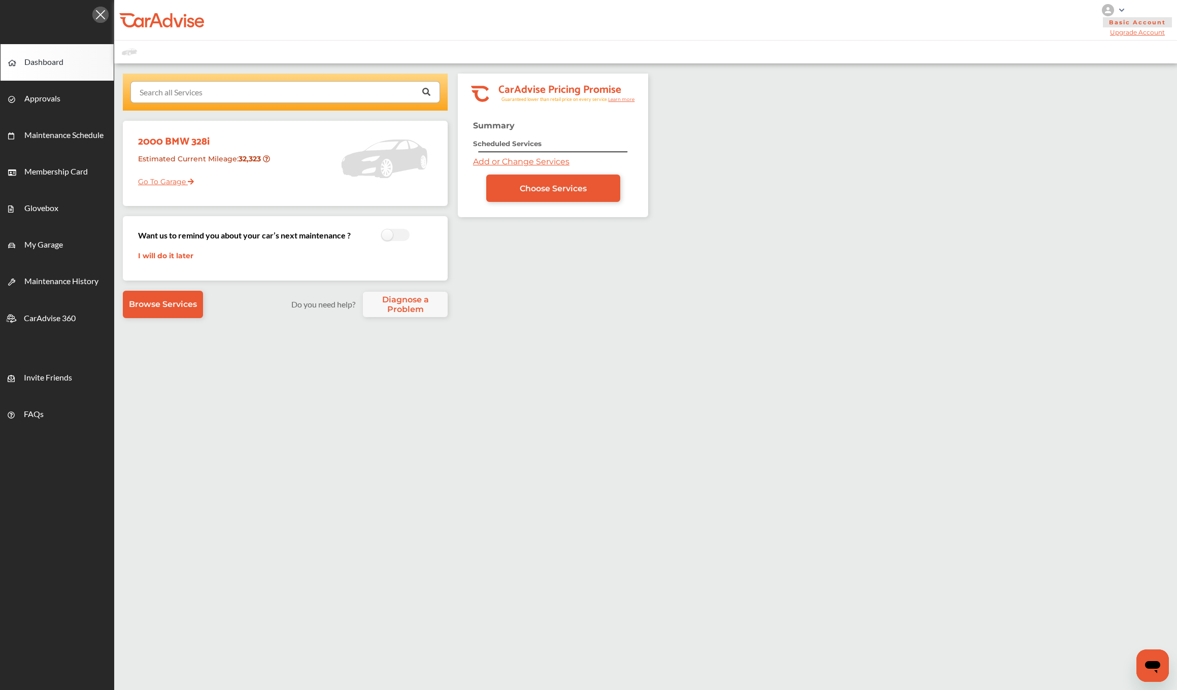
click at [261, 91] on input "text" at bounding box center [282, 92] width 303 height 20
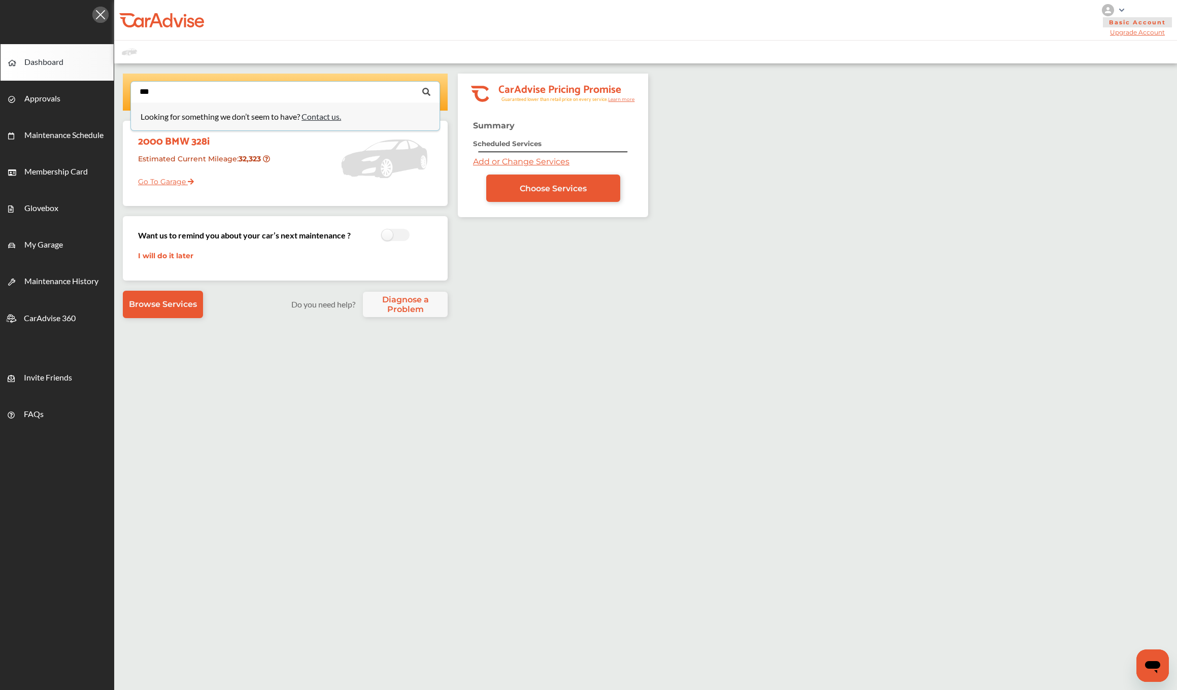
type input "****"
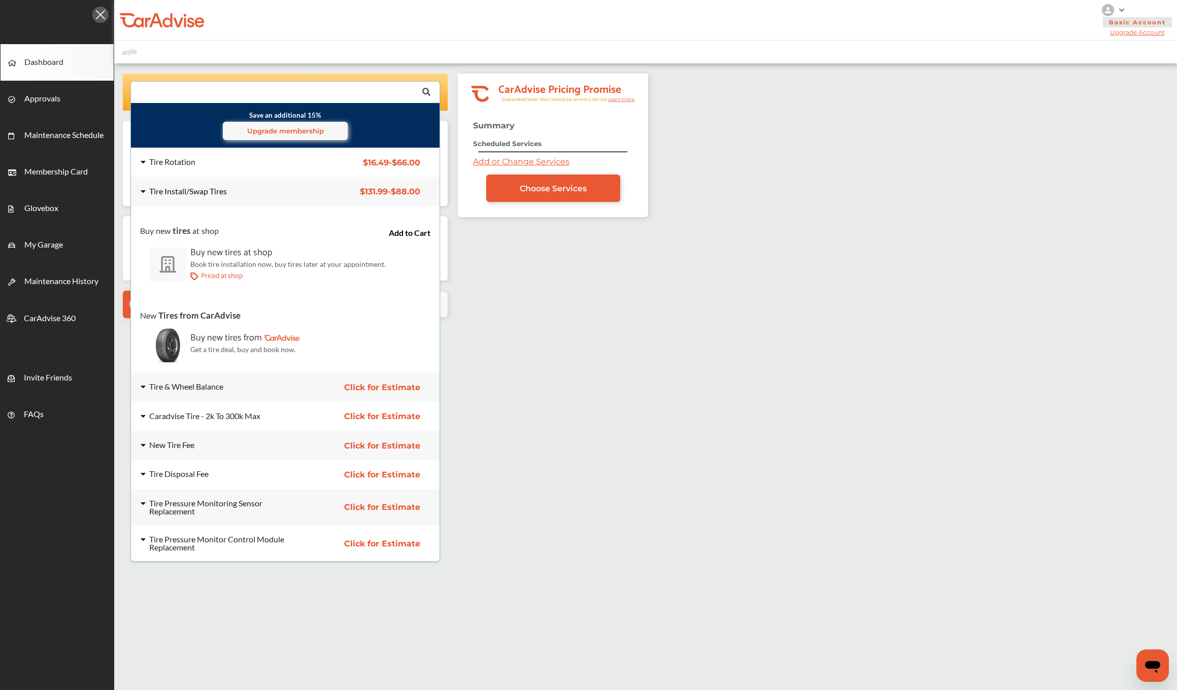
click at [209, 190] on div "Tire Install/Swap Tires" at bounding box center [188, 191] width 78 height 8
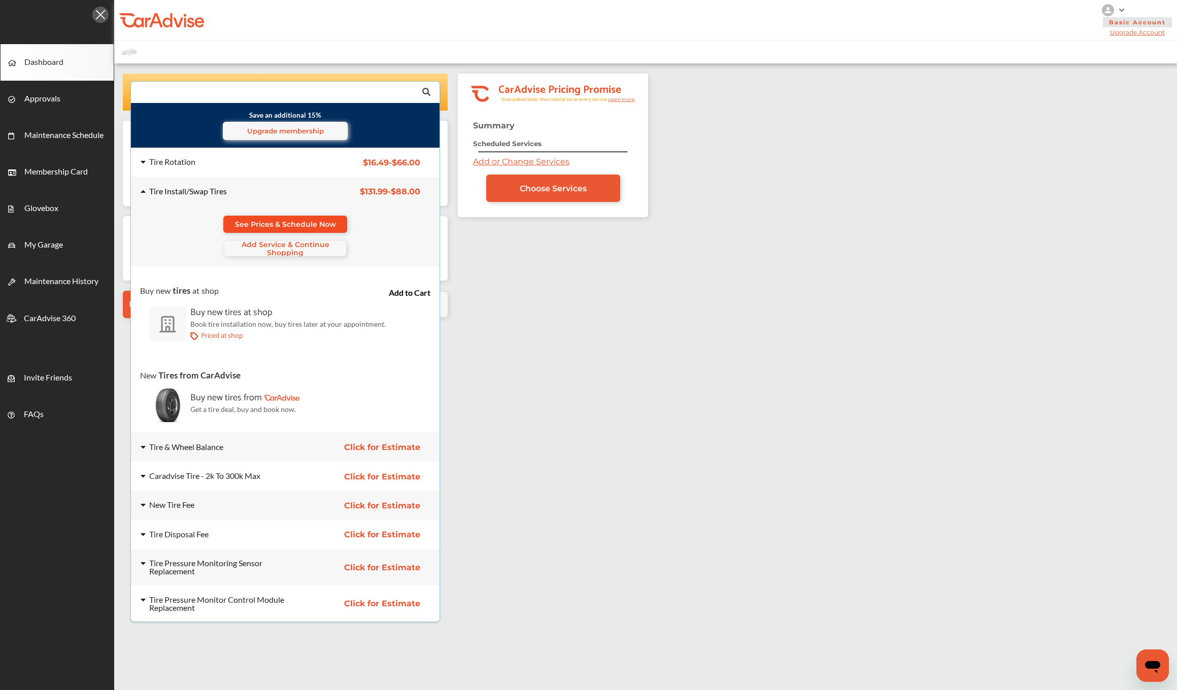
click at [269, 217] on link "See Prices & Schedule Now" at bounding box center [285, 224] width 124 height 17
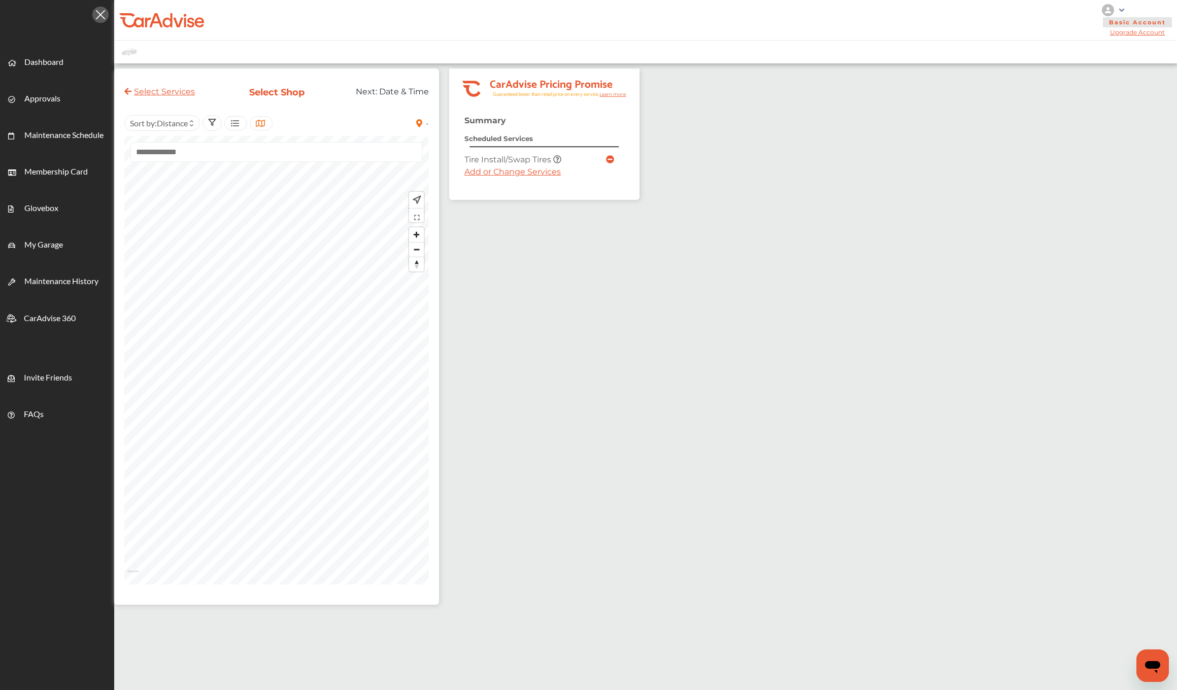
click at [424, 120] on icon at bounding box center [419, 123] width 10 height 8
click at [424, 127] on icon at bounding box center [419, 123] width 10 height 8
click at [429, 127] on div "-" at bounding box center [421, 123] width 15 height 16
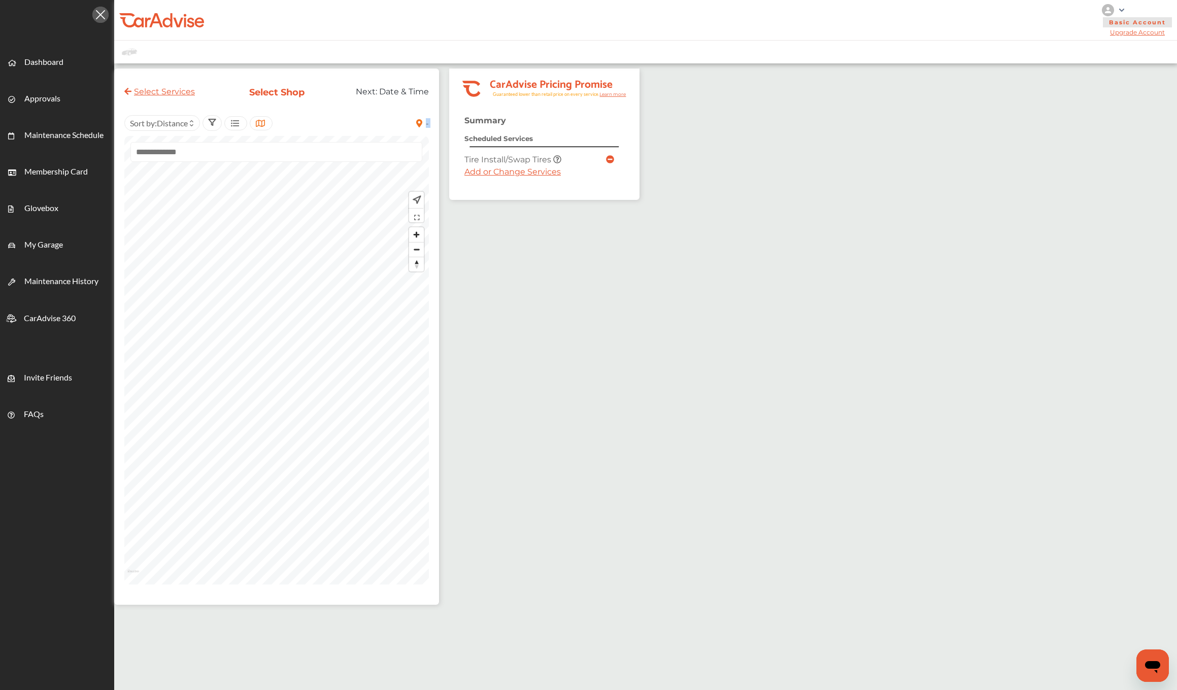
click at [429, 127] on div "-" at bounding box center [421, 123] width 15 height 16
click at [31, 56] on link "Dashboard" at bounding box center [57, 62] width 113 height 37
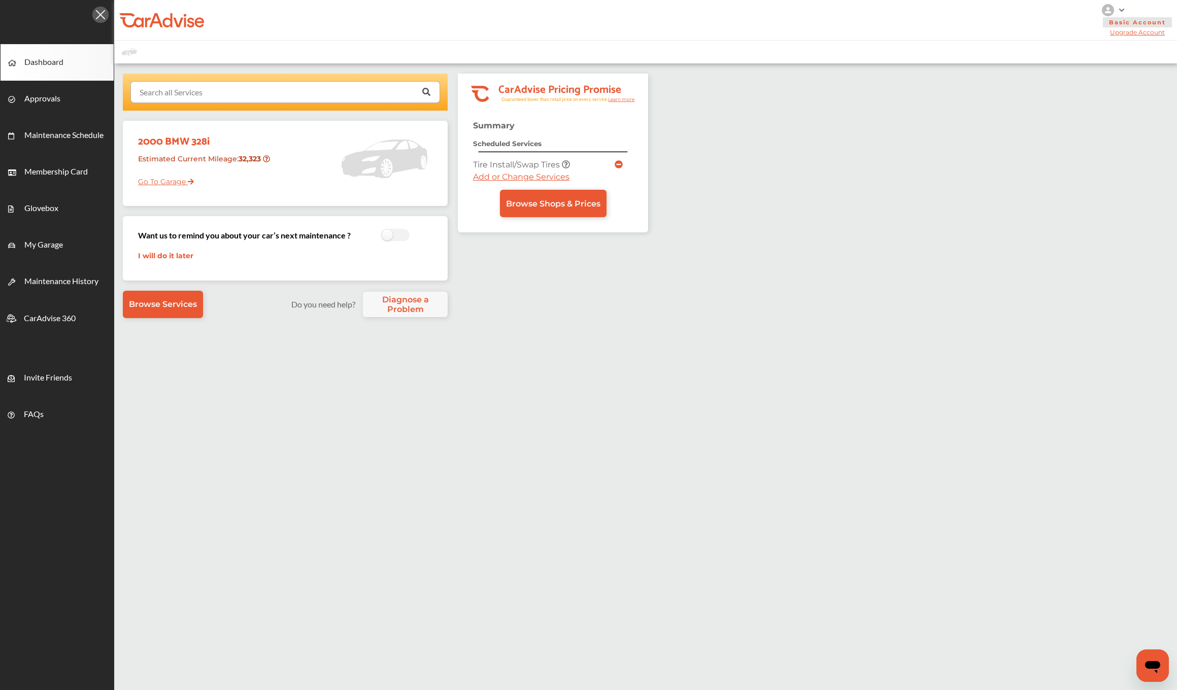
click at [331, 88] on input "text" at bounding box center [282, 92] width 303 height 20
click at [195, 292] on link "Browse Services" at bounding box center [163, 304] width 80 height 27
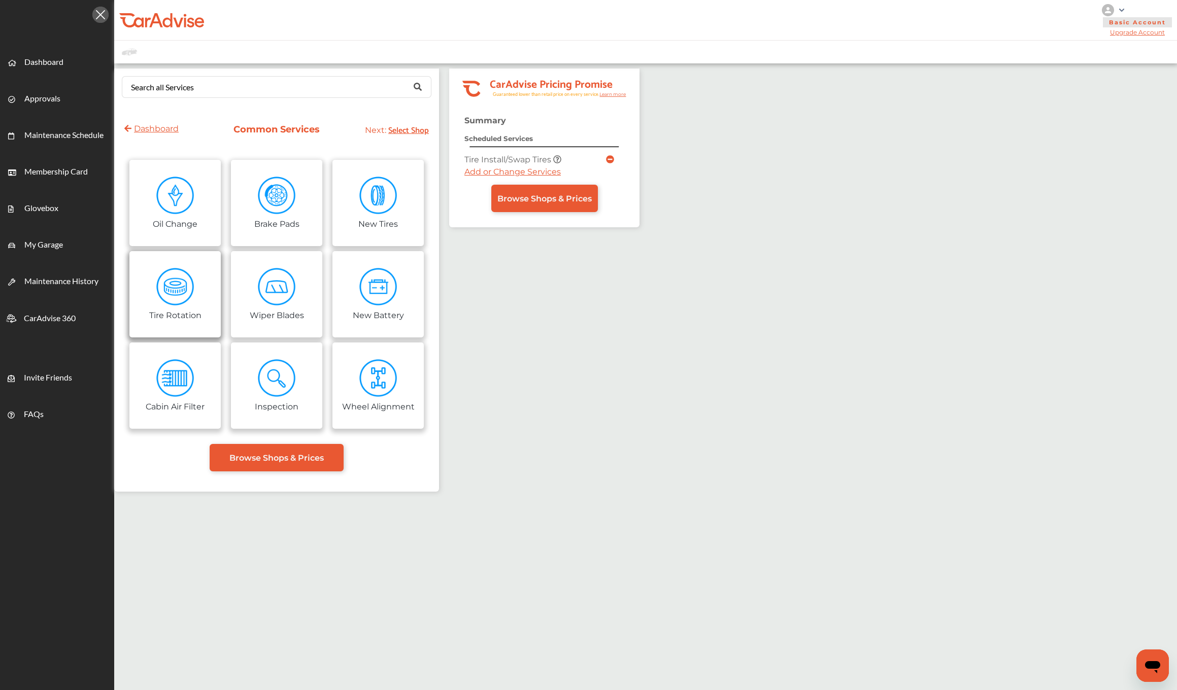
click at [194, 292] on img at bounding box center [175, 287] width 38 height 38
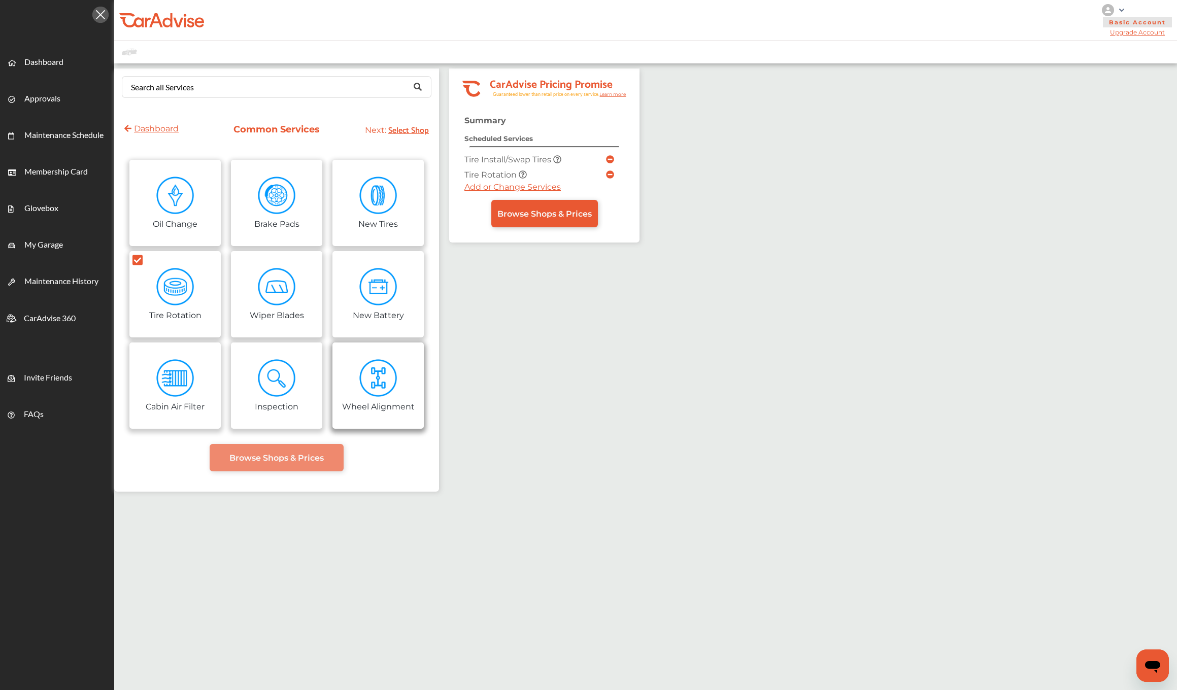
click at [402, 399] on link "Wheel Alignment" at bounding box center [378, 386] width 91 height 86
click at [555, 232] on span "Browse Shops & Prices" at bounding box center [545, 229] width 94 height 10
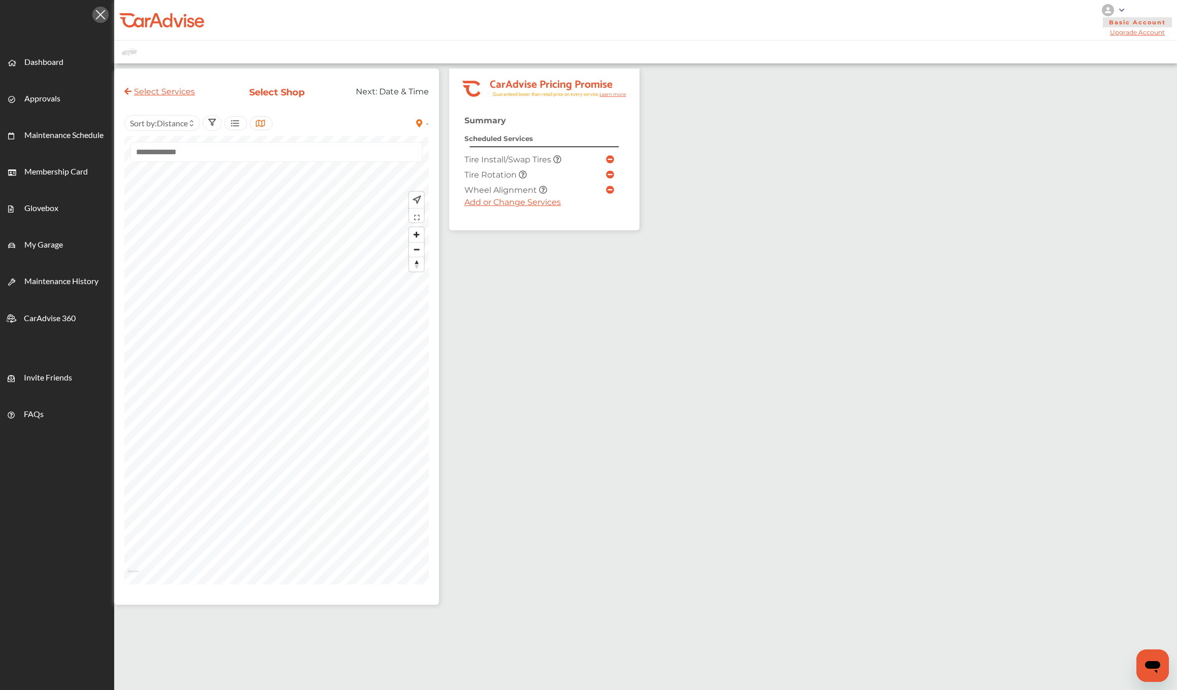
click at [424, 122] on icon at bounding box center [419, 123] width 10 height 8
click at [429, 122] on span "-" at bounding box center [427, 123] width 3 height 10
click at [381, 94] on div "Next: Date & Time" at bounding box center [383, 96] width 107 height 19
click at [424, 237] on span "Zoom in" at bounding box center [416, 234] width 15 height 15
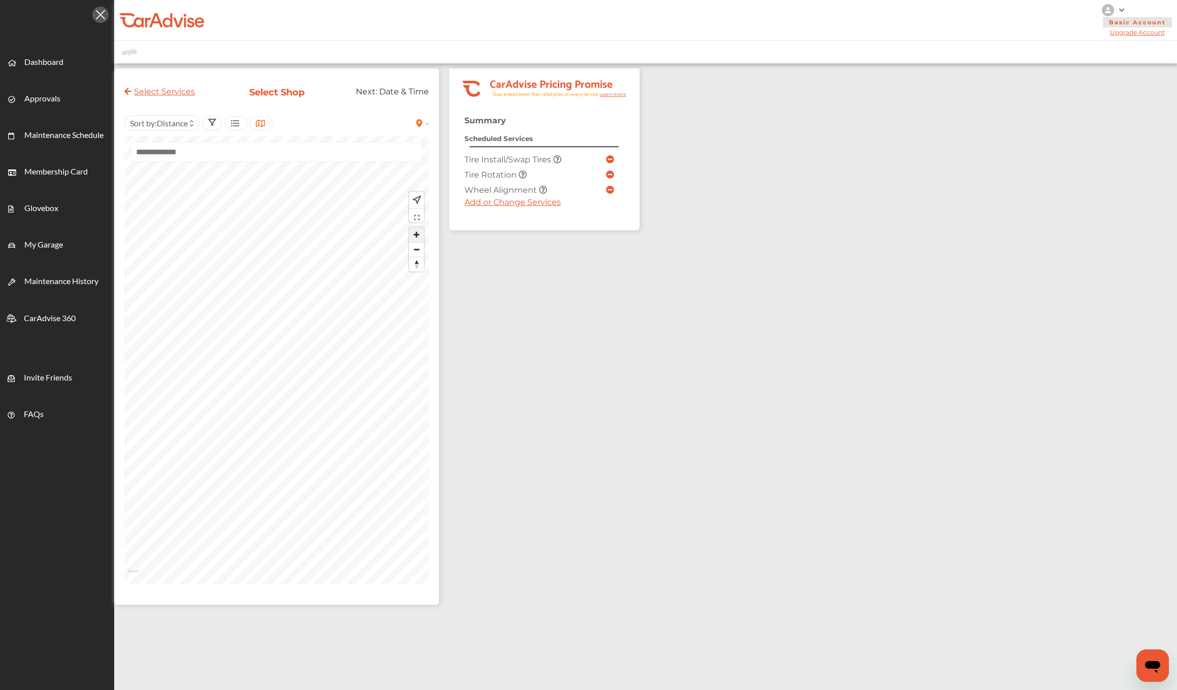
click at [424, 237] on span "Zoom in" at bounding box center [416, 234] width 15 height 15
click at [240, 123] on icon at bounding box center [235, 123] width 10 height 8
click at [220, 122] on div at bounding box center [212, 123] width 19 height 16
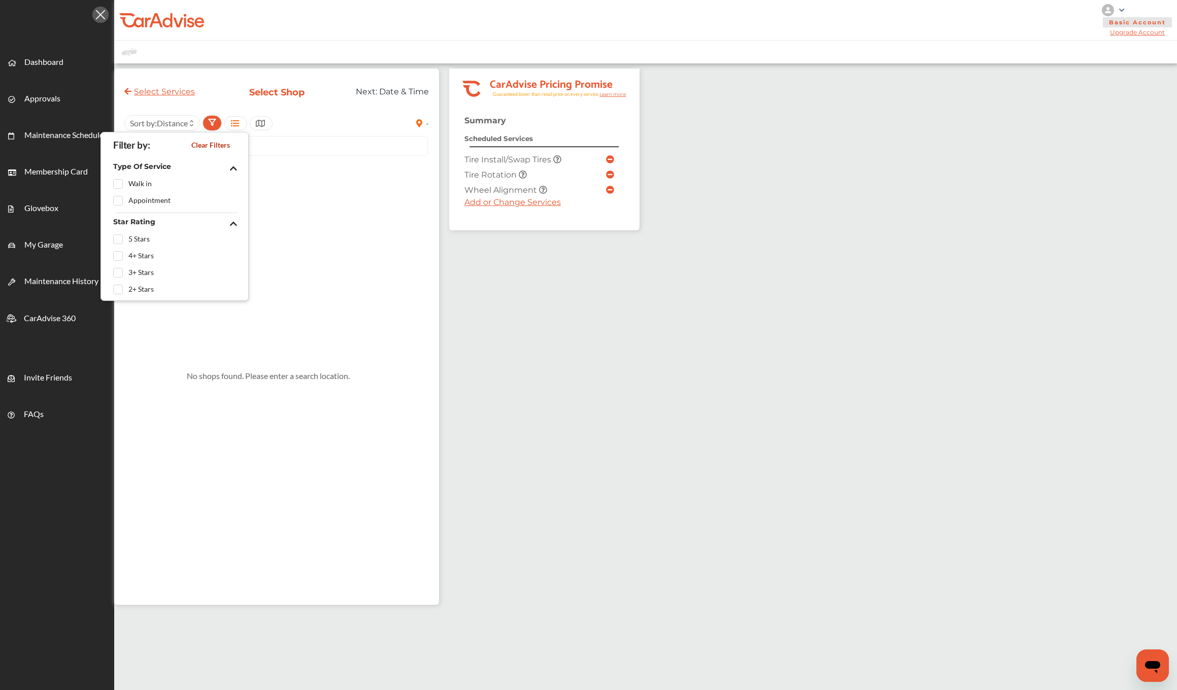
click at [201, 113] on div "Select Services Select Shop Next: Date & Time - Sort by : Distance No shops fou…" at bounding box center [276, 337] width 325 height 537
click at [188, 121] on span "Distance" at bounding box center [172, 123] width 31 height 10
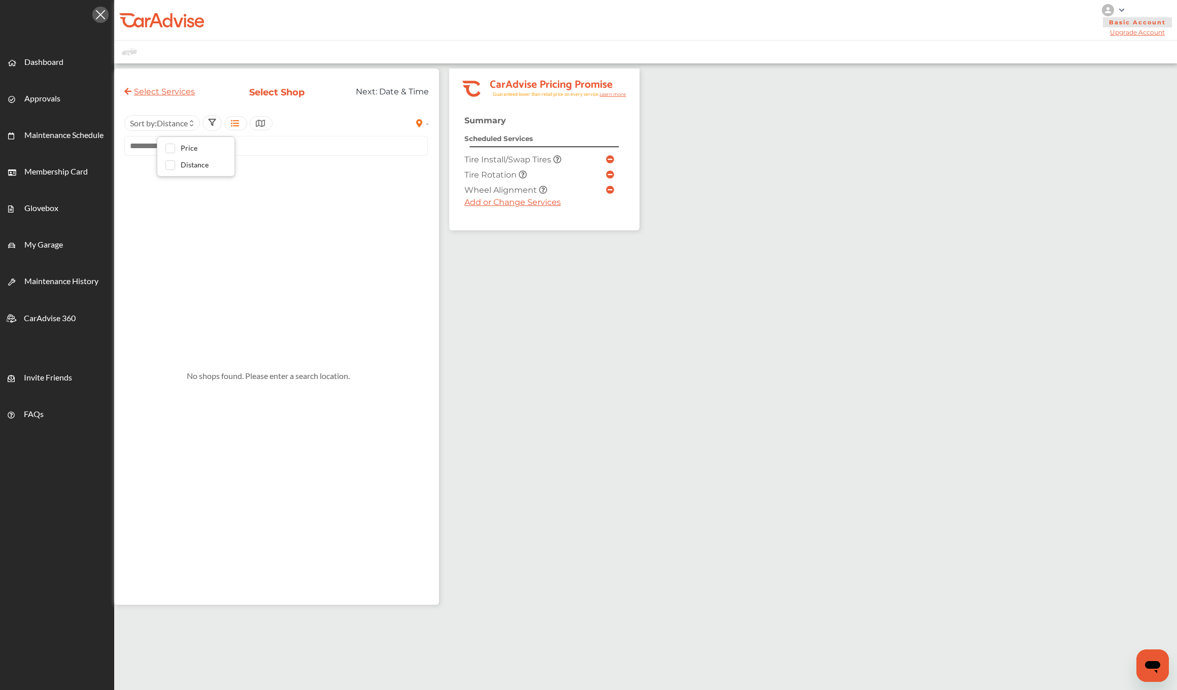
click at [223, 97] on div "Select Services" at bounding box center [169, 96] width 107 height 19
click at [190, 90] on link "Select Services" at bounding box center [159, 92] width 71 height 10
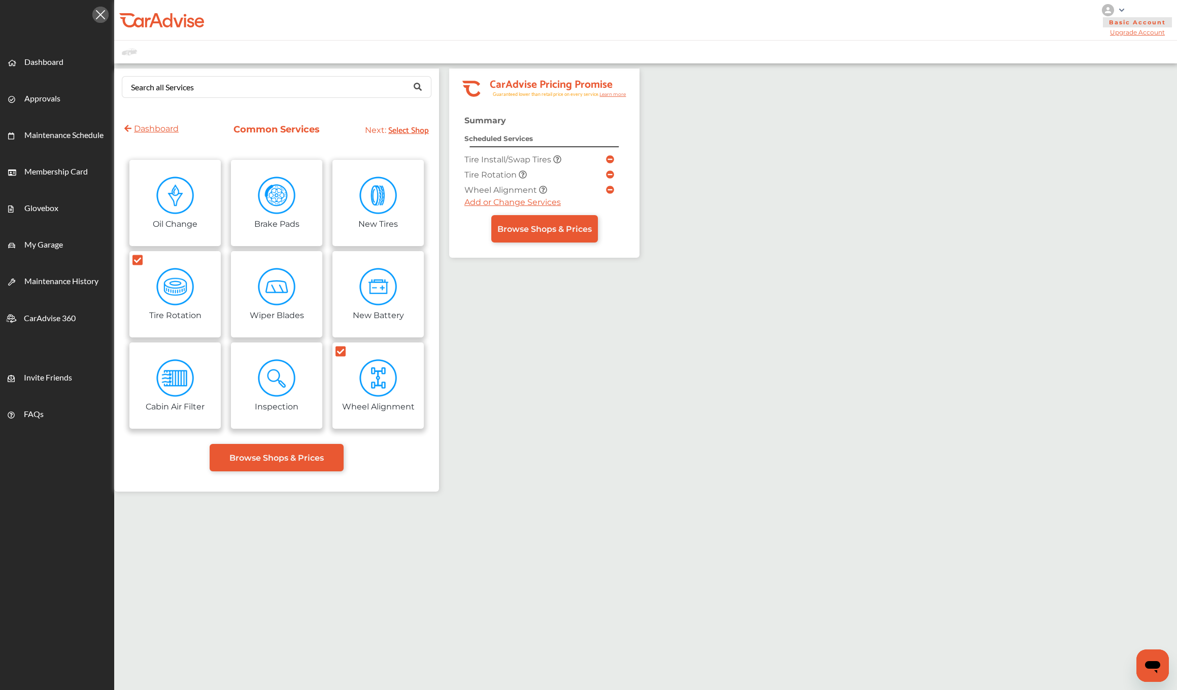
click at [1123, 10] on img at bounding box center [1121, 10] width 5 height 3
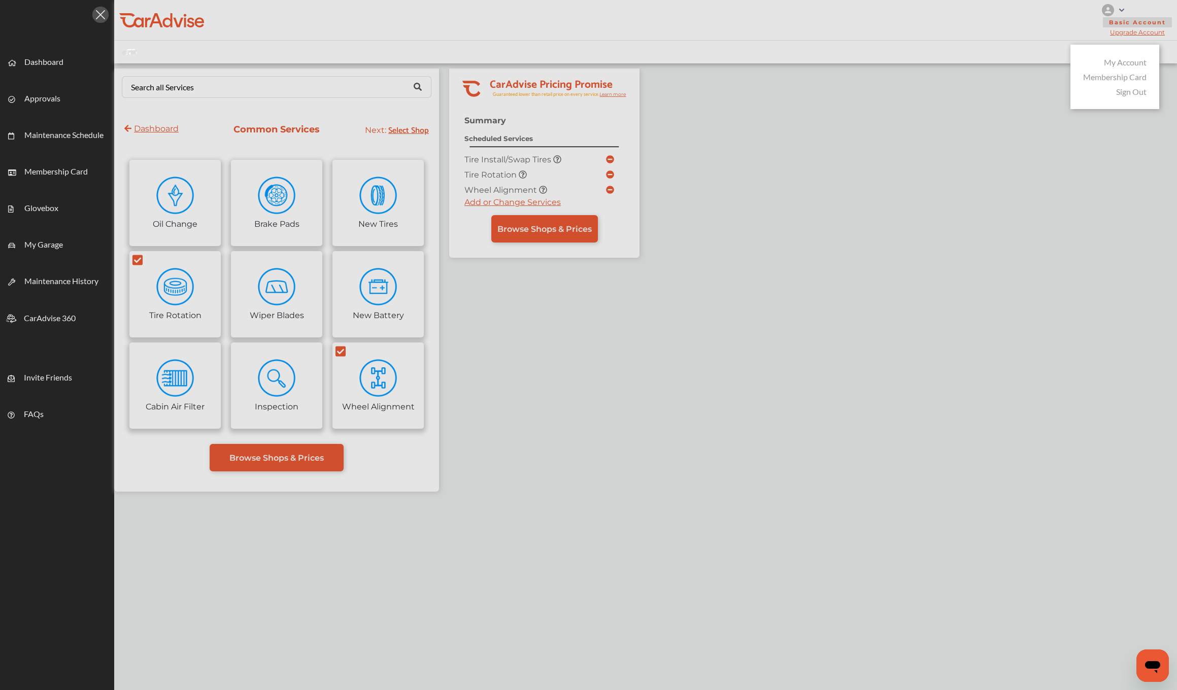
click at [1121, 59] on link "My Account" at bounding box center [1125, 62] width 43 height 10
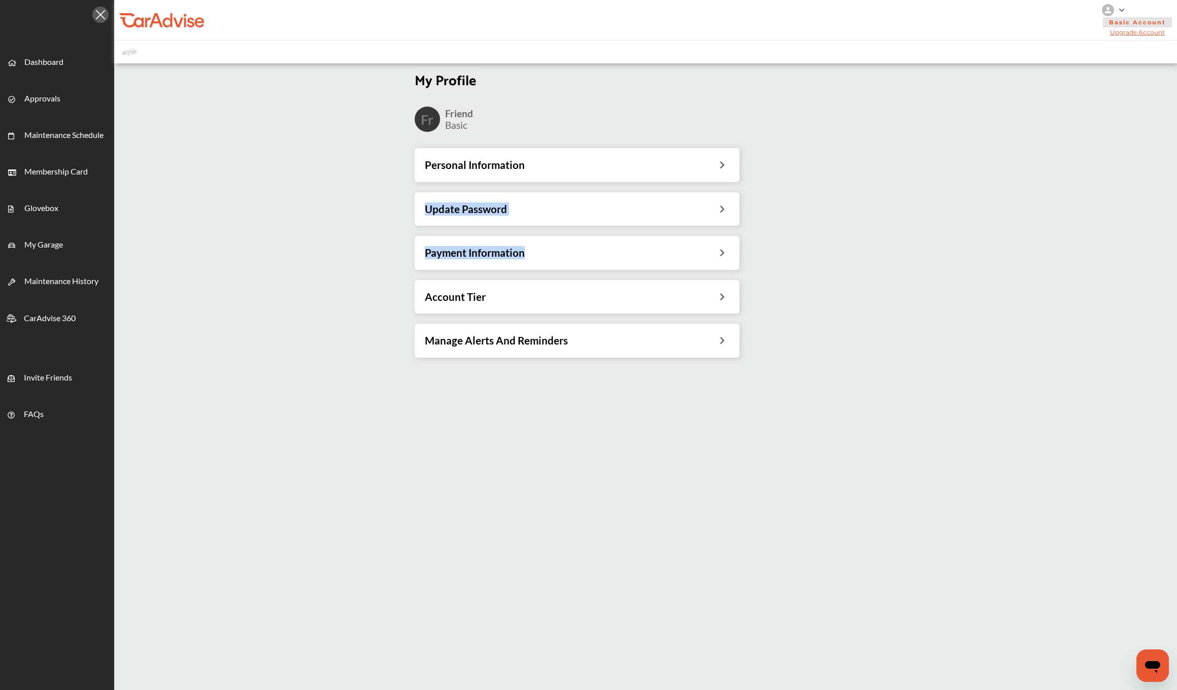
drag, startPoint x: 524, startPoint y: 173, endPoint x: 534, endPoint y: 271, distance: 98.4
click at [534, 270] on div "Personal Information Update Password Payment Information Account Tier Manage Al…" at bounding box center [577, 257] width 341 height 219
click at [385, 347] on div "My Profile Fr Friend Basic Personal Information Update Password Payment Informa…" at bounding box center [577, 216] width 942 height 303
click at [464, 175] on div "Personal Information" at bounding box center [577, 165] width 325 height 34
click at [459, 165] on h3 "Personal Information" at bounding box center [475, 164] width 100 height 13
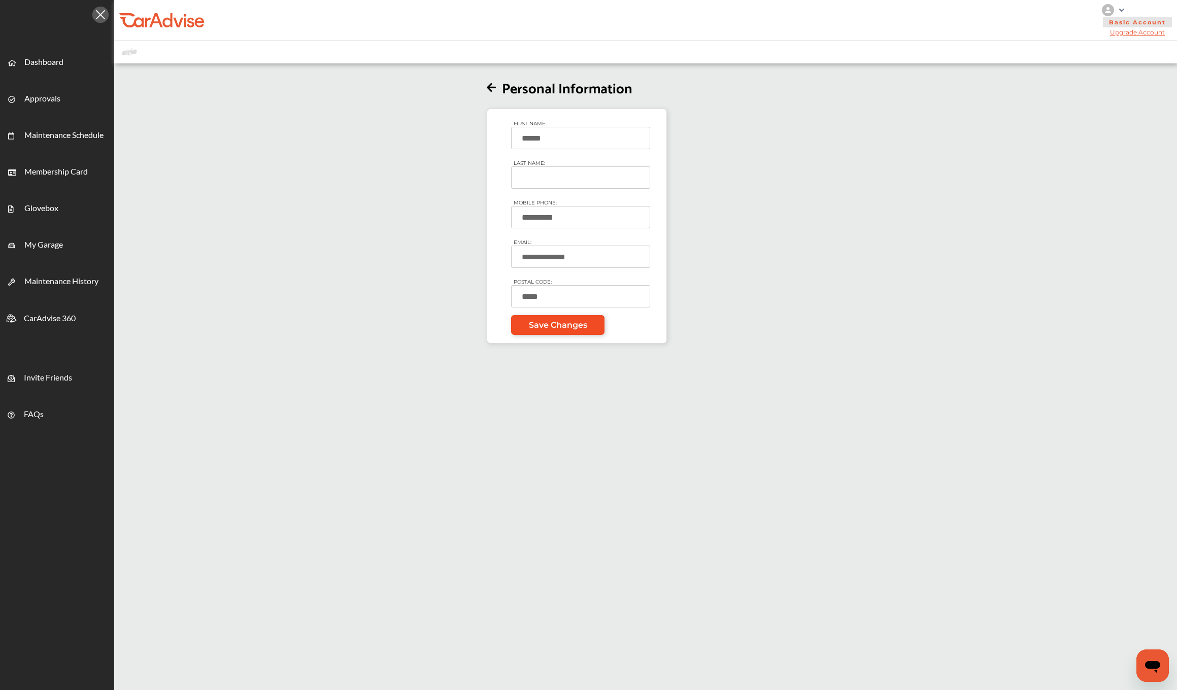
type input "*****"
click at [551, 321] on span "Save Changes" at bounding box center [558, 325] width 58 height 10
type input "******"
type input "*****"
click at [554, 337] on div "**********" at bounding box center [577, 226] width 180 height 235
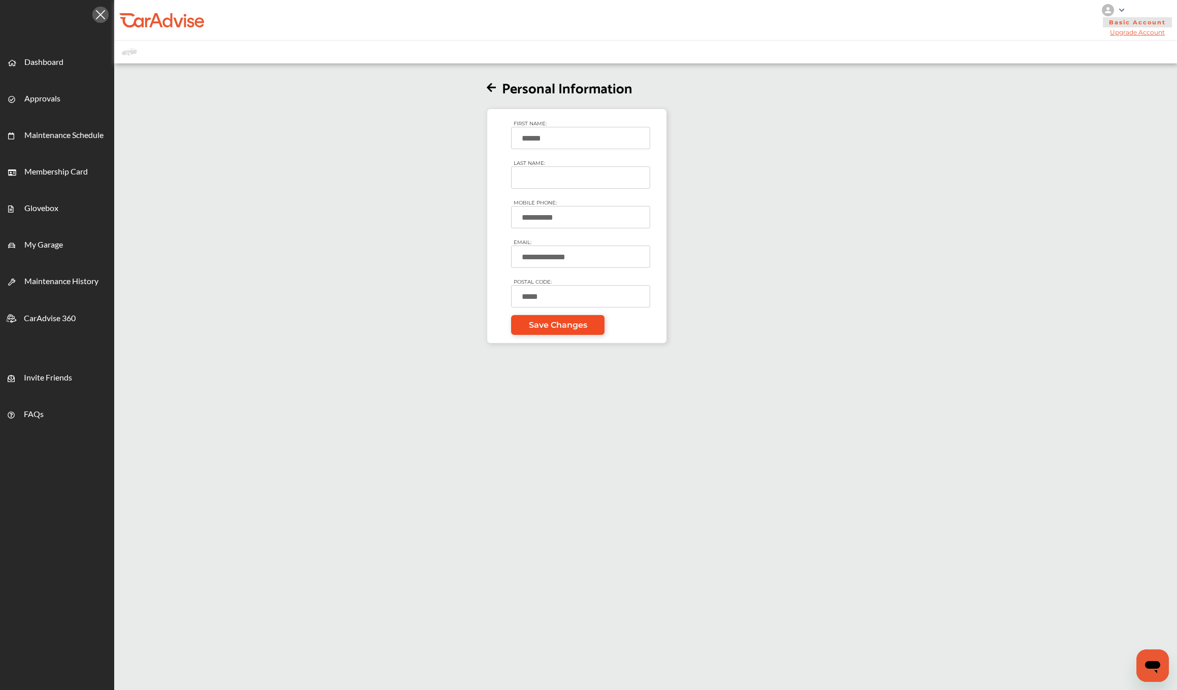
click at [558, 324] on span "Save Changes" at bounding box center [558, 325] width 58 height 10
type input "******"
click at [551, 324] on span "Save Changes" at bounding box center [558, 325] width 58 height 10
type input "******"
type input "**"
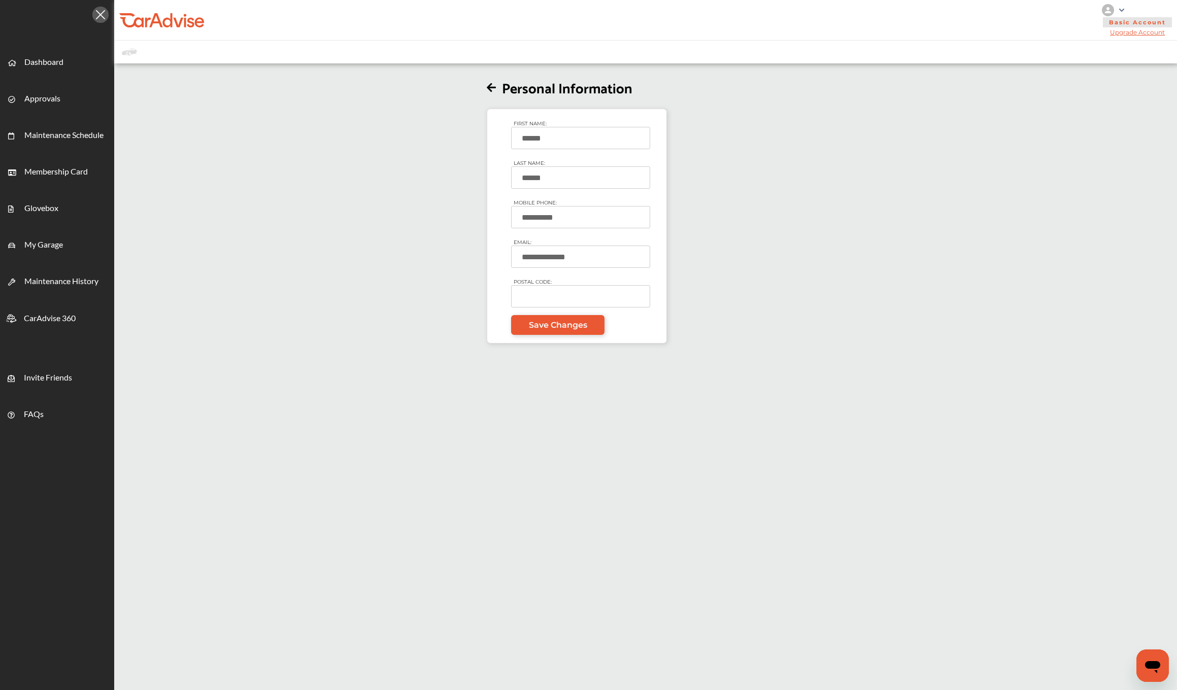
type input "******"
type input "*****"
click at [552, 336] on div "**********" at bounding box center [577, 226] width 180 height 235
click at [560, 329] on span "Save Changes" at bounding box center [558, 325] width 58 height 10
click at [51, 43] on ul "Dashboard Approvals Maintenance Schedule Membership Card Glovebox My Garage Mai…" at bounding box center [45, 415] width 140 height 756
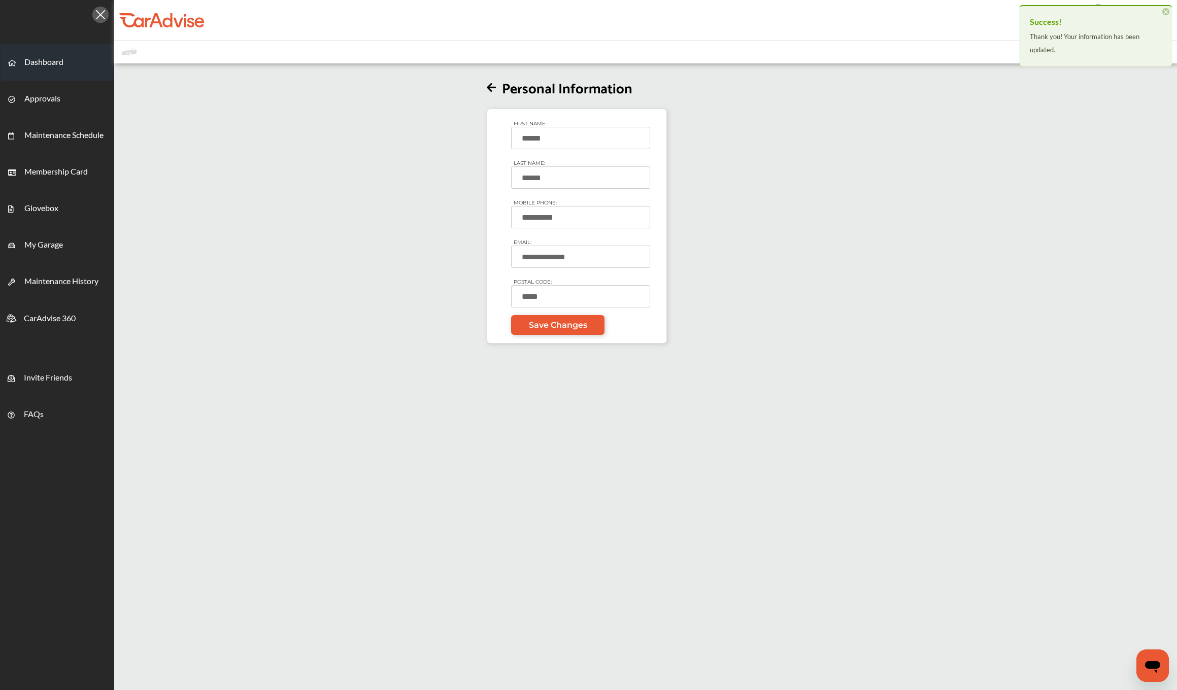
click at [52, 65] on span "Dashboard" at bounding box center [43, 63] width 39 height 13
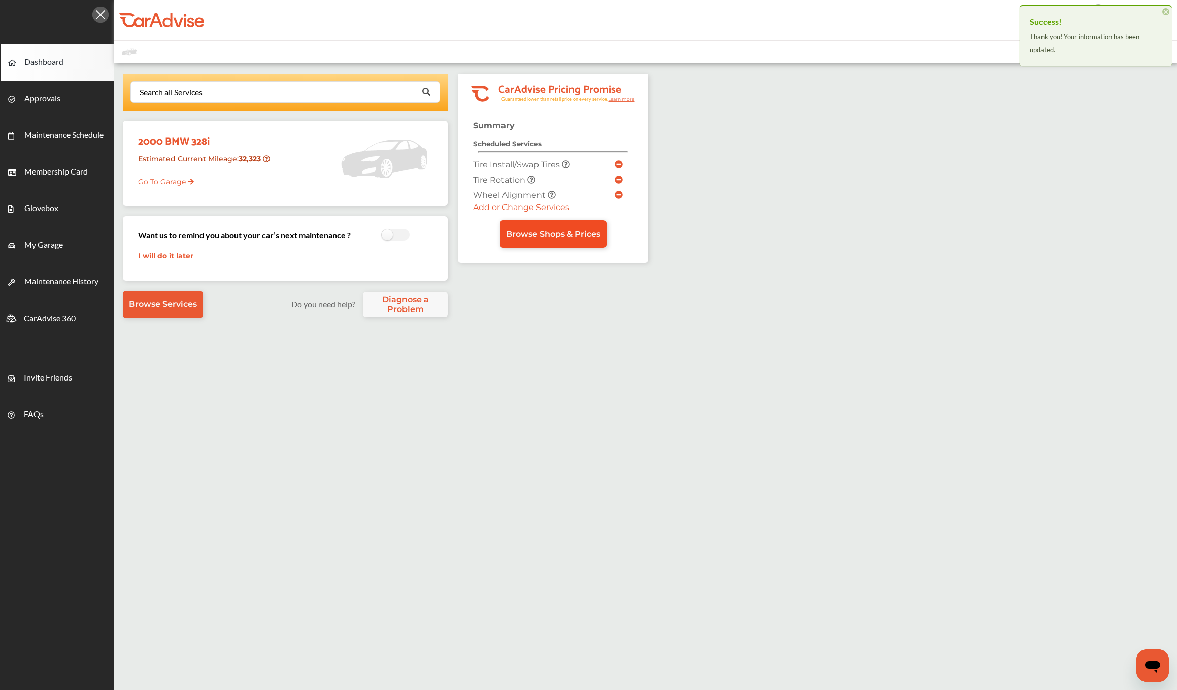
click at [572, 240] on link "Browse Shops & Prices" at bounding box center [553, 233] width 107 height 27
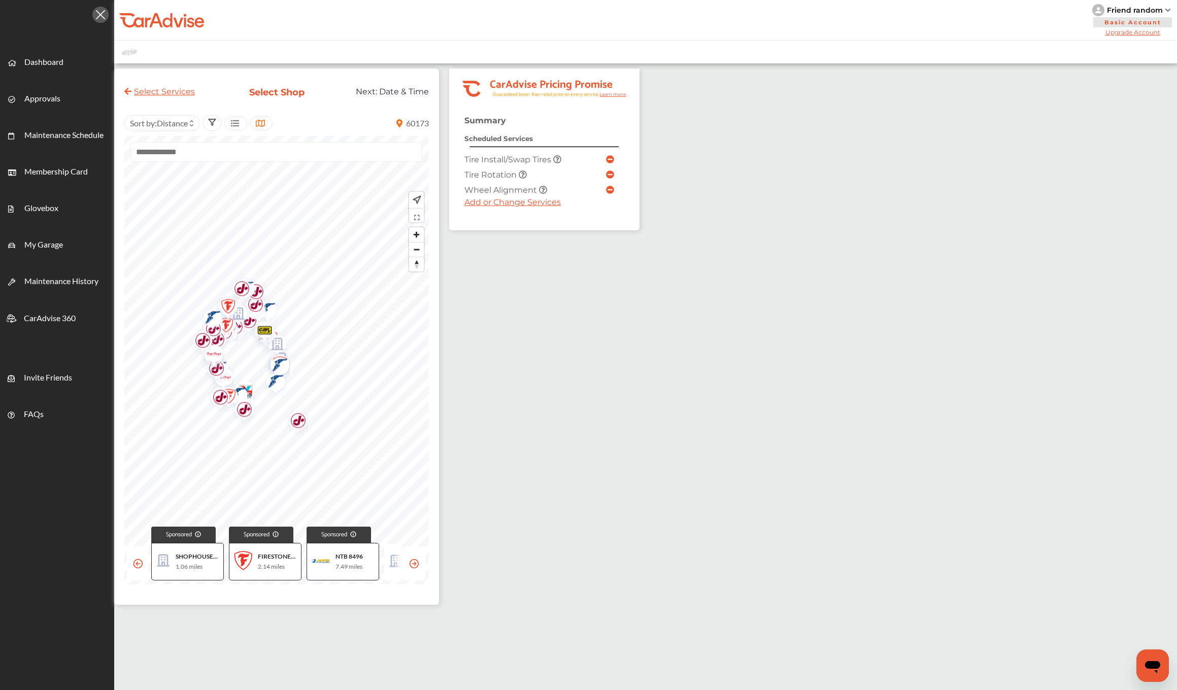
click at [426, 122] on span "60173" at bounding box center [417, 123] width 23 height 10
click at [429, 123] on span "60173" at bounding box center [417, 123] width 23 height 10
click at [439, 123] on div "Select Services Select Shop Next: Date & Time 60173 Sort by : Distance Sponsore…" at bounding box center [276, 337] width 325 height 537
click at [429, 123] on span "60173" at bounding box center [417, 123] width 23 height 10
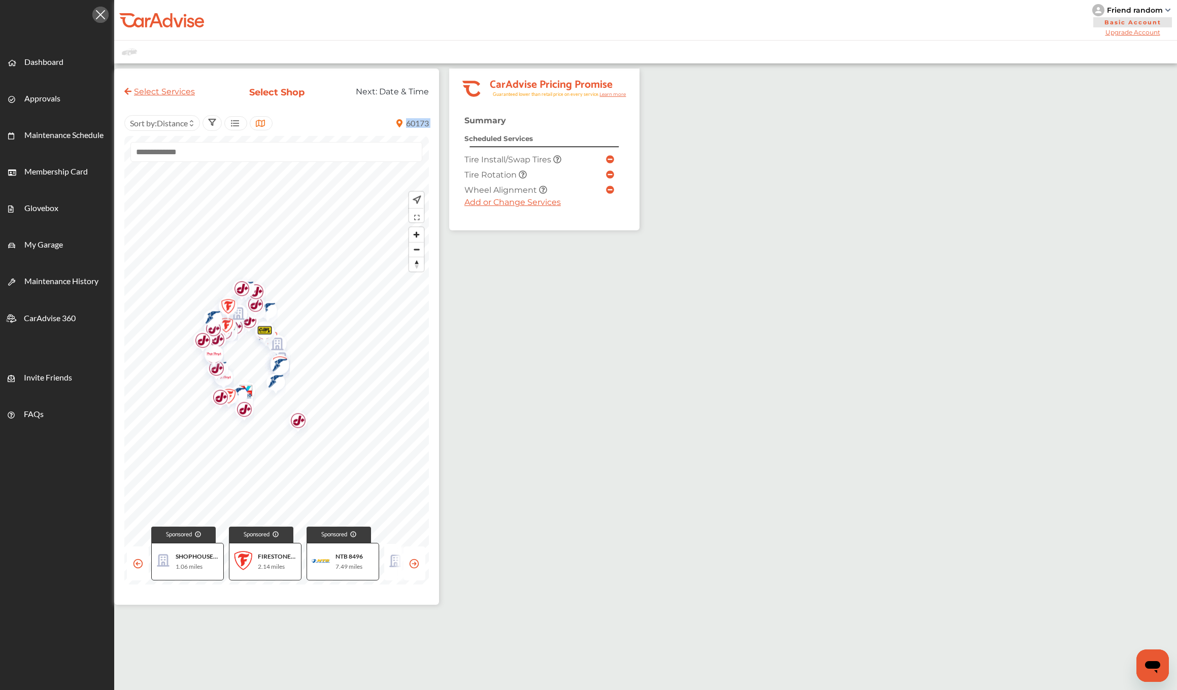
click at [429, 123] on span "60173" at bounding box center [417, 123] width 23 height 10
click at [321, 420] on img "Map marker" at bounding box center [307, 419] width 27 height 32
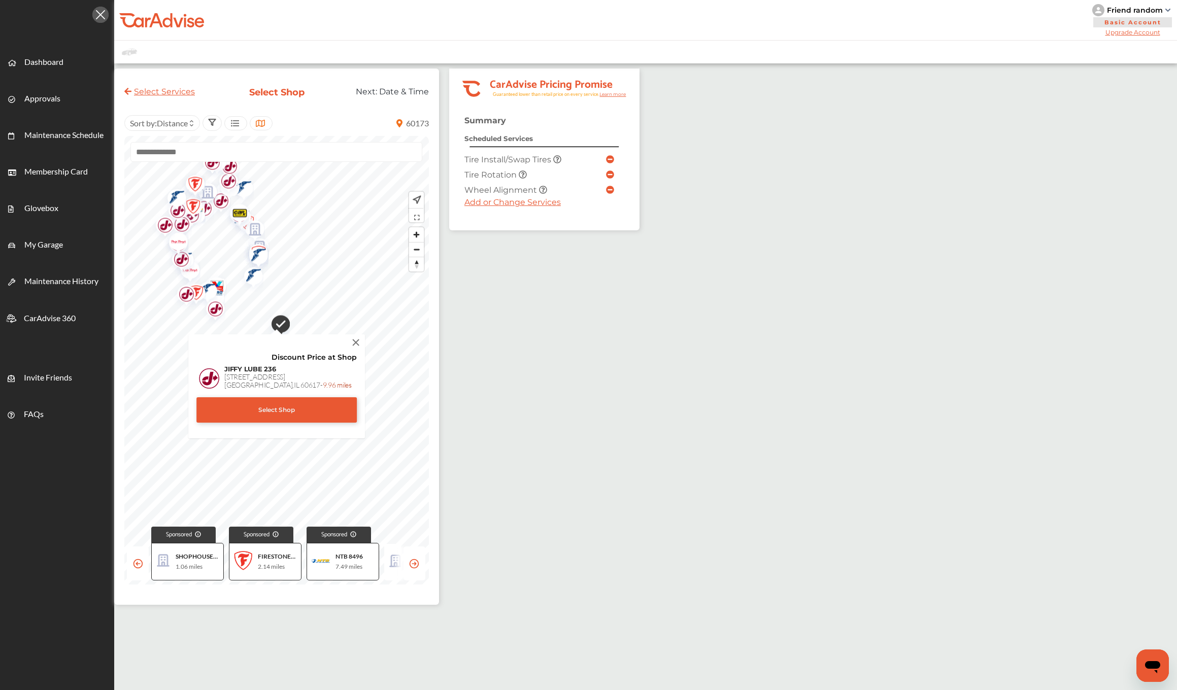
click at [322, 411] on div "Select Shop" at bounding box center [276, 410] width 160 height 25
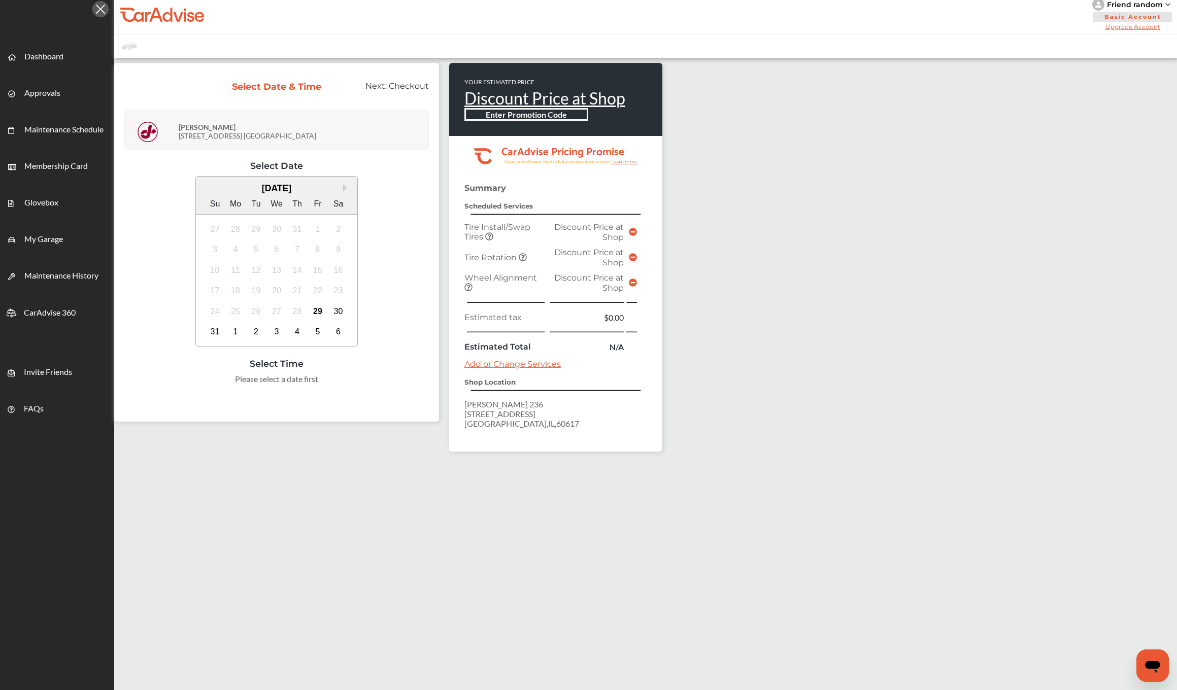
scroll to position [6, 0]
click at [347, 314] on div "30" at bounding box center [339, 312] width 16 height 16
click at [297, 385] on div "Walk In" at bounding box center [277, 383] width 48 height 18
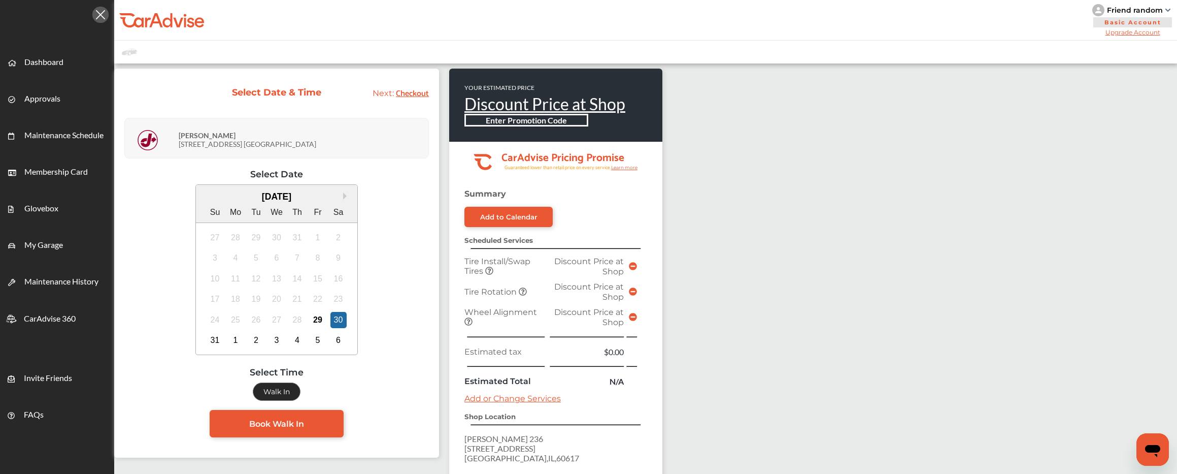
scroll to position [0, 0]
click at [59, 60] on span "Dashboard" at bounding box center [43, 63] width 39 height 13
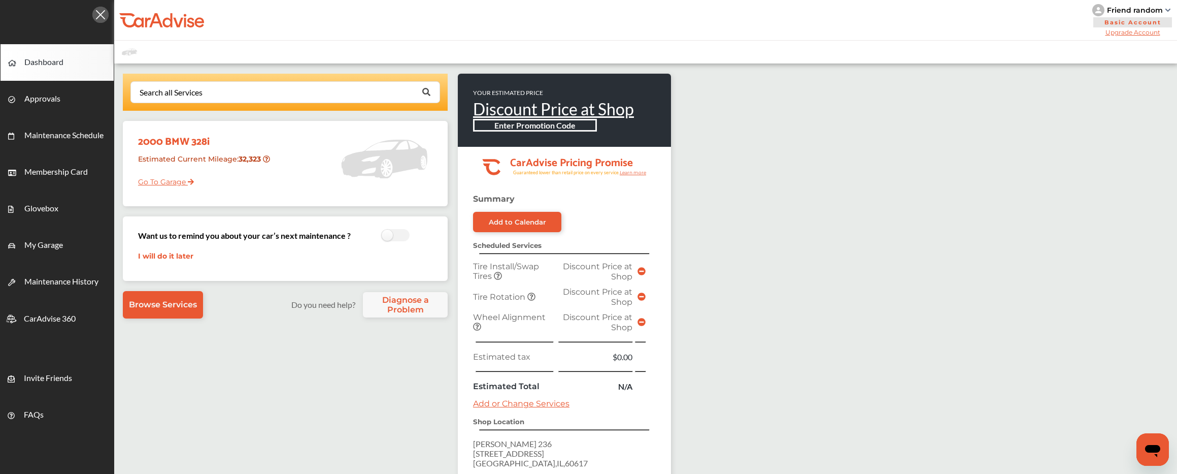
click at [61, 63] on span "Dashboard" at bounding box center [43, 63] width 39 height 13
click at [308, 88] on input "text" at bounding box center [282, 92] width 303 height 20
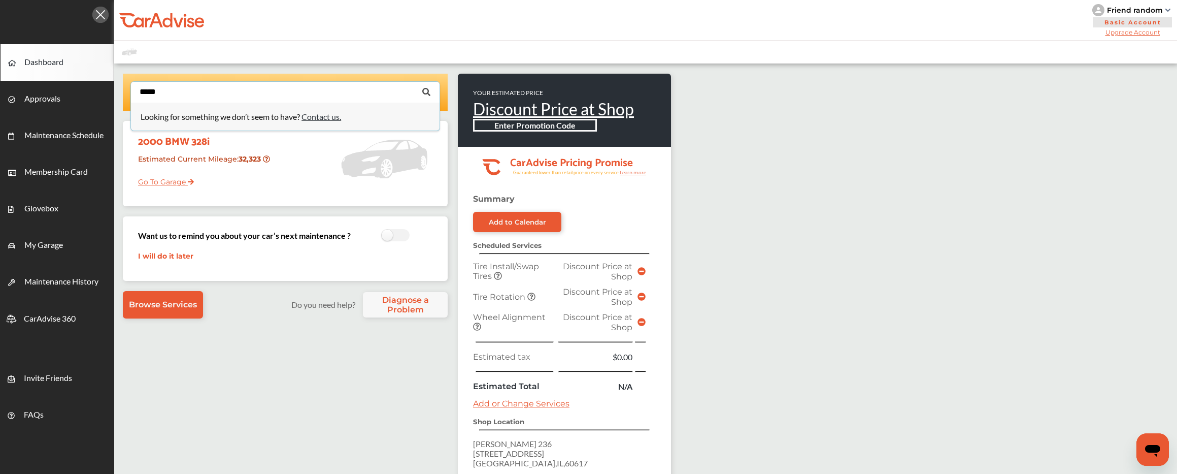
type input "*****"
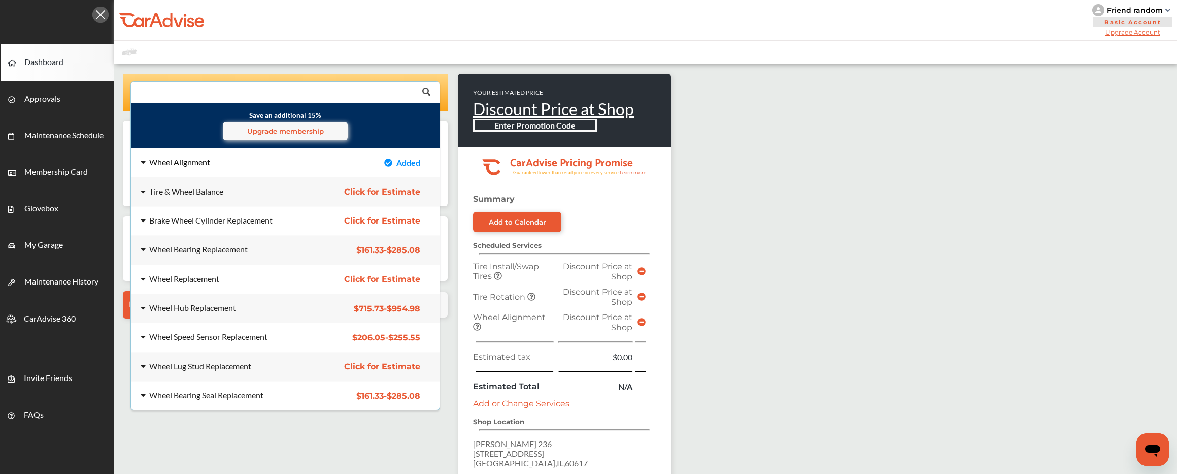
click at [228, 164] on div "Wheel Alignment" at bounding box center [222, 162] width 162 height 8
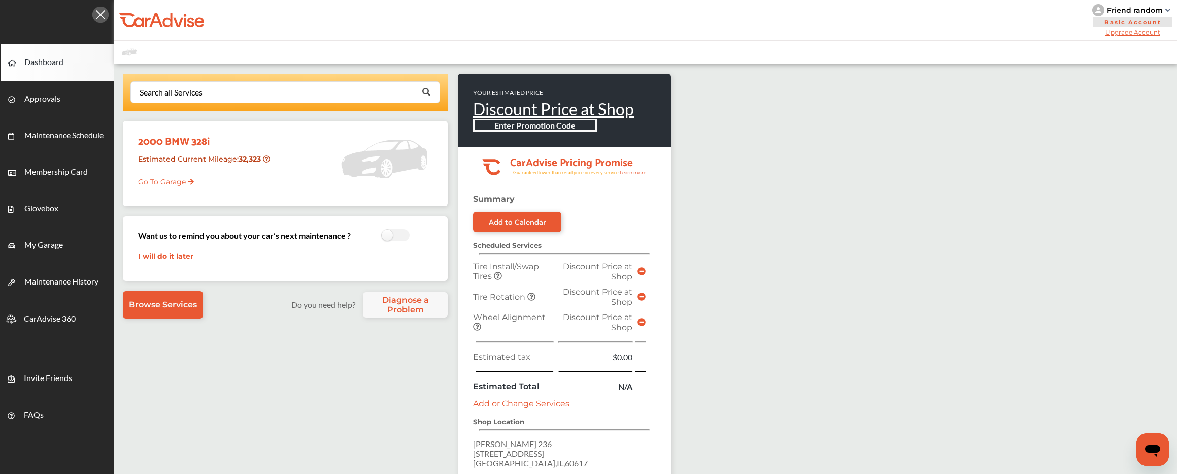
click at [646, 325] on icon at bounding box center [642, 322] width 8 height 8
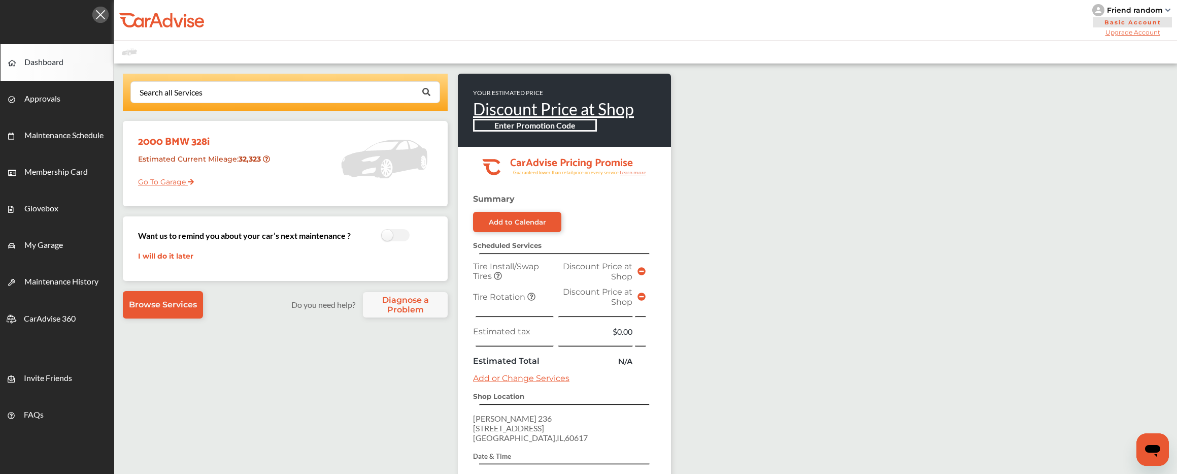
click at [646, 297] on icon at bounding box center [642, 296] width 8 height 8
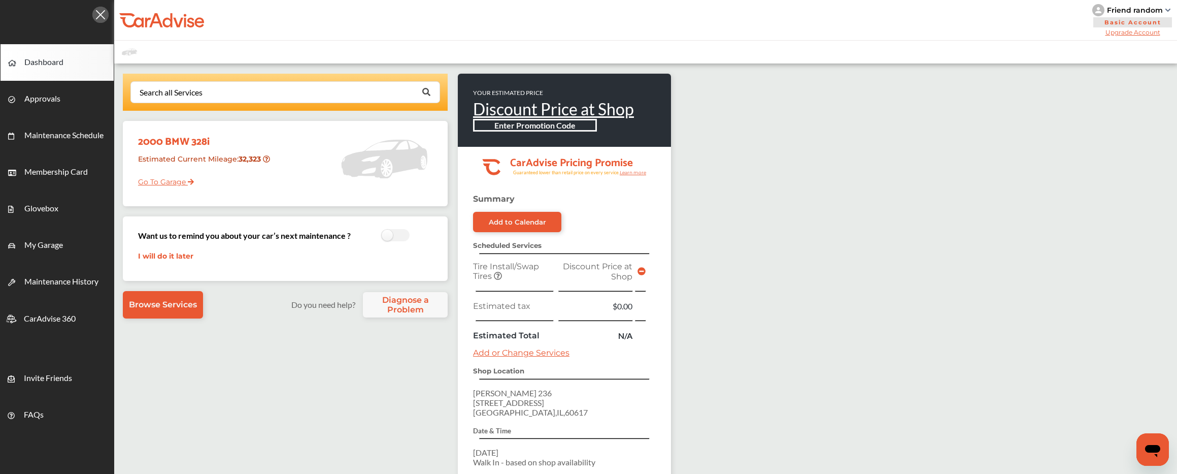
click at [646, 272] on icon at bounding box center [642, 271] width 8 height 8
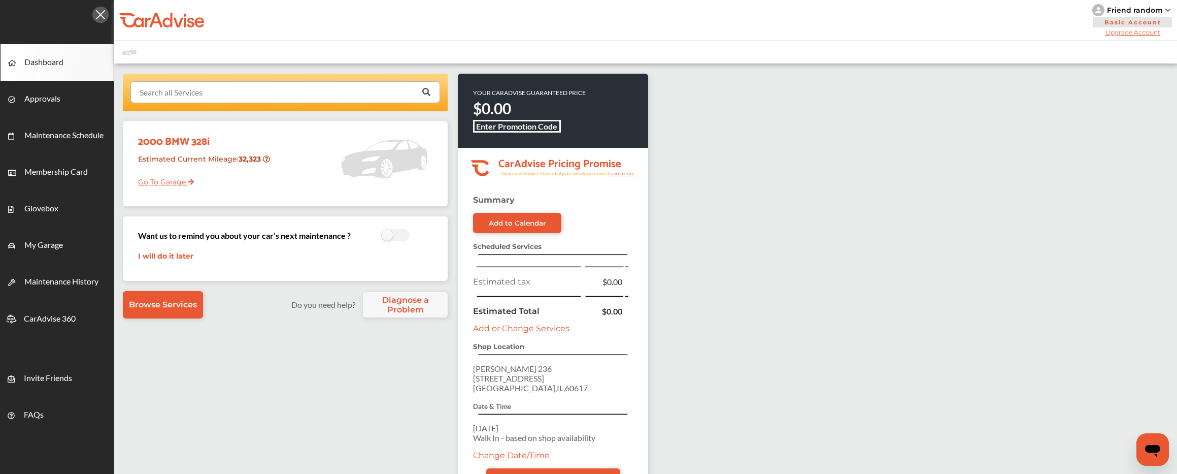
click at [239, 90] on input "text" at bounding box center [282, 92] width 303 height 20
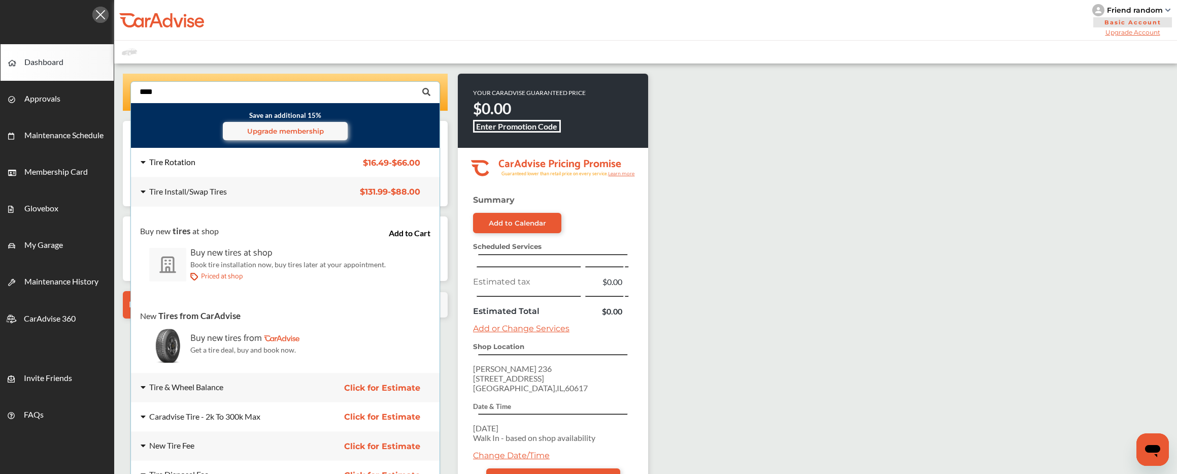
type input "****"
click at [195, 159] on div "Tire Rotation" at bounding box center [172, 162] width 46 height 8
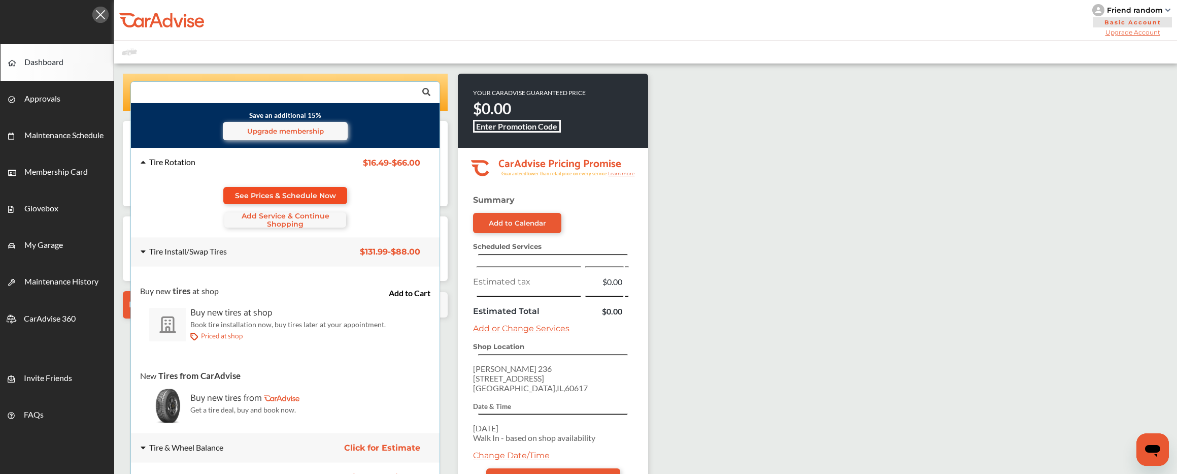
click at [315, 197] on span "See Prices & Schedule Now" at bounding box center [285, 195] width 101 height 8
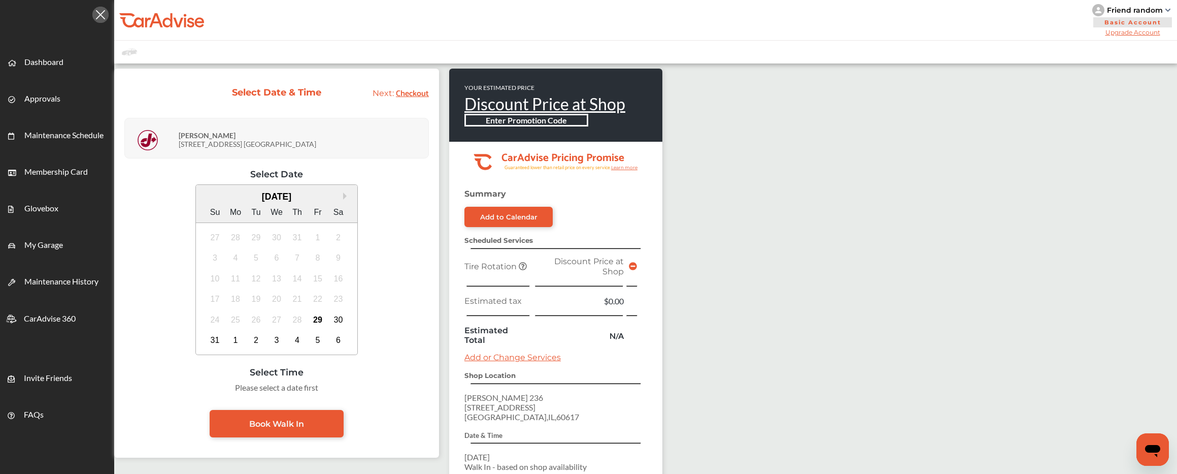
click at [1139, 14] on div "Friend random" at bounding box center [1135, 10] width 56 height 9
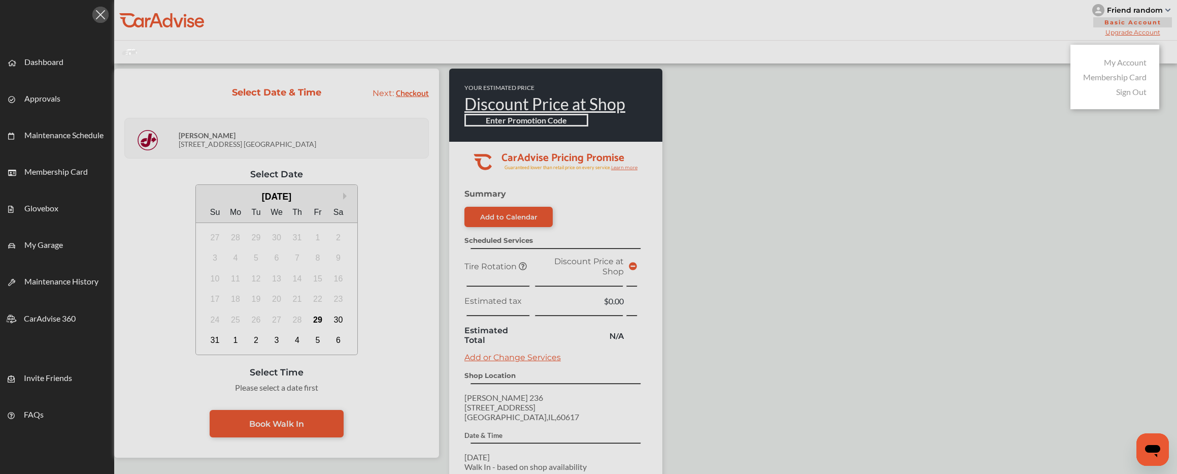
click at [1136, 5] on div at bounding box center [588, 262] width 1177 height 524
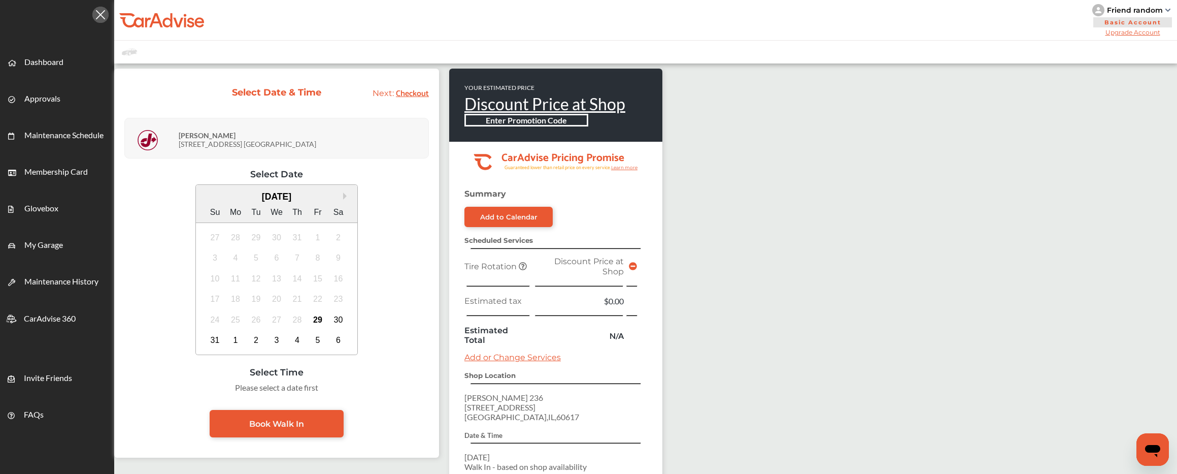
click at [1132, 10] on div "Friend random" at bounding box center [1135, 10] width 56 height 9
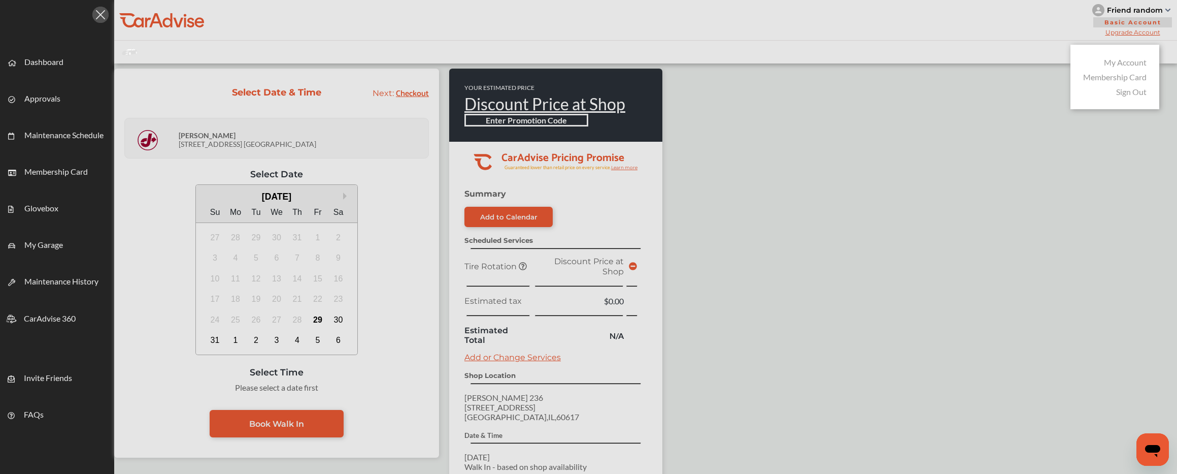
click at [1129, 62] on link "My Account" at bounding box center [1125, 62] width 43 height 10
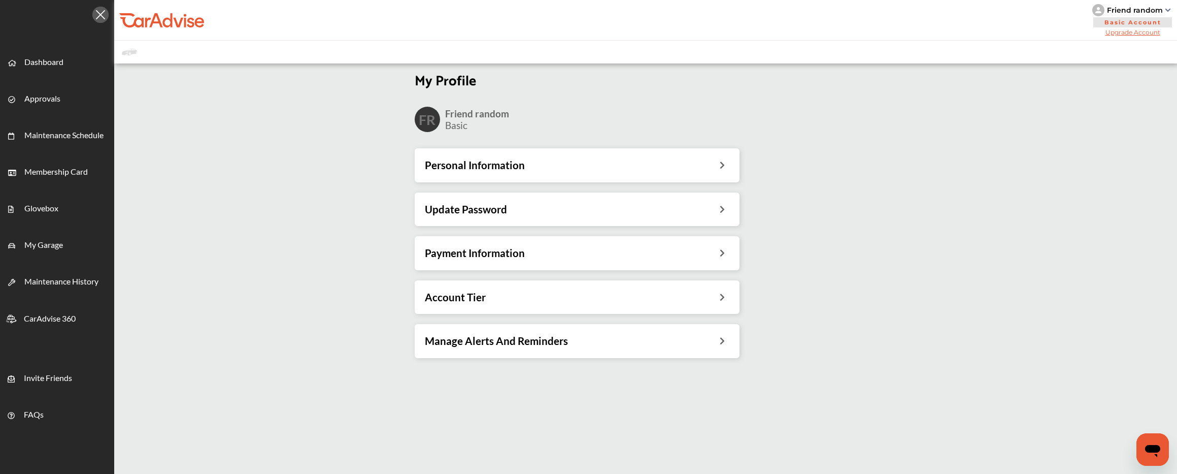
click at [532, 260] on div "Payment Information" at bounding box center [577, 253] width 325 height 34
click at [483, 159] on h3 "Personal Information" at bounding box center [475, 164] width 100 height 13
click at [474, 216] on div "Update Password" at bounding box center [577, 209] width 325 height 34
click at [465, 208] on h3 "Update Password" at bounding box center [466, 209] width 82 height 13
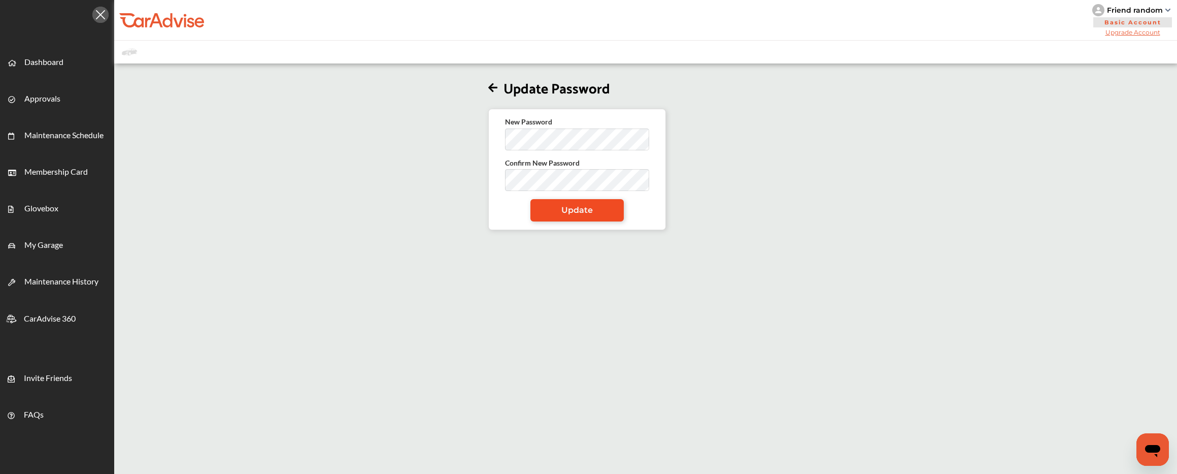
click at [553, 210] on link "Update" at bounding box center [577, 210] width 93 height 22
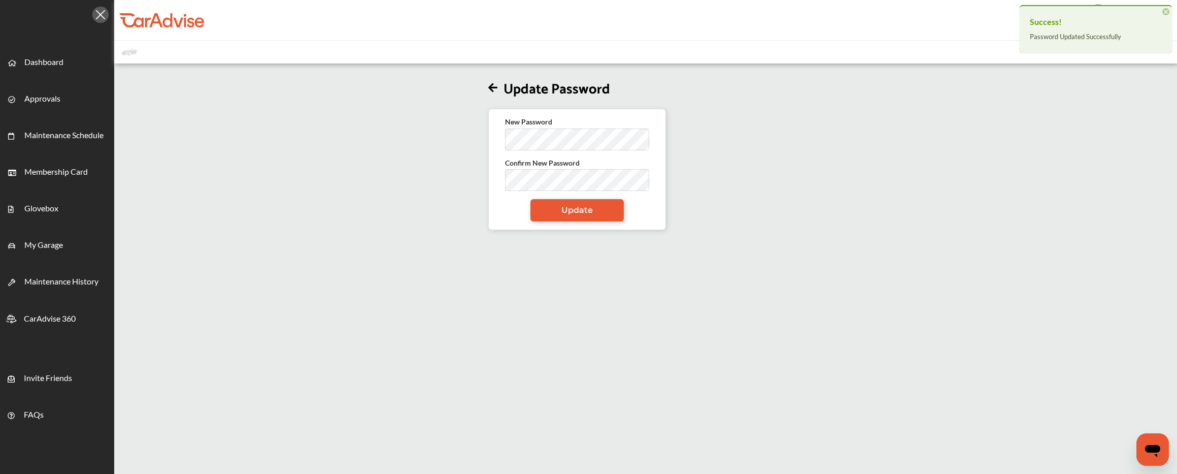
click at [1166, 10] on span "×" at bounding box center [1166, 11] width 7 height 7
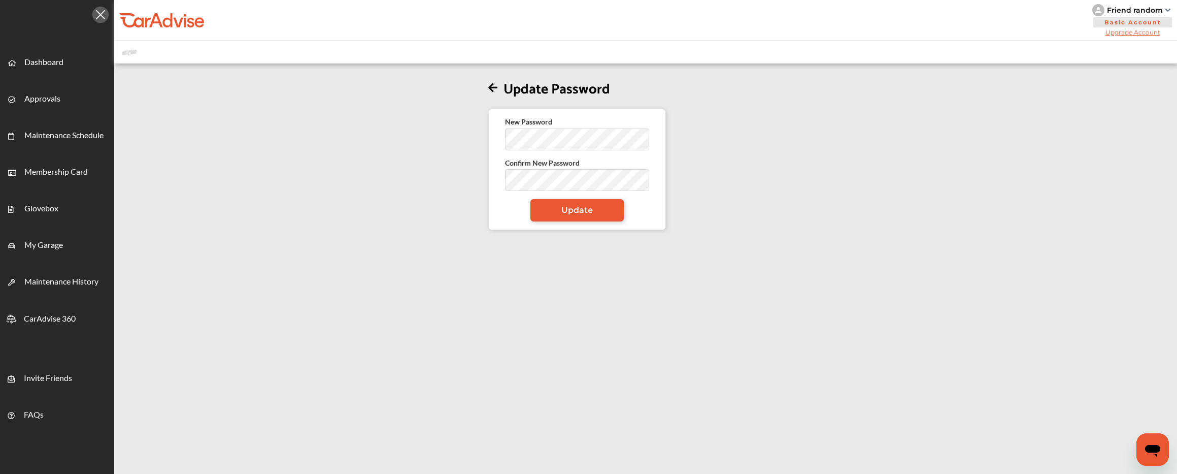
click at [1143, 10] on div "Friend random" at bounding box center [1135, 10] width 56 height 9
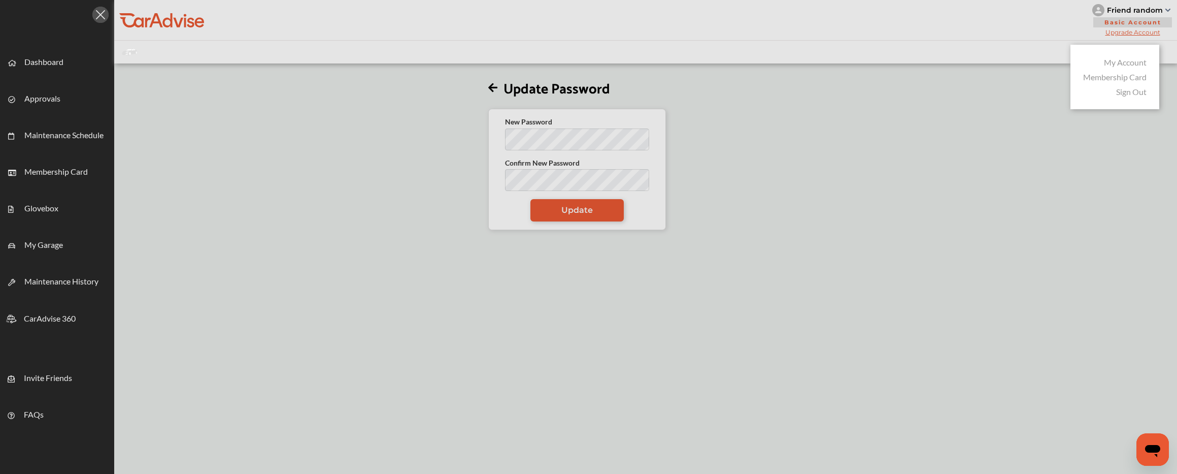
click at [1136, 93] on link "Sign Out" at bounding box center [1131, 92] width 30 height 10
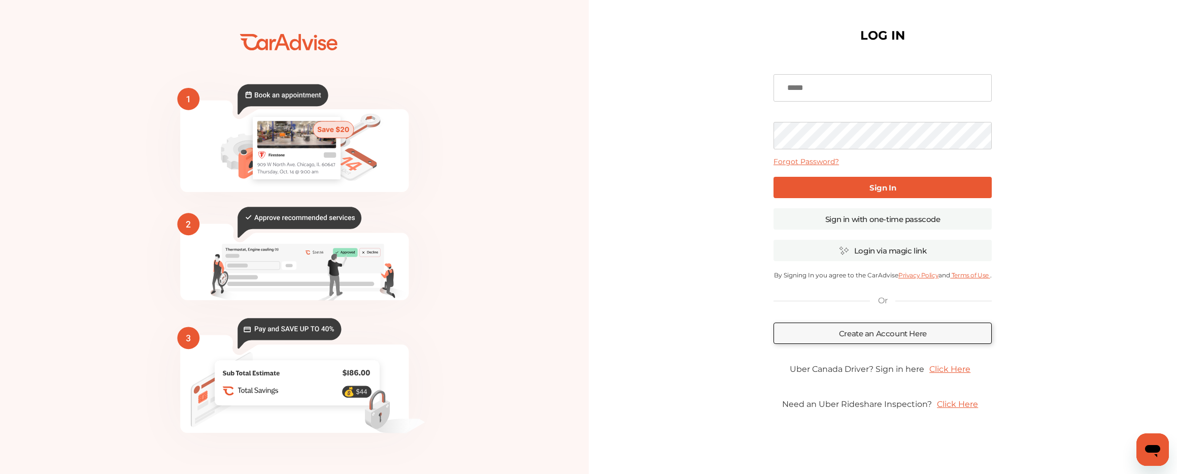
type input "*"
click at [796, 89] on input "**********" at bounding box center [883, 87] width 218 height 27
type input "**********"
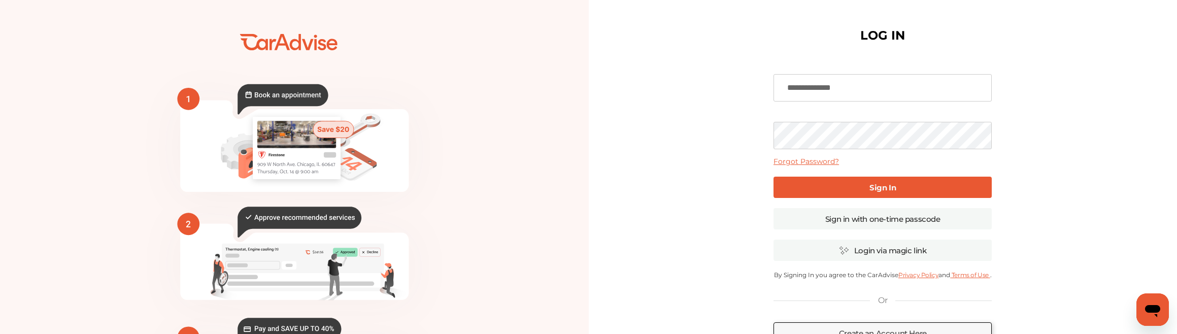
click at [880, 189] on b "Sign In" at bounding box center [883, 188] width 26 height 10
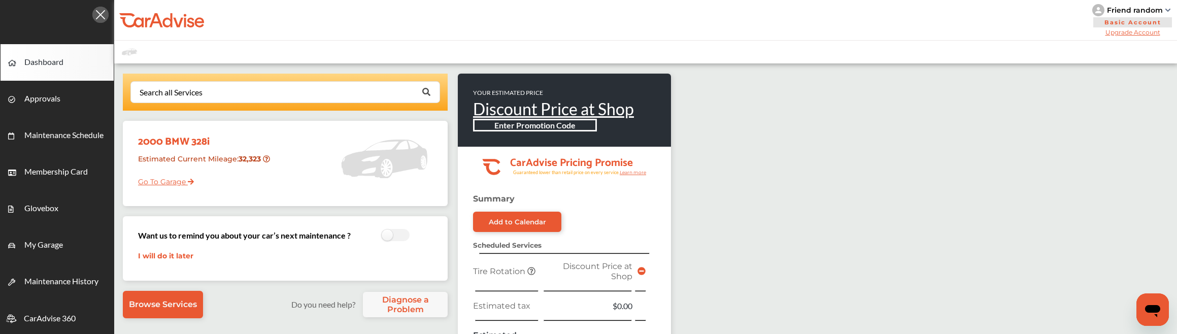
click at [1132, 12] on div "Friend random" at bounding box center [1135, 10] width 56 height 9
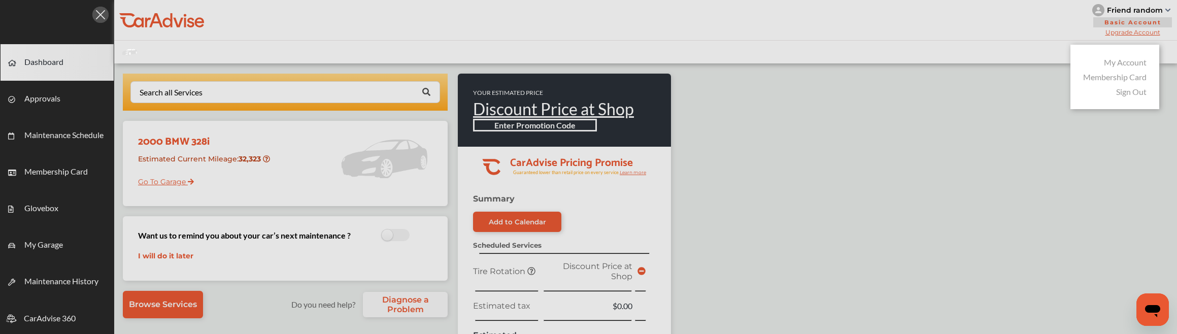
click at [1125, 90] on link "Sign Out" at bounding box center [1131, 92] width 30 height 10
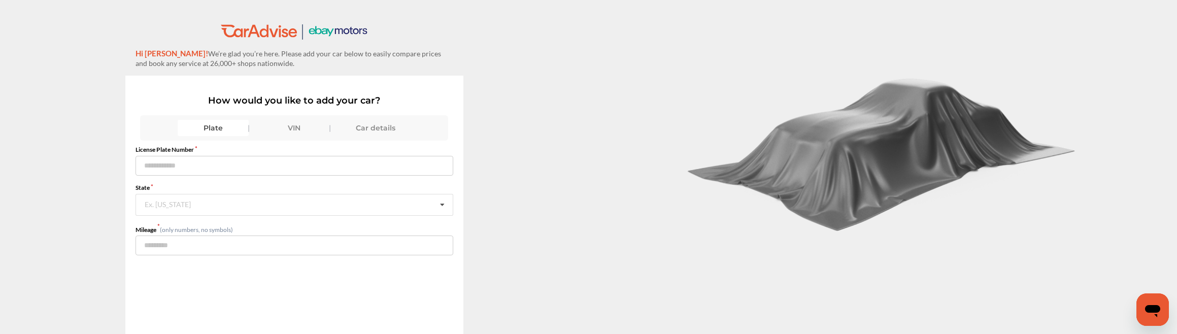
click at [315, 133] on div "VIN" at bounding box center [294, 128] width 71 height 16
click at [314, 133] on div "VIN" at bounding box center [294, 128] width 71 height 16
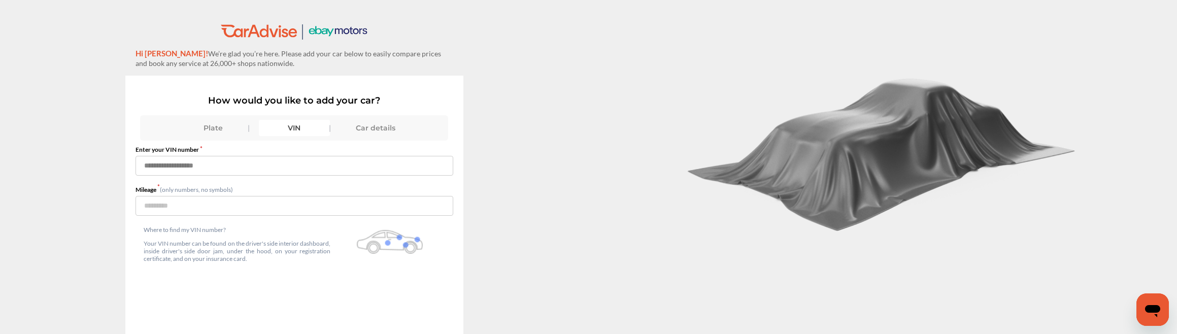
click at [244, 159] on input "text" at bounding box center [295, 166] width 318 height 20
click at [276, 156] on input "text" at bounding box center [295, 166] width 318 height 20
paste input "**********"
type input "**********"
click at [241, 209] on input "number" at bounding box center [295, 206] width 318 height 20
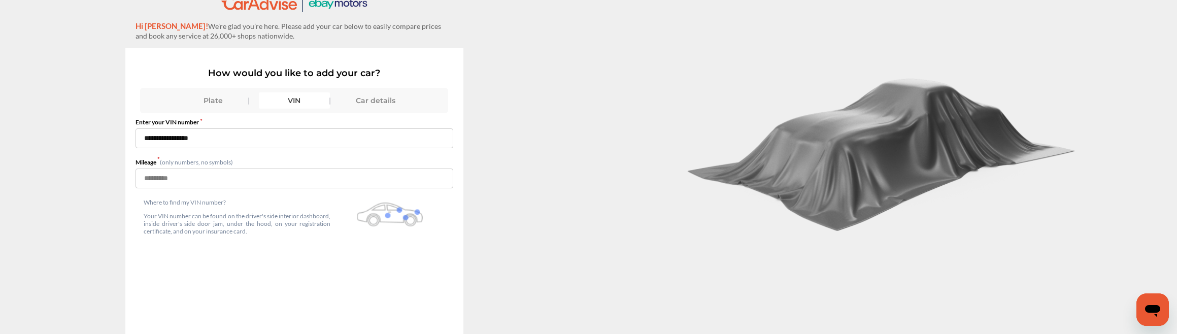
scroll to position [27, 0]
type input "**"
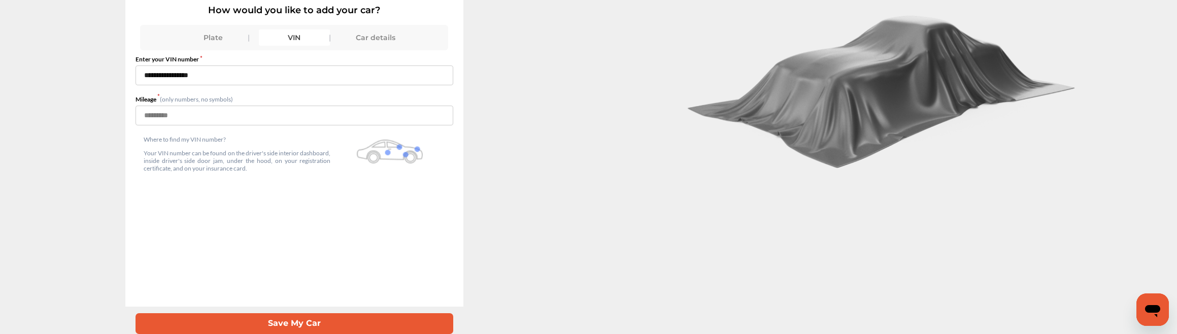
scroll to position [63, 0]
click at [242, 320] on button "Save My Car" at bounding box center [295, 323] width 318 height 21
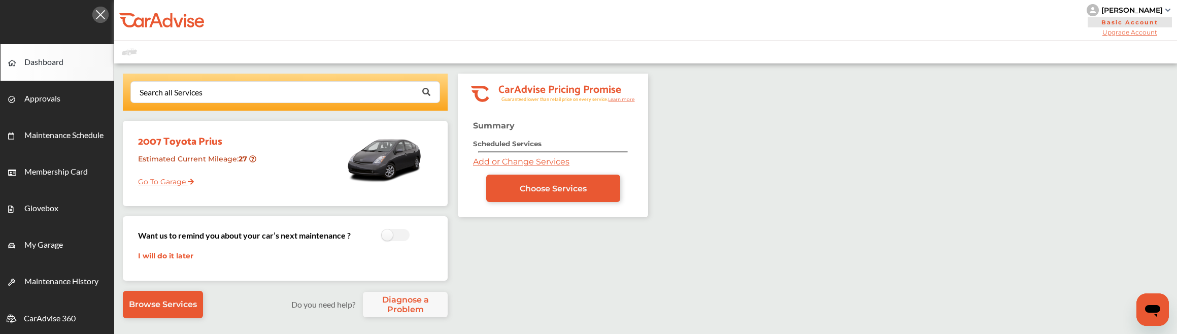
click at [1137, 10] on div "Abhay Naik" at bounding box center [1132, 10] width 61 height 9
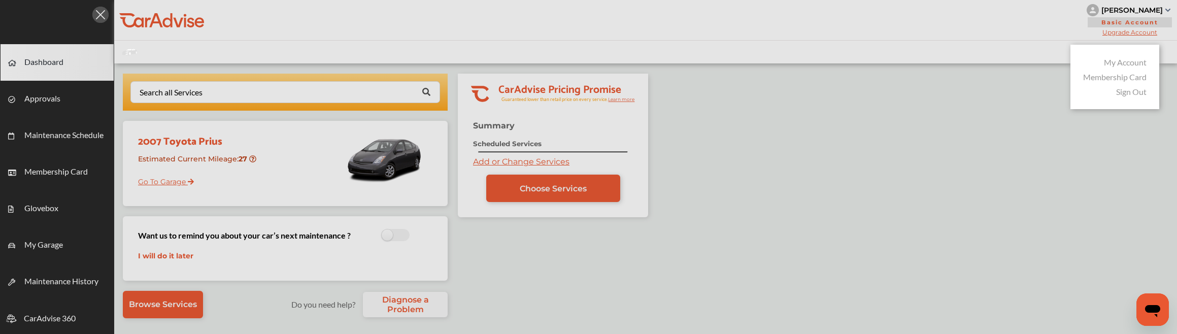
click at [1125, 91] on link "Sign Out" at bounding box center [1131, 92] width 30 height 10
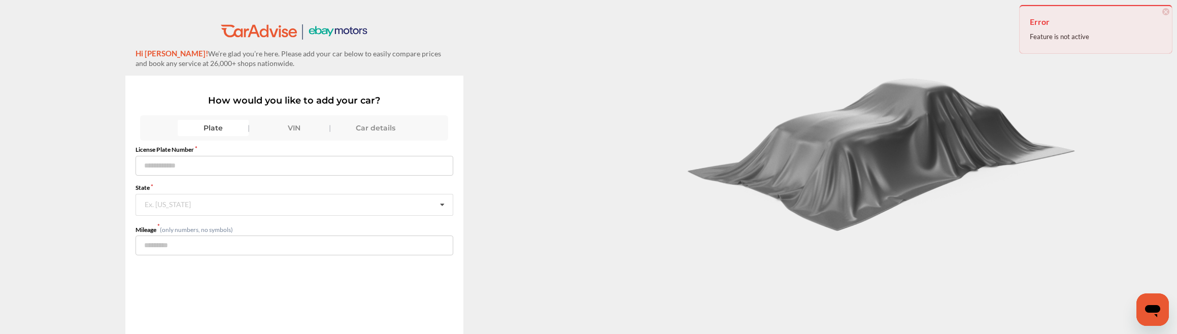
click at [300, 132] on div "VIN" at bounding box center [294, 128] width 71 height 16
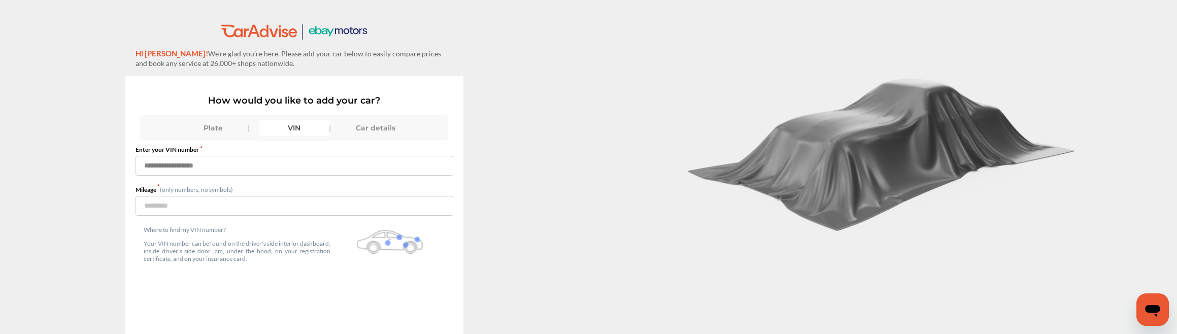
click at [241, 163] on input "text" at bounding box center [295, 166] width 318 height 20
paste input "**********"
type input "**********"
click at [209, 204] on input "number" at bounding box center [295, 206] width 318 height 20
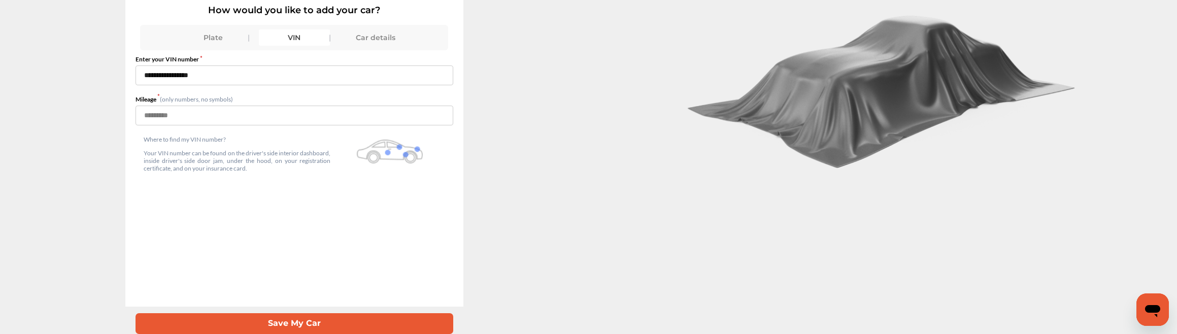
scroll to position [63, 0]
type input "***"
click at [424, 314] on button "Save My Car" at bounding box center [295, 323] width 318 height 21
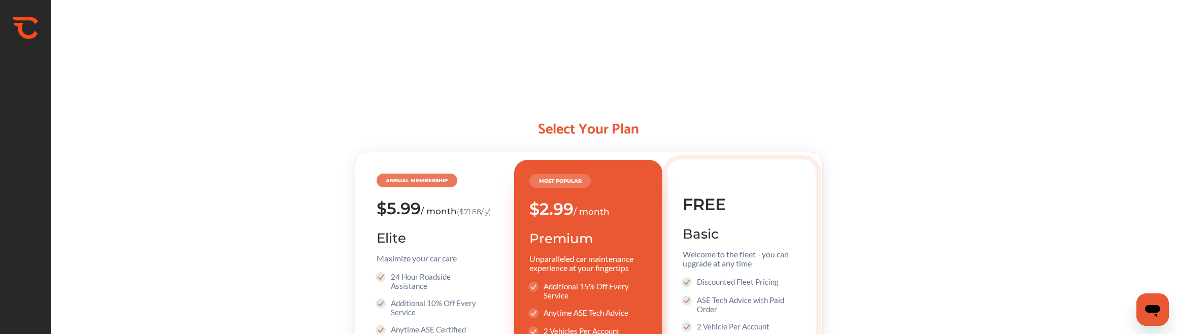
click at [709, 228] on div "Basic" at bounding box center [749, 234] width 133 height 17
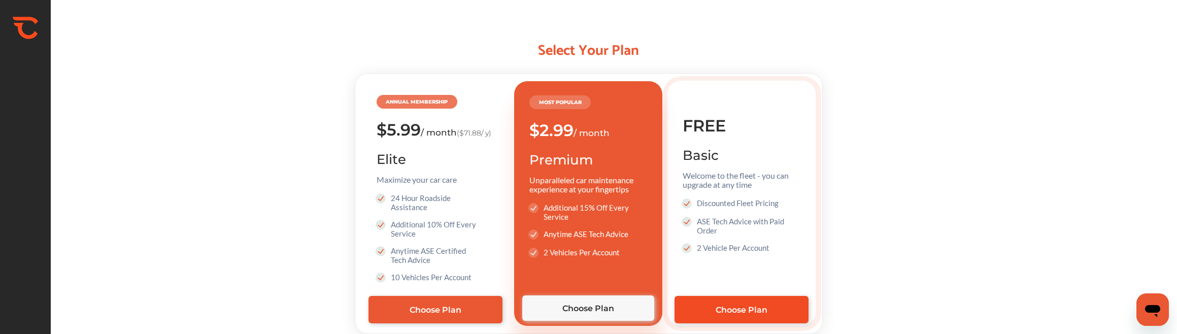
scroll to position [79, 0]
click at [732, 310] on span "Choose Plan" at bounding box center [742, 310] width 52 height 10
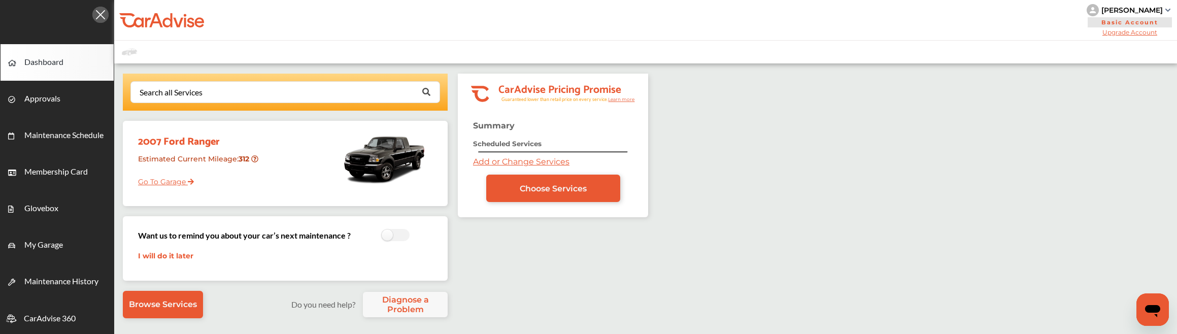
click at [1156, 6] on div "abhay naik" at bounding box center [1132, 10] width 61 height 9
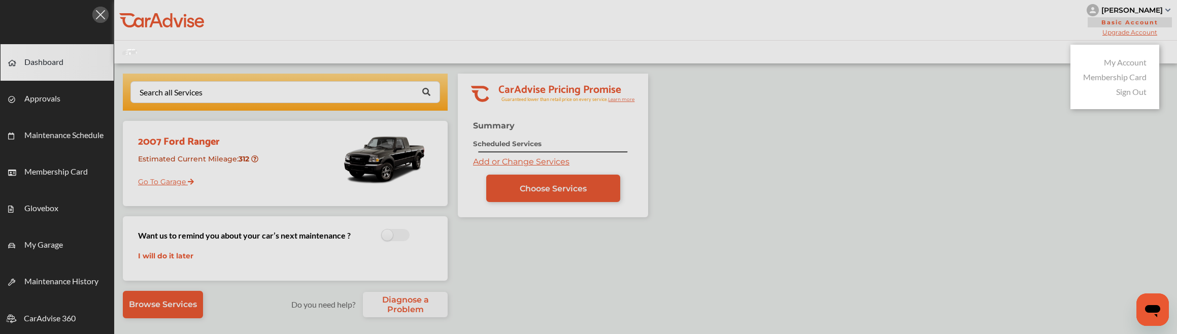
click at [1126, 86] on div "Sign Out" at bounding box center [1115, 91] width 69 height 15
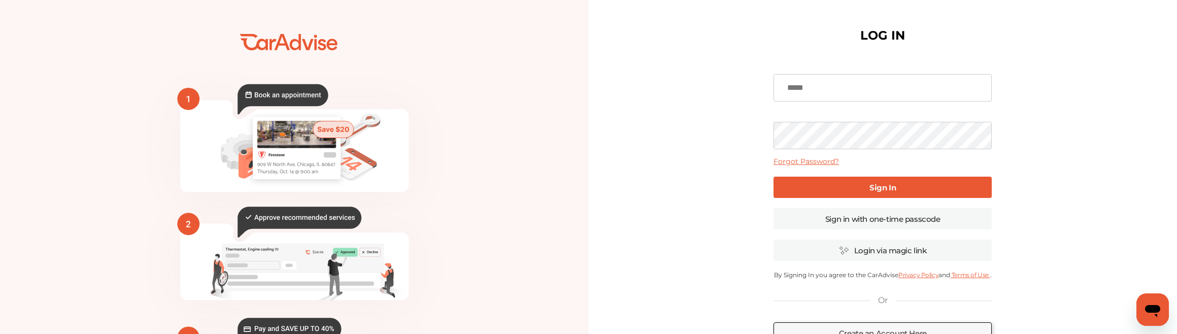
click at [1126, 90] on div "LOG IN Forgot Password? Sign In Sign in with one-time passcode Login via magic …" at bounding box center [883, 237] width 589 height 474
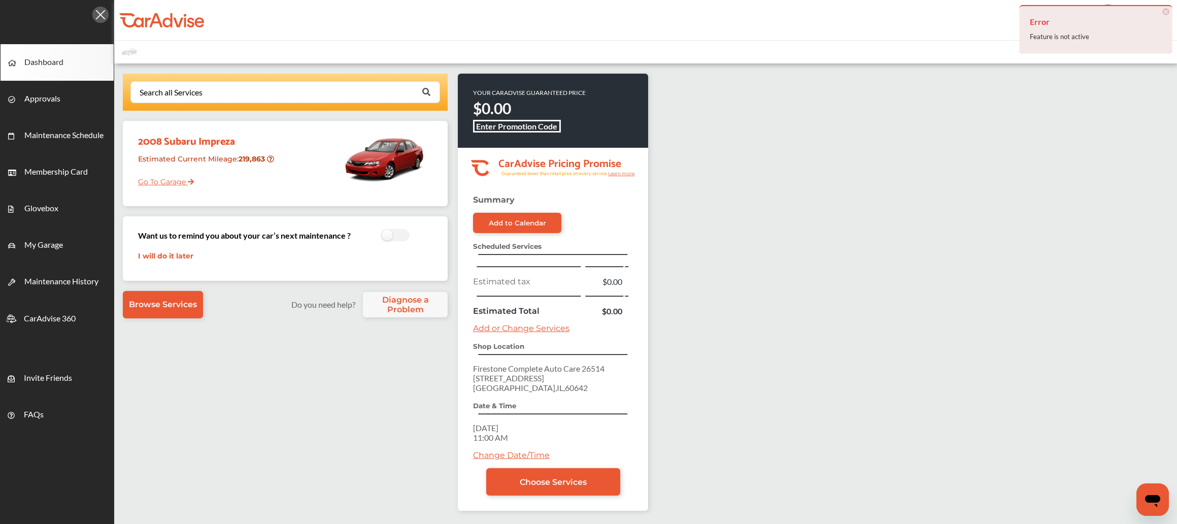
click at [1165, 15] on span "×" at bounding box center [1166, 11] width 7 height 7
